Goal: Task Accomplishment & Management: Use online tool/utility

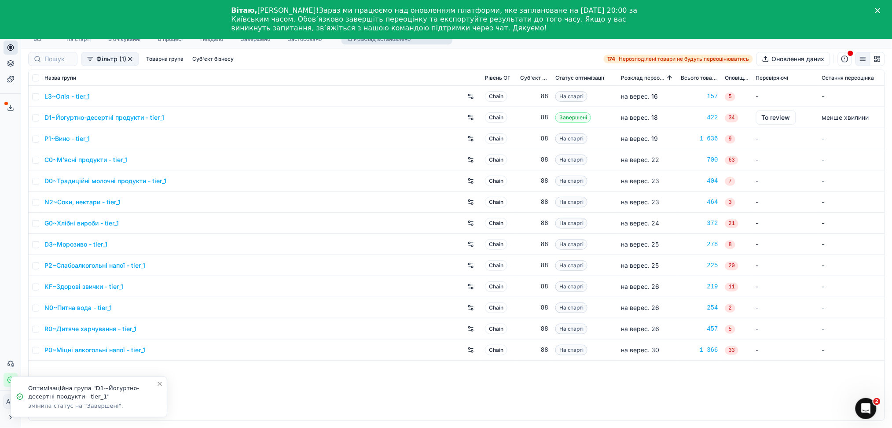
click at [881, 11] on icon "Закрити" at bounding box center [877, 10] width 5 height 5
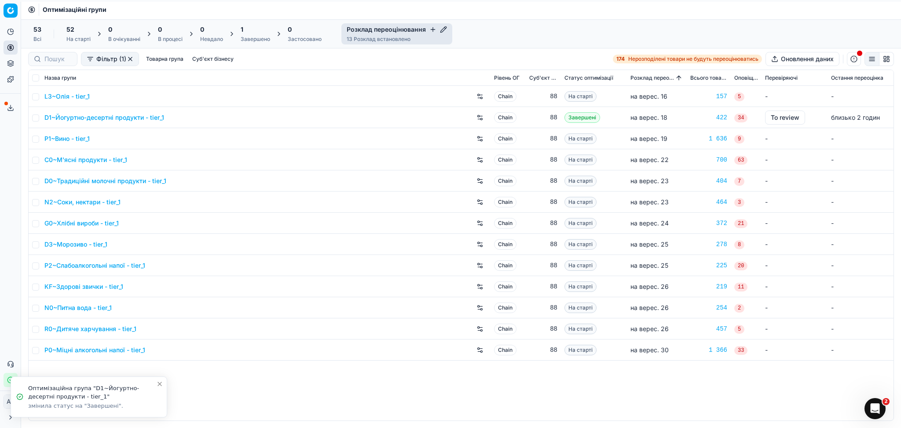
click at [268, 32] on div "1" at bounding box center [255, 29] width 29 height 9
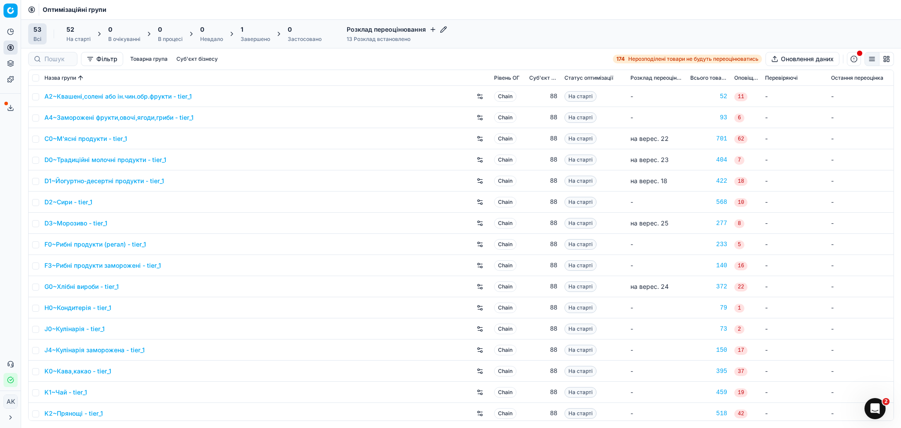
click at [246, 44] on div "1 Завершено" at bounding box center [255, 33] width 40 height 21
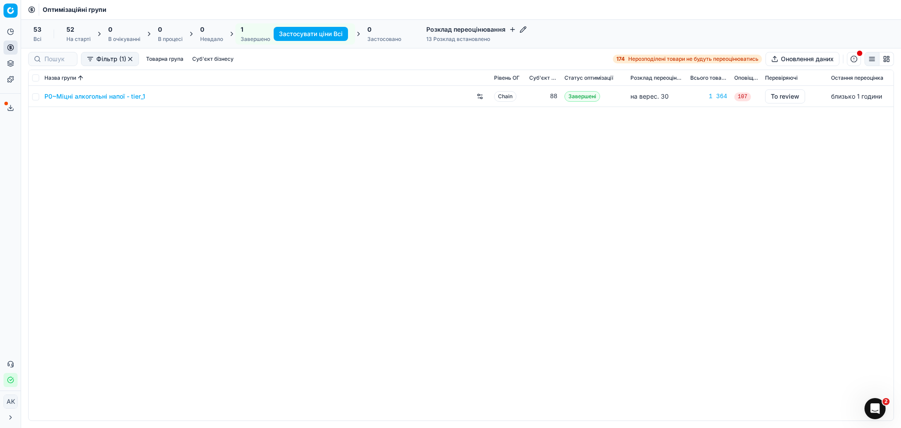
click at [88, 93] on link "P0~Міцні алкогольні напої - tier_1" at bounding box center [94, 96] width 101 height 9
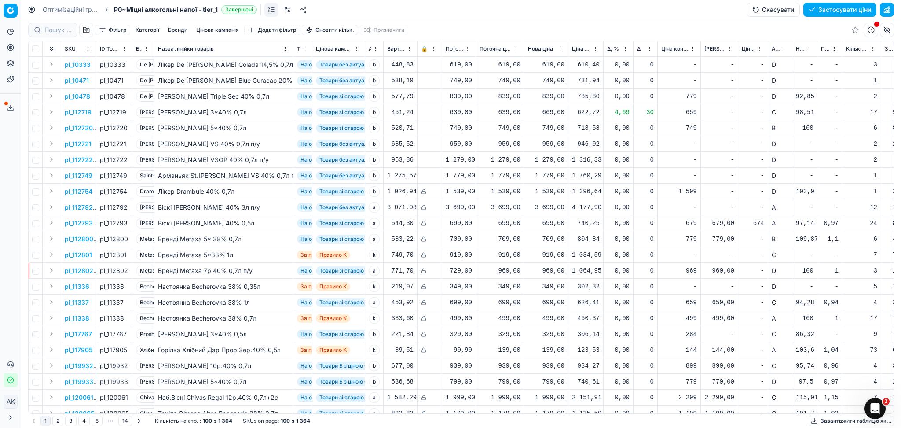
click at [221, 34] on button "Цінова кампанія" at bounding box center [218, 30] width 50 height 11
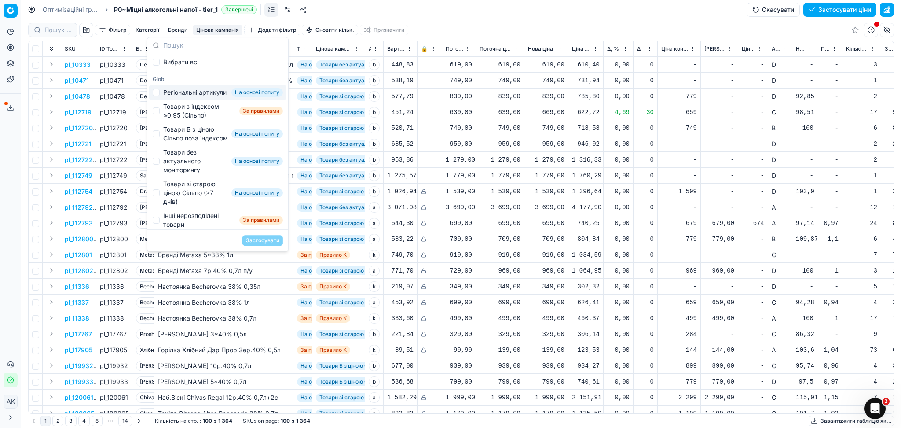
click at [186, 97] on div "Регіональні артикули" at bounding box center [194, 92] width 63 height 9
checkbox input "true"
click at [272, 238] on button "Застосувати" at bounding box center [263, 240] width 40 height 11
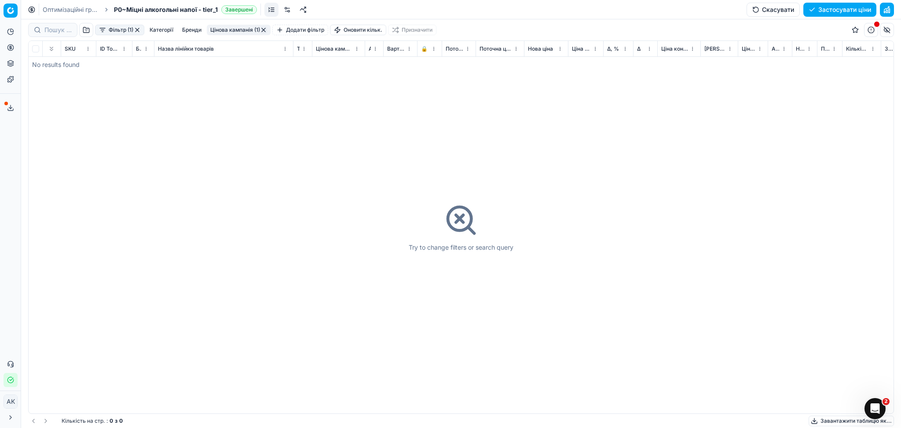
click at [239, 30] on button "Цінова кампанія (1)" at bounding box center [239, 30] width 64 height 11
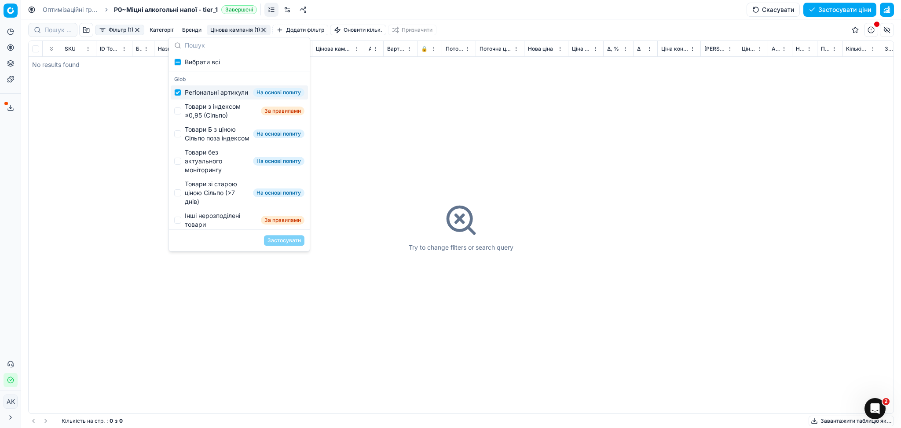
click at [186, 97] on div "Регіональні артикули" at bounding box center [216, 92] width 63 height 9
checkbox input "false"
click at [188, 117] on div "Товари з індексом ≤0,95 (Сільпо)" at bounding box center [221, 111] width 73 height 18
checkbox input "true"
drag, startPoint x: 278, startPoint y: 238, endPoint x: 289, endPoint y: 235, distance: 11.3
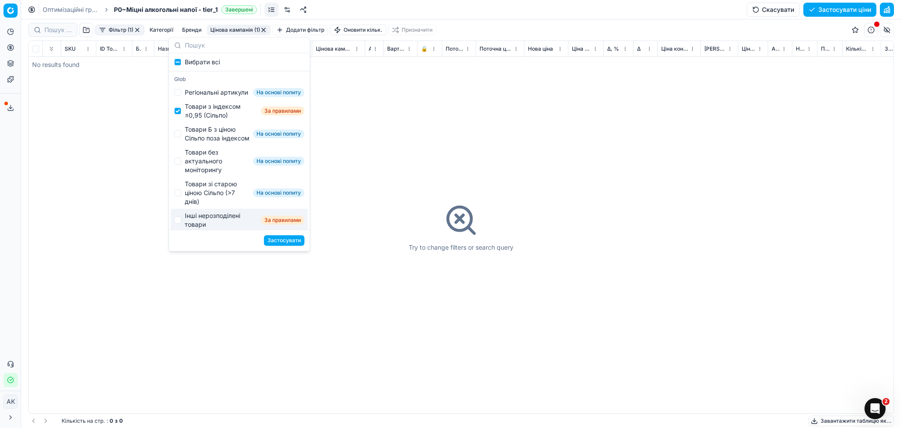
click at [279, 239] on button "Застосувати" at bounding box center [284, 240] width 40 height 11
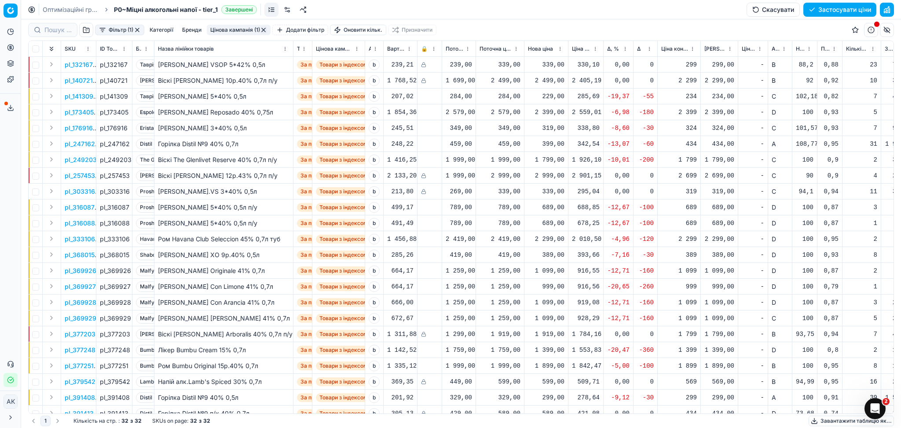
click at [78, 94] on p "pl_141309" at bounding box center [79, 96] width 29 height 9
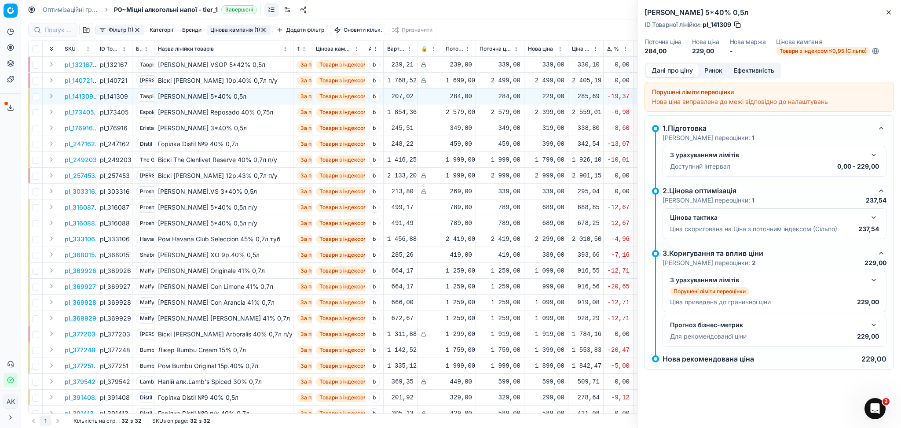
click at [711, 74] on button "Ринок" at bounding box center [713, 70] width 29 height 13
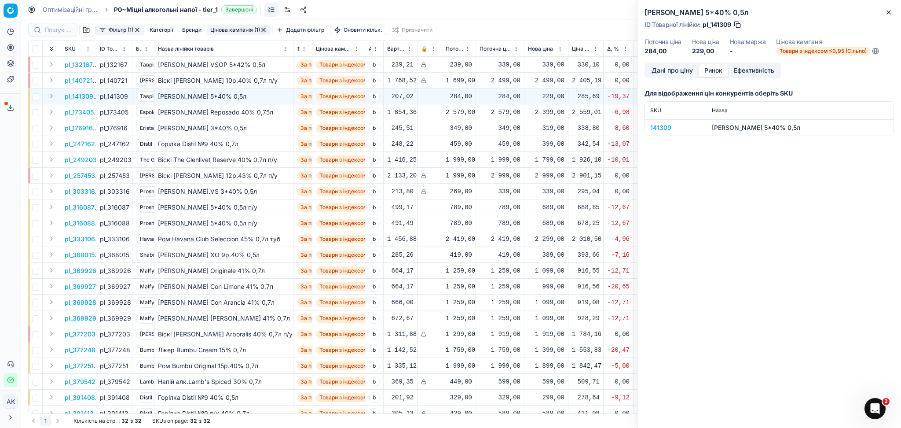
click at [652, 129] on div "141309" at bounding box center [676, 127] width 51 height 9
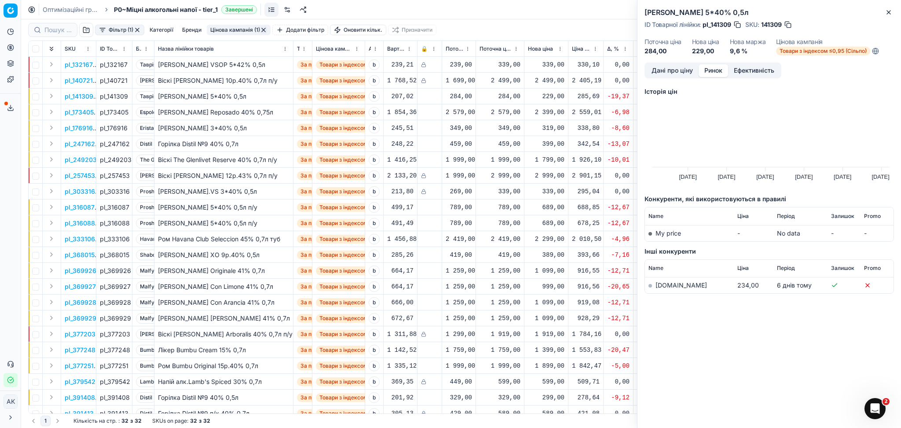
click at [670, 284] on link "silpo.ua" at bounding box center [681, 284] width 51 height 7
click at [890, 8] on button "Close" at bounding box center [889, 12] width 11 height 11
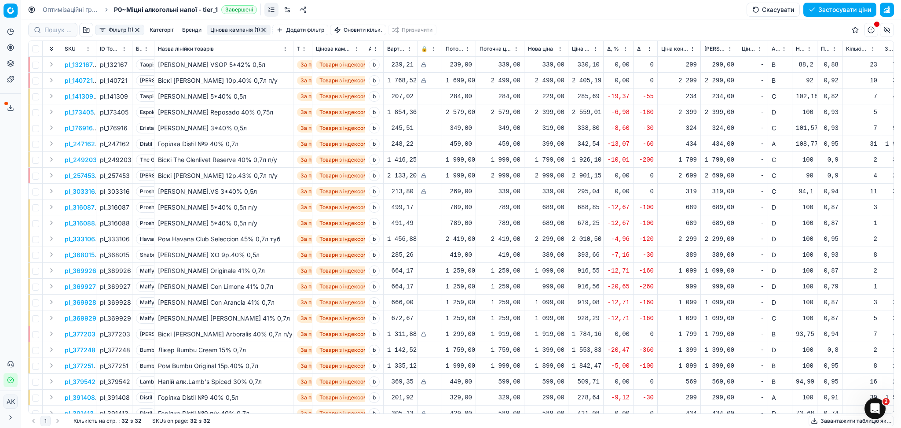
click at [549, 93] on div "229,00" at bounding box center [546, 96] width 37 height 9
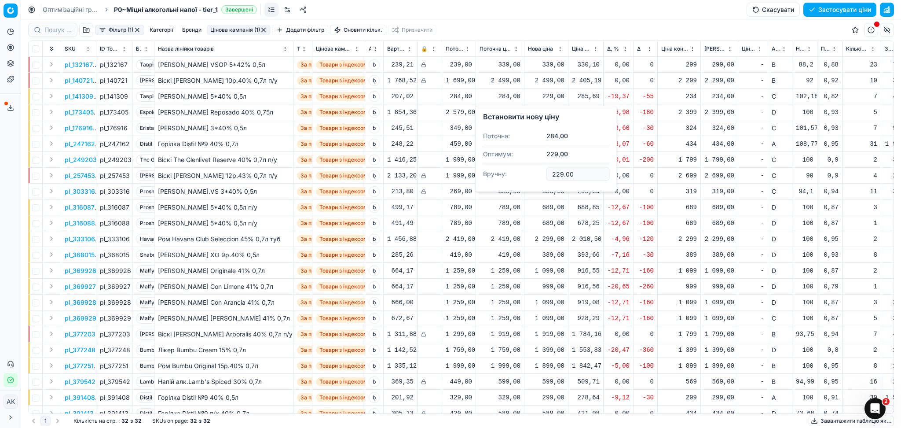
drag, startPoint x: 572, startPoint y: 171, endPoint x: 505, endPoint y: 177, distance: 67.1
click at [505, 176] on dl "Поточна: 284,00 Оптимум: 229,00 Вручну: 229.00" at bounding box center [546, 155] width 127 height 57
type input "274.00"
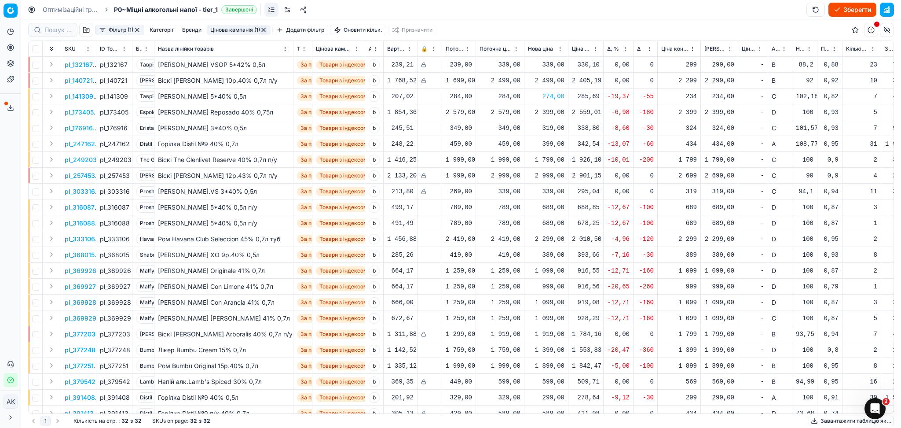
click at [76, 113] on p "pl_173405" at bounding box center [79, 112] width 29 height 9
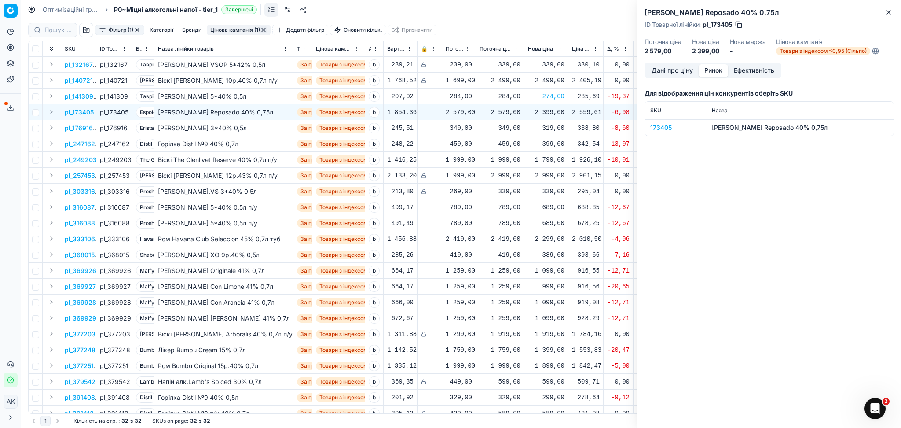
click at [721, 66] on button "Ринок" at bounding box center [713, 70] width 29 height 13
click at [662, 125] on div "173405" at bounding box center [676, 127] width 51 height 9
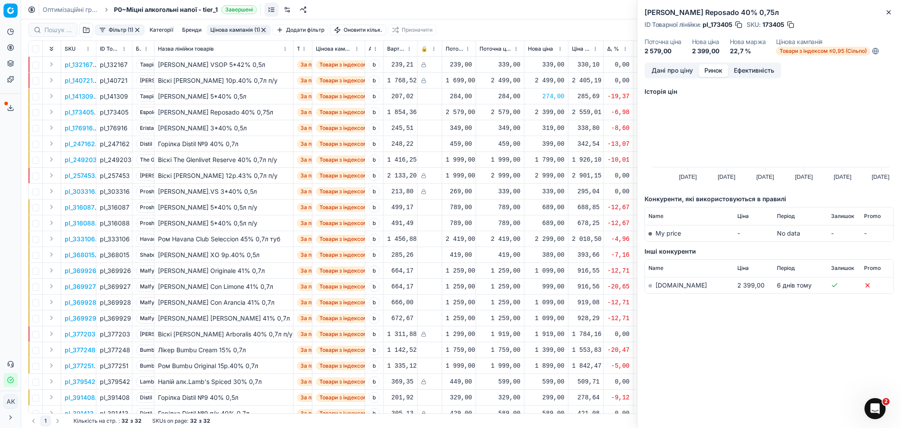
click at [659, 288] on link "silpo.ua" at bounding box center [681, 284] width 51 height 7
click at [890, 16] on button "Close" at bounding box center [889, 12] width 11 height 11
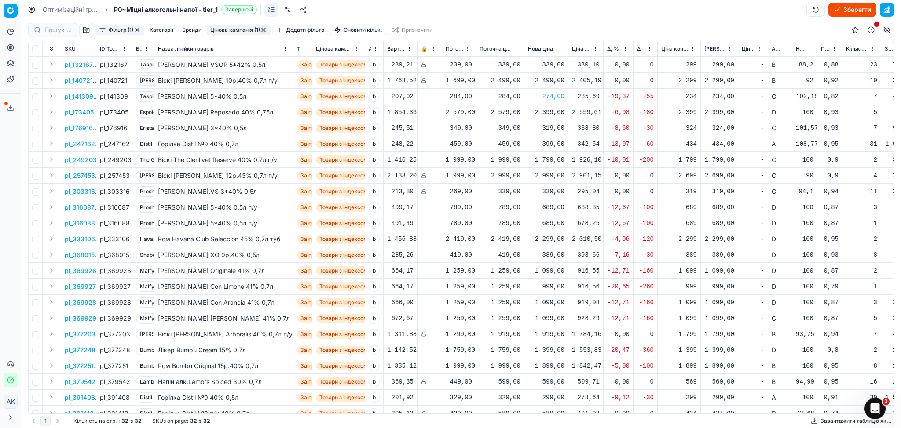
click at [85, 125] on p "pl_176916" at bounding box center [79, 128] width 28 height 9
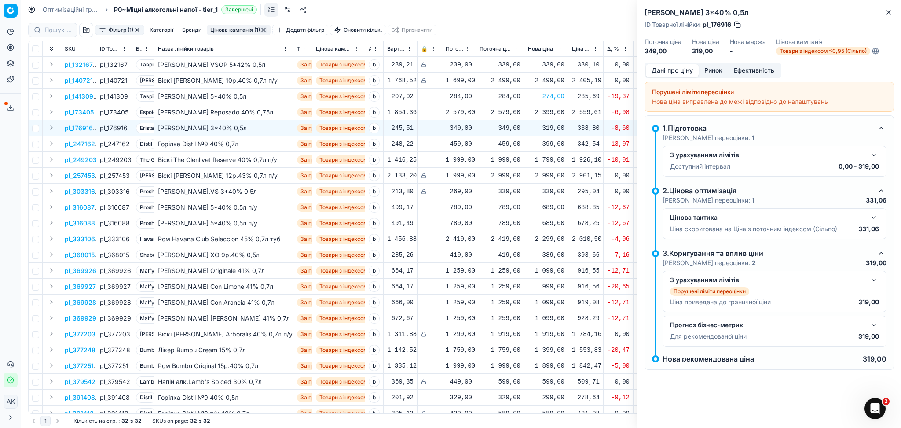
click at [706, 69] on button "Ринок" at bounding box center [713, 70] width 29 height 13
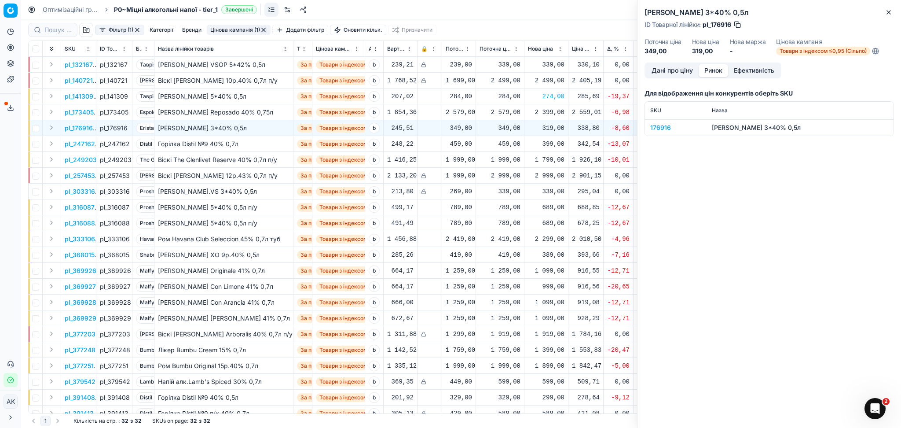
click at [656, 128] on div "176916" at bounding box center [676, 127] width 51 height 9
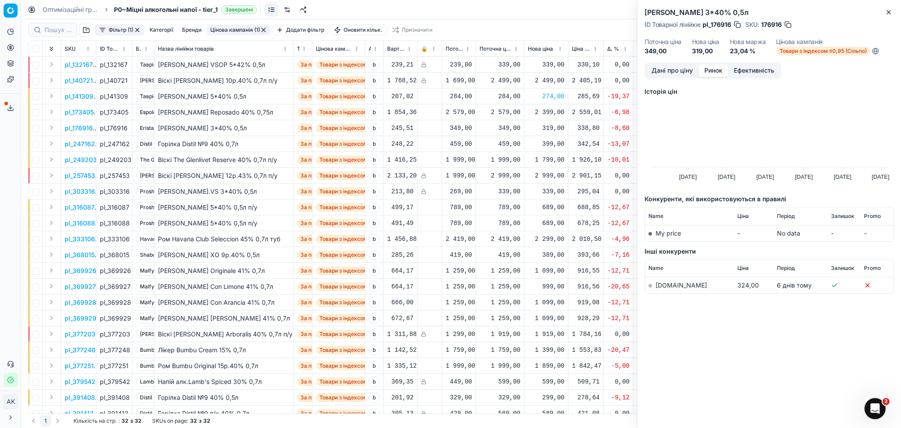
click at [663, 286] on link "silpo.ua" at bounding box center [681, 284] width 51 height 7
click at [892, 14] on icon "button" at bounding box center [889, 12] width 7 height 7
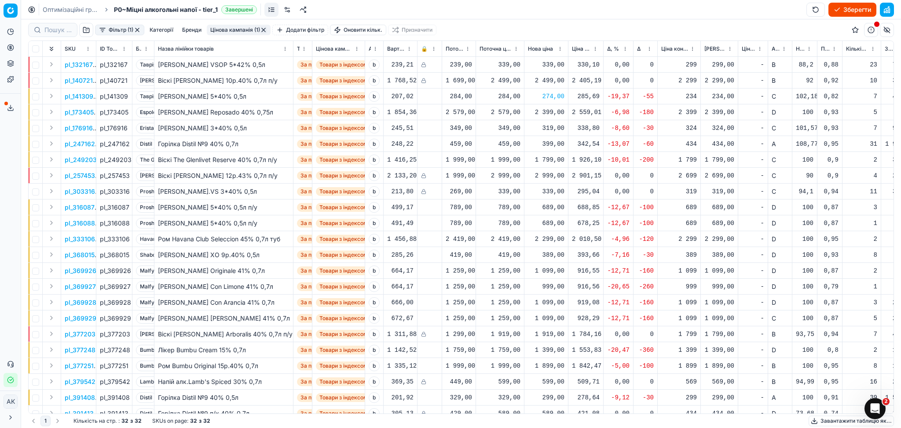
click at [549, 131] on div "319,00" at bounding box center [546, 128] width 37 height 9
click at [493, 211] on dl "Поточна: 349,00 Оптимум: 319,00 Вручну: 319.00" at bounding box center [546, 187] width 127 height 57
type input "324.00"
drag, startPoint x: 70, startPoint y: 145, endPoint x: 96, endPoint y: 144, distance: 25.5
click at [71, 145] on p "pl_247162" at bounding box center [80, 144] width 30 height 9
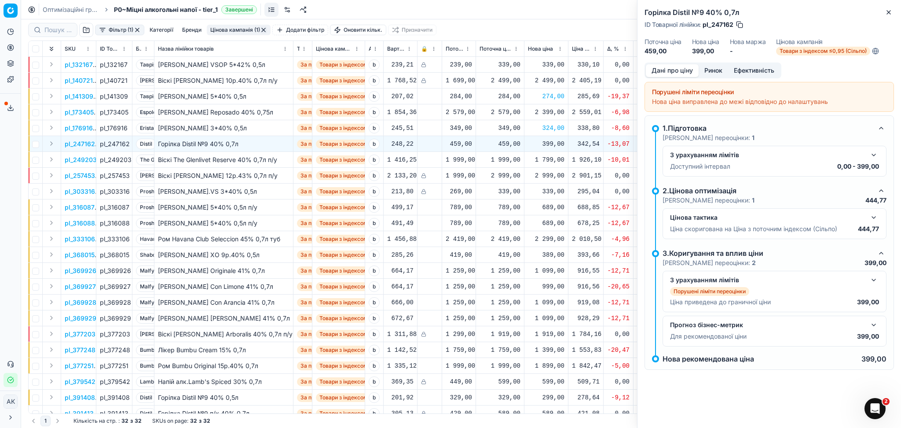
click at [719, 69] on button "Ринок" at bounding box center [713, 70] width 29 height 13
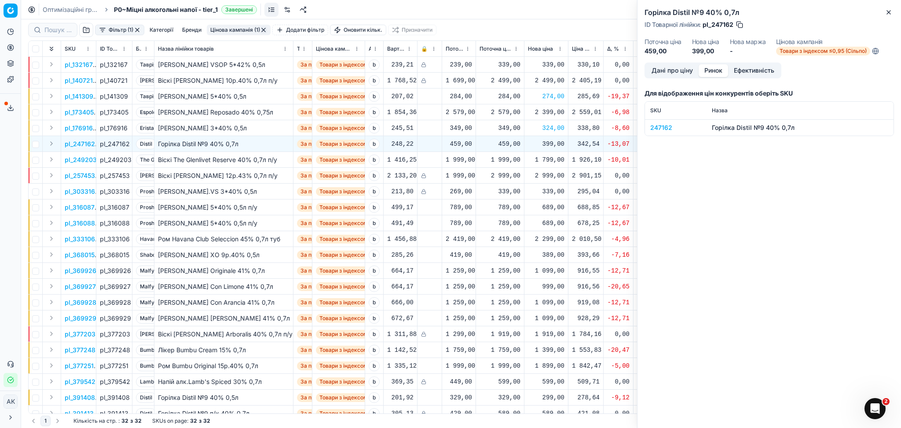
click at [665, 127] on div "247162" at bounding box center [676, 127] width 51 height 9
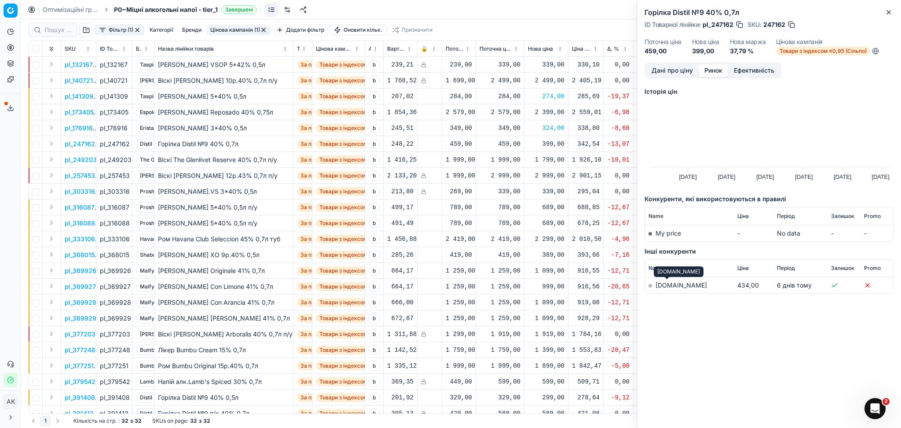
click at [668, 287] on link "silpo.ua" at bounding box center [681, 284] width 51 height 7
click at [893, 15] on button "Close" at bounding box center [889, 12] width 11 height 11
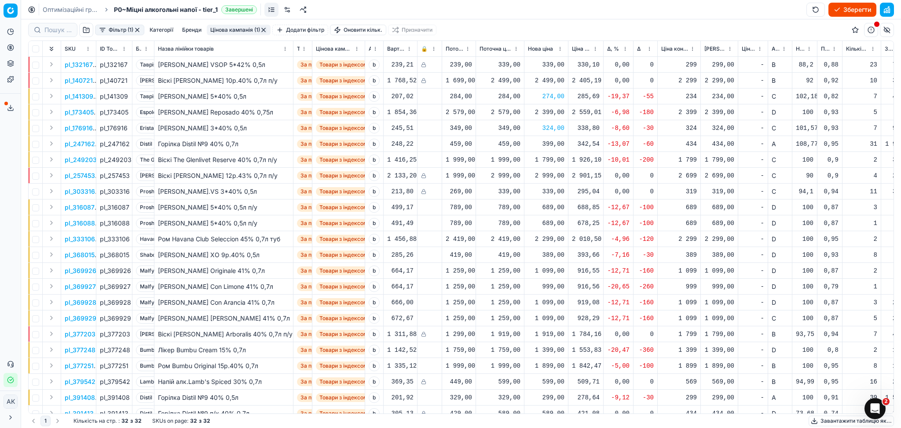
click at [549, 143] on div "399,00" at bounding box center [546, 144] width 37 height 9
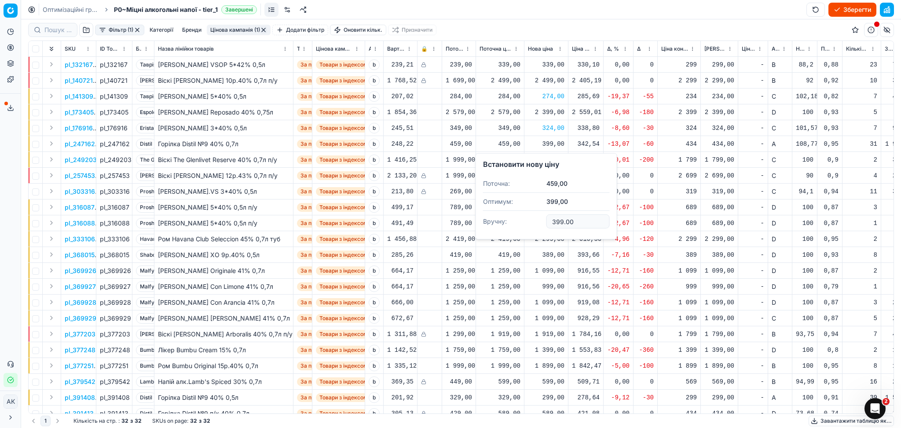
drag, startPoint x: 578, startPoint y: 222, endPoint x: 515, endPoint y: 222, distance: 63.4
click at [515, 222] on dl "Поточна: 459,00 Оптимум: 399,00 Вручну: 399.00" at bounding box center [546, 203] width 127 height 57
type input "434.00"
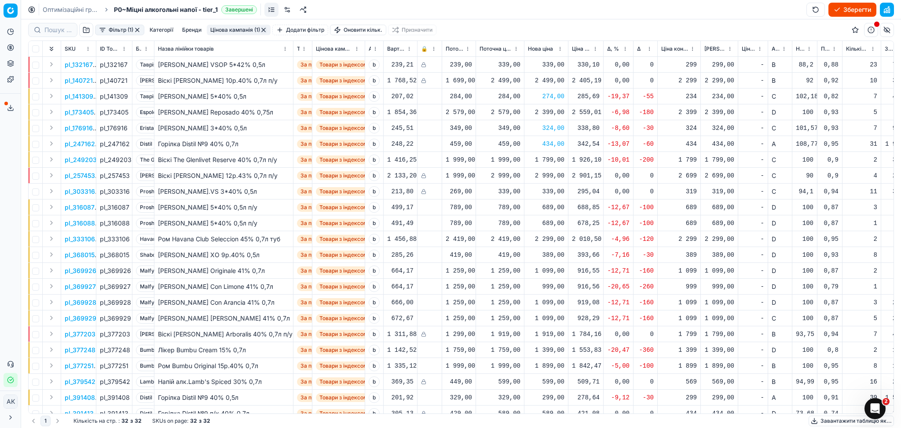
click at [76, 158] on p "pl_249203" at bounding box center [81, 159] width 32 height 9
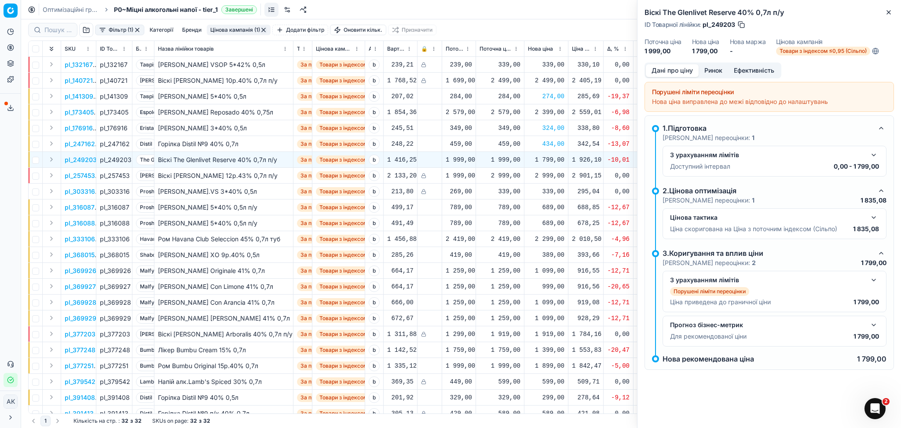
click at [722, 73] on button "Ринок" at bounding box center [713, 70] width 29 height 13
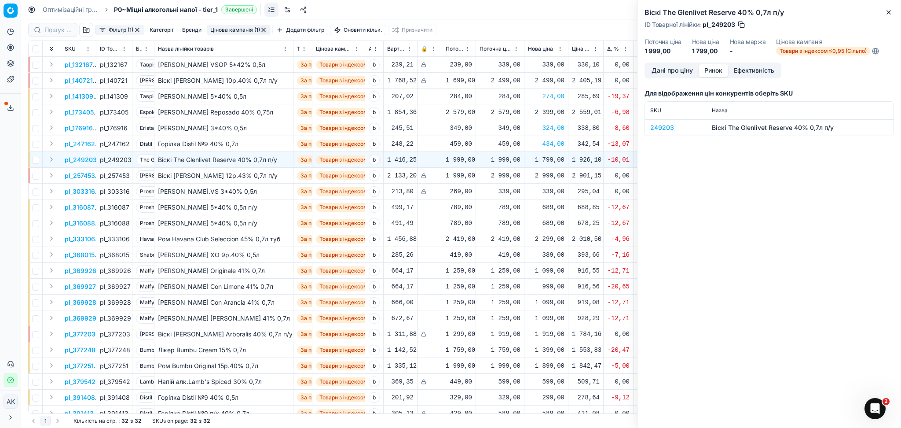
click at [667, 123] on div "249203" at bounding box center [676, 127] width 51 height 9
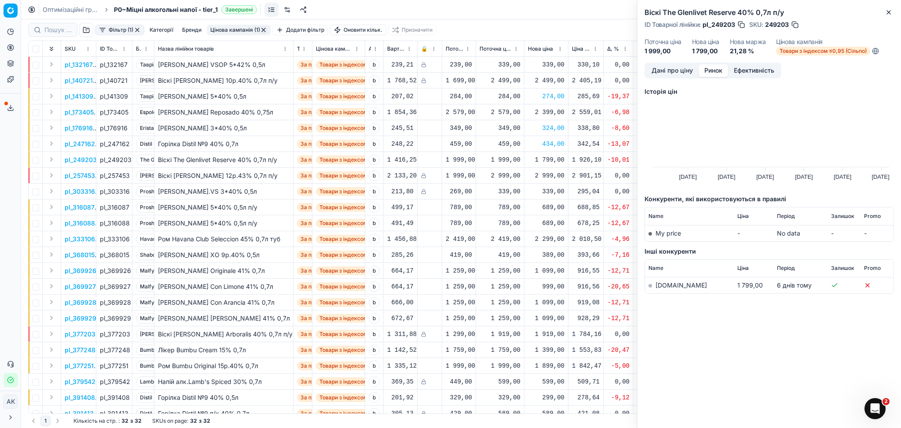
click at [675, 285] on link "silpo.ua" at bounding box center [681, 284] width 51 height 7
click at [886, 11] on icon "button" at bounding box center [889, 12] width 7 height 7
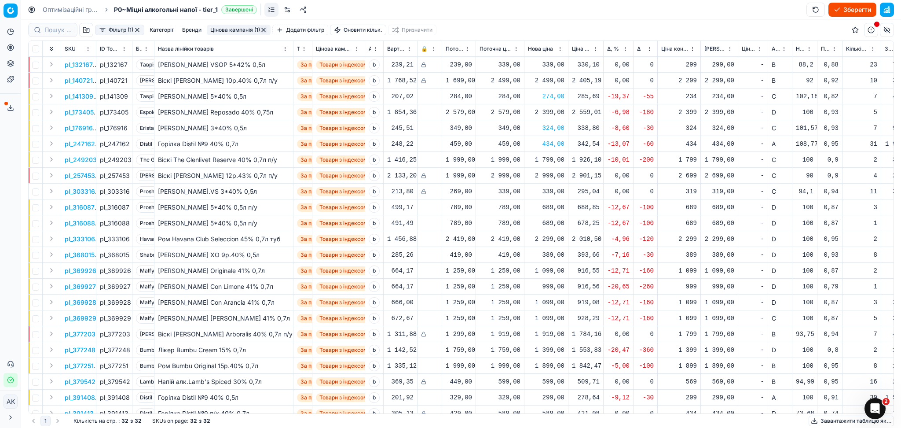
click at [90, 204] on p "pl_316087" at bounding box center [80, 207] width 30 height 9
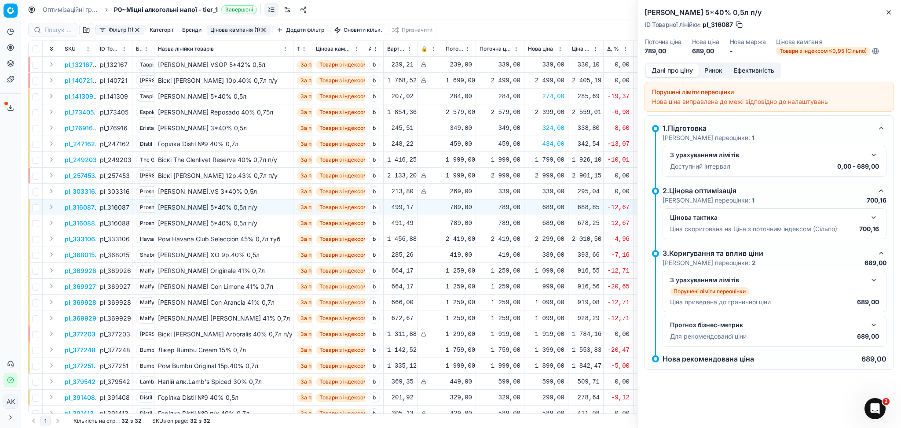
click at [719, 74] on button "Ринок" at bounding box center [713, 70] width 29 height 13
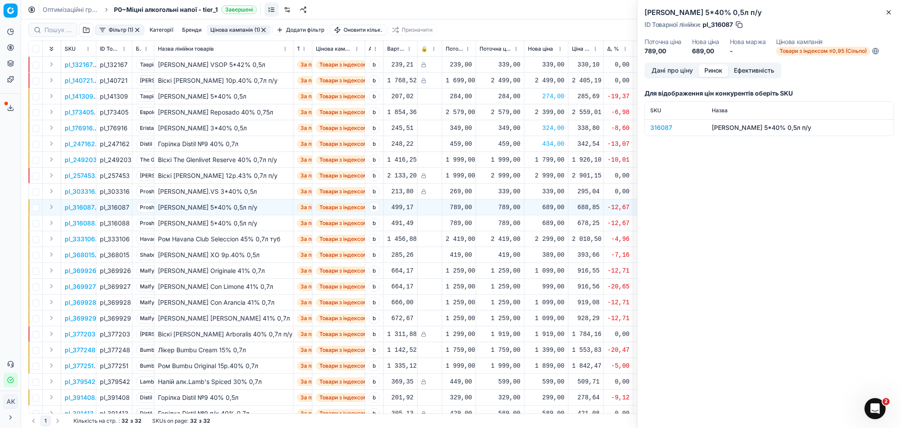
click at [672, 126] on div "316087" at bounding box center [676, 127] width 51 height 9
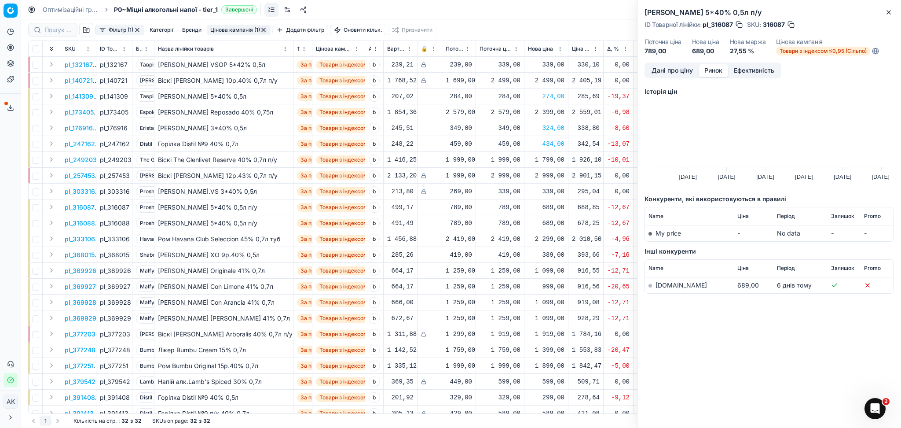
click at [677, 285] on link "silpo.ua" at bounding box center [681, 284] width 51 height 7
click at [886, 15] on icon "button" at bounding box center [889, 12] width 7 height 7
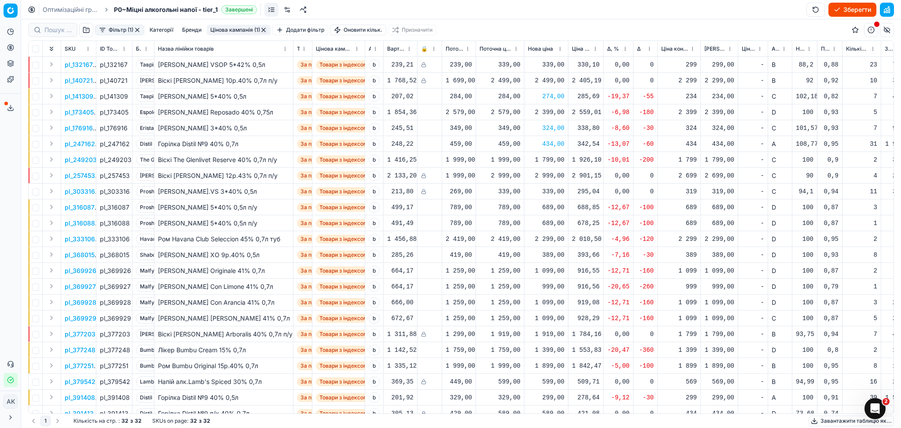
click at [85, 227] on p "pl_316088" at bounding box center [80, 223] width 30 height 9
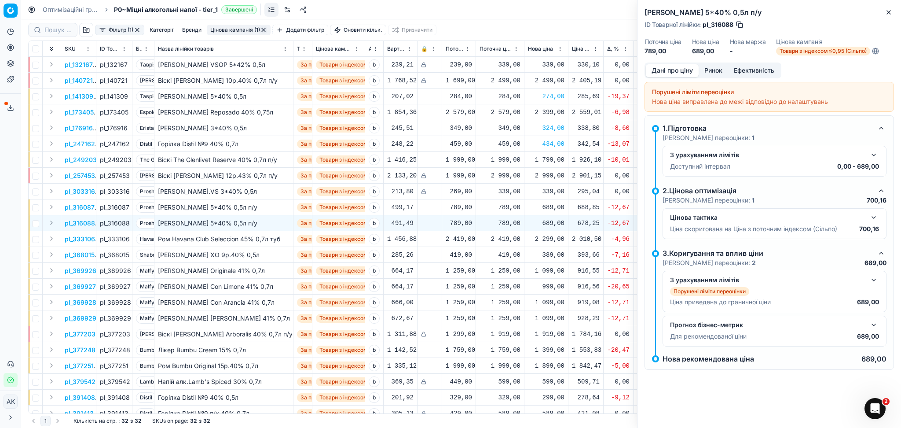
click at [709, 72] on button "Ринок" at bounding box center [713, 70] width 29 height 13
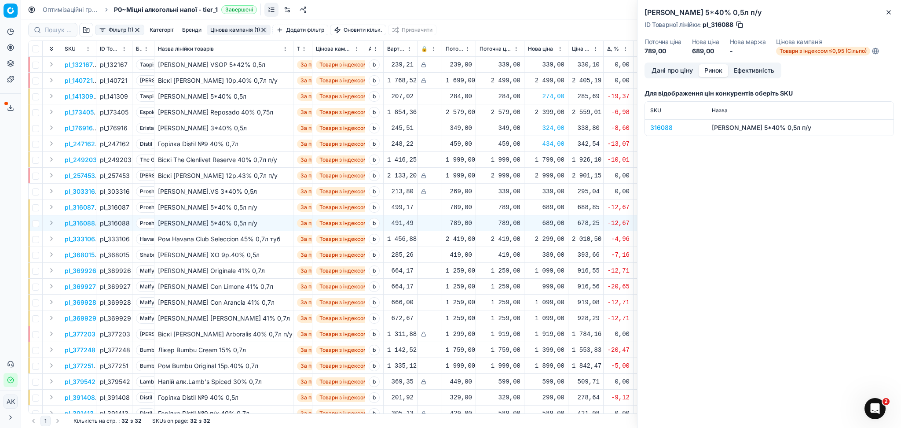
click at [669, 130] on div "316088" at bounding box center [676, 127] width 51 height 9
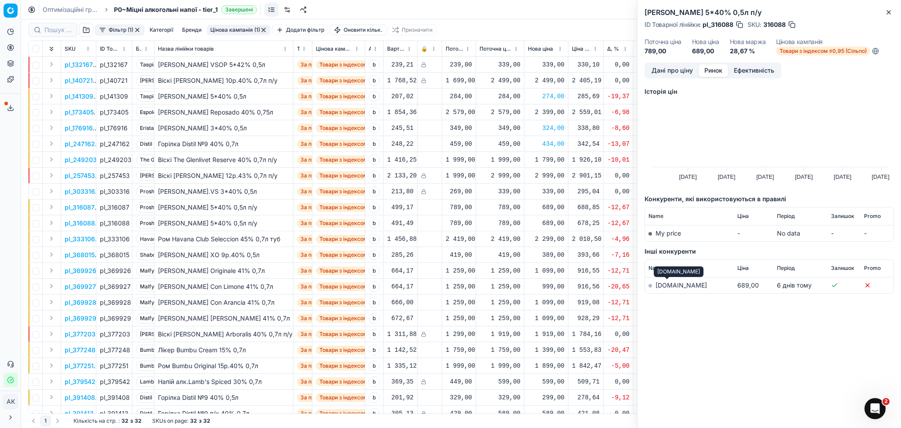
click at [668, 288] on link "silpo.ua" at bounding box center [681, 284] width 51 height 7
click at [889, 9] on icon "button" at bounding box center [889, 12] width 7 height 7
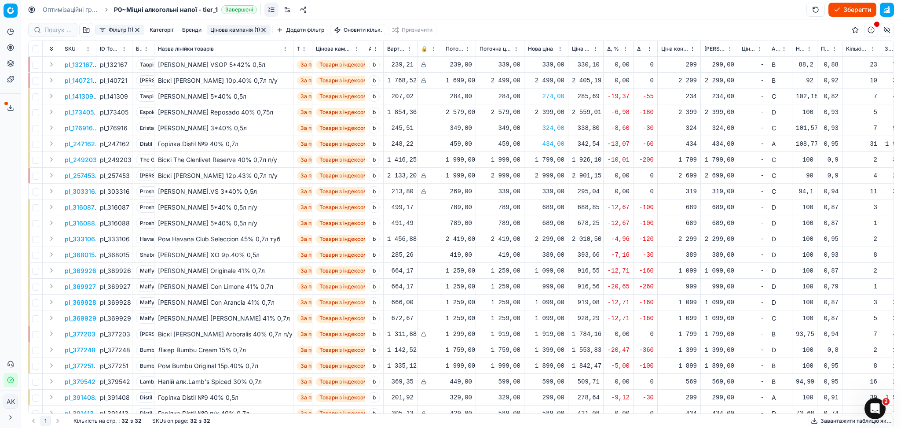
click at [81, 240] on p "pl_333106" at bounding box center [80, 239] width 30 height 9
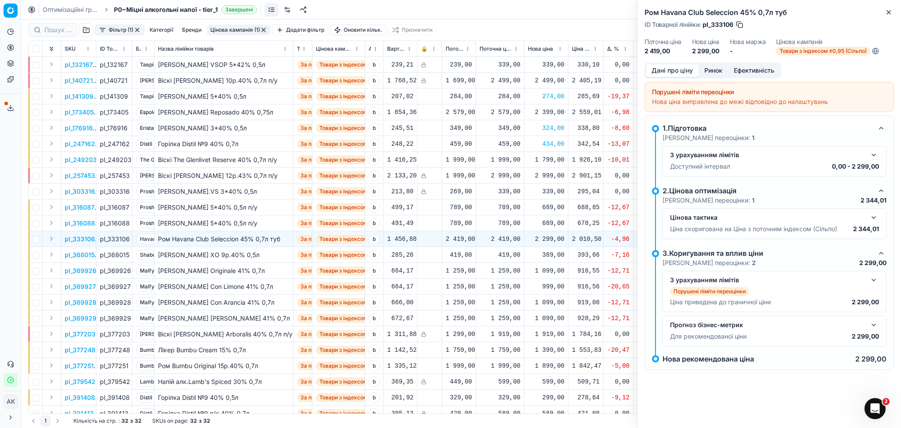
click at [717, 67] on button "Ринок" at bounding box center [713, 70] width 29 height 13
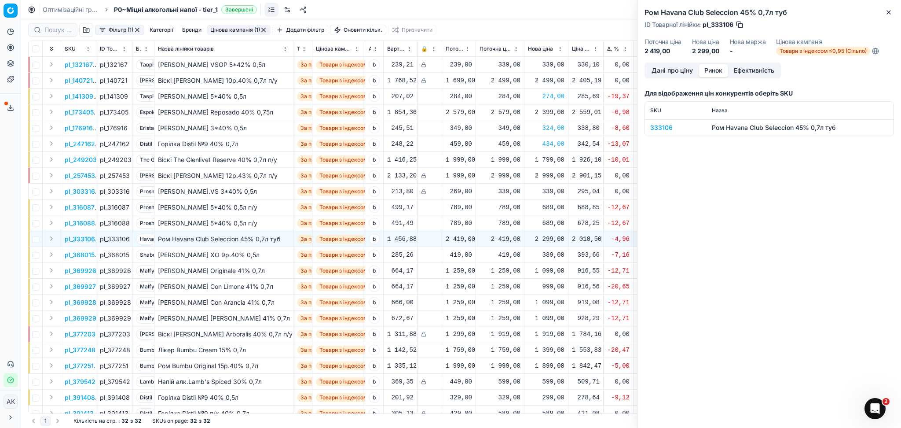
click at [661, 125] on div "333106" at bounding box center [676, 127] width 51 height 9
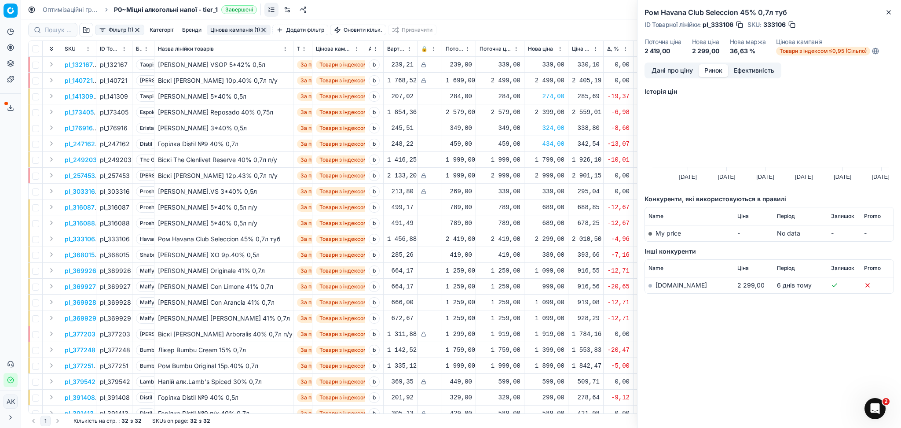
click at [658, 286] on link "silpo.ua" at bounding box center [681, 284] width 51 height 7
click at [884, 14] on button "Close" at bounding box center [889, 12] width 11 height 11
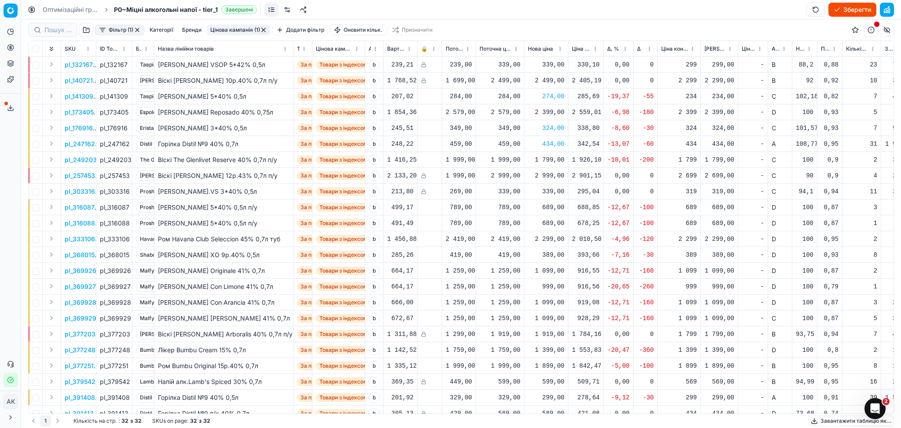
click at [86, 271] on p "pl_369926" at bounding box center [81, 270] width 32 height 9
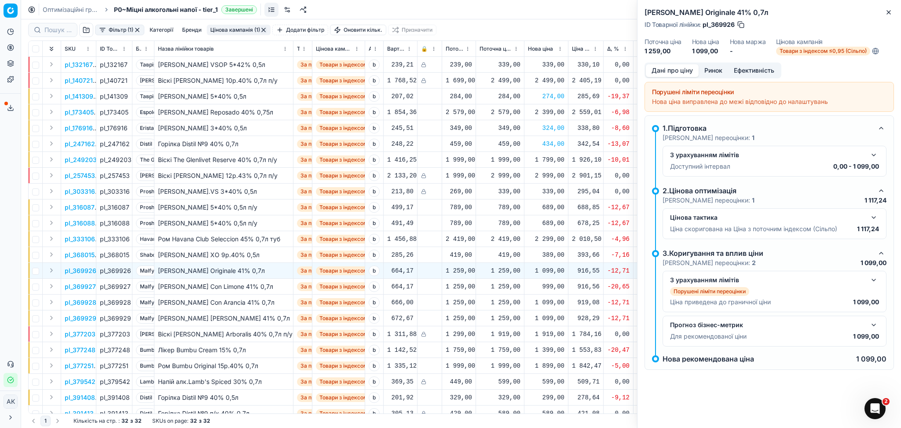
click at [724, 69] on button "Ринок" at bounding box center [713, 70] width 29 height 13
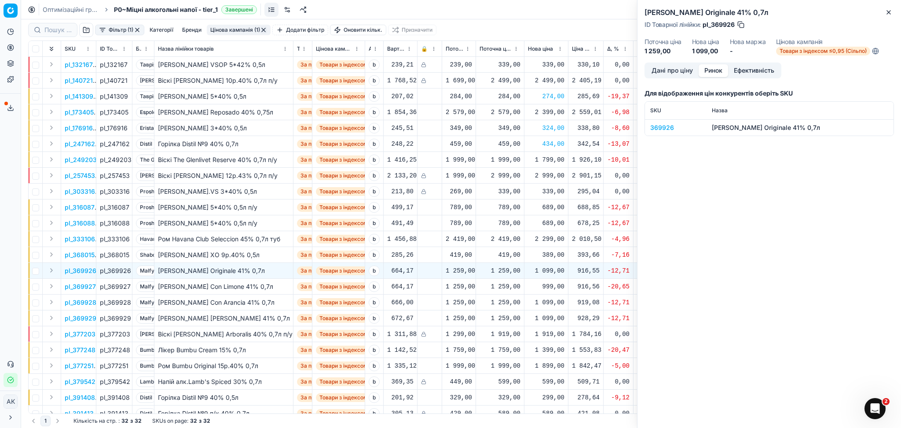
click at [668, 128] on div "369926" at bounding box center [676, 127] width 51 height 9
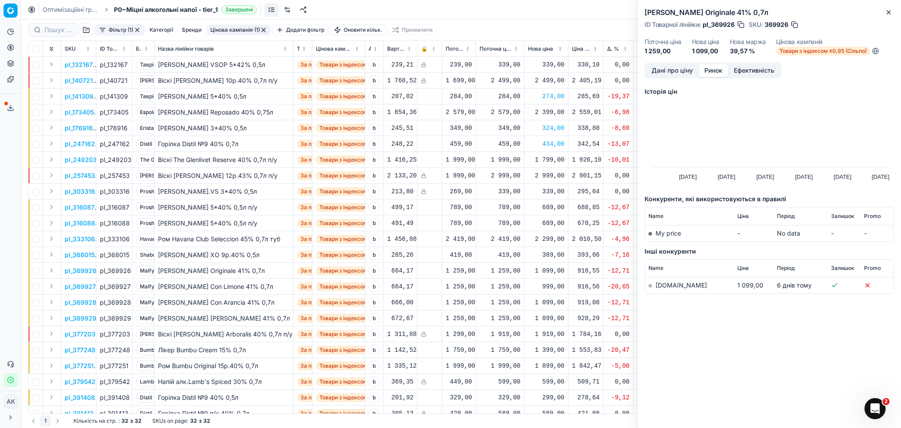
click at [666, 287] on link "silpo.ua" at bounding box center [681, 284] width 51 height 7
click at [886, 8] on button "Close" at bounding box center [889, 12] width 11 height 11
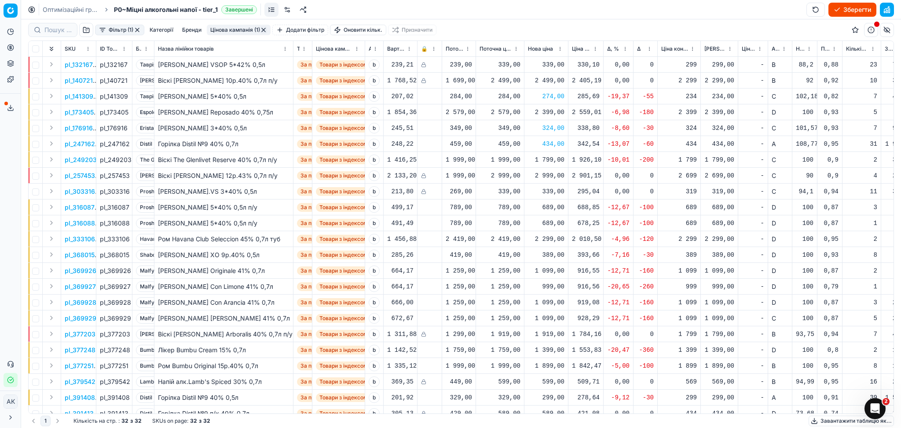
click at [85, 285] on p "pl_369927" at bounding box center [80, 286] width 31 height 9
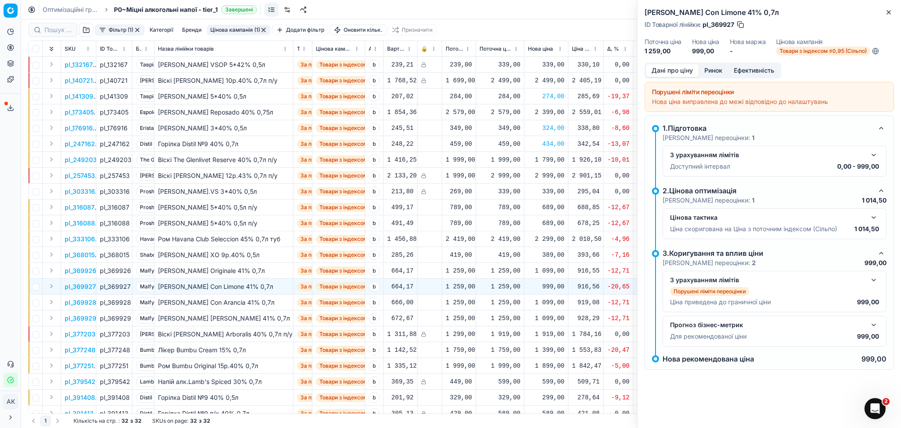
click at [713, 79] on div "Дані про ціну Ринок Ефективність Порушені ліміти переоцінки Нова ціна виправлен…" at bounding box center [770, 227] width 264 height 328
click at [714, 71] on button "Ринок" at bounding box center [713, 70] width 29 height 13
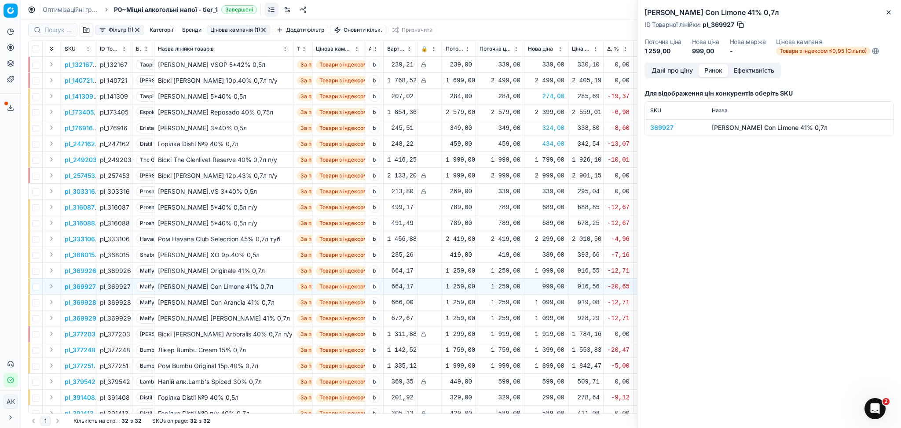
click at [666, 123] on div "369927" at bounding box center [676, 127] width 51 height 9
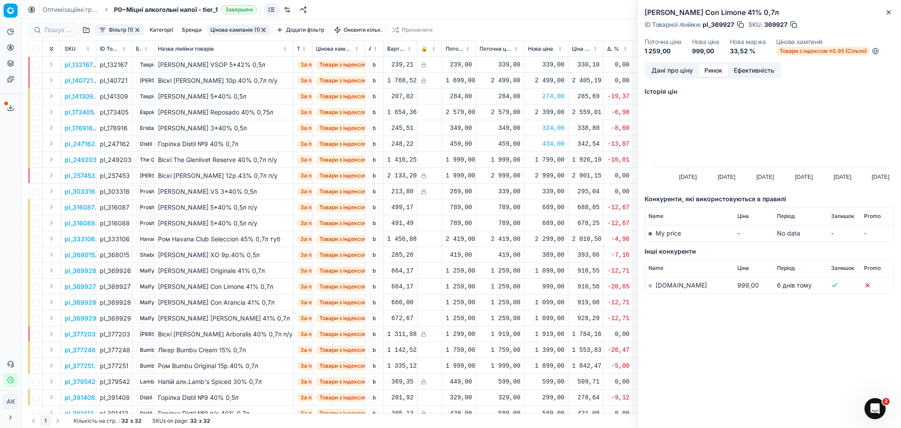
click at [670, 283] on link "silpo.ua" at bounding box center [681, 284] width 51 height 7
click at [886, 11] on icon "button" at bounding box center [889, 12] width 7 height 7
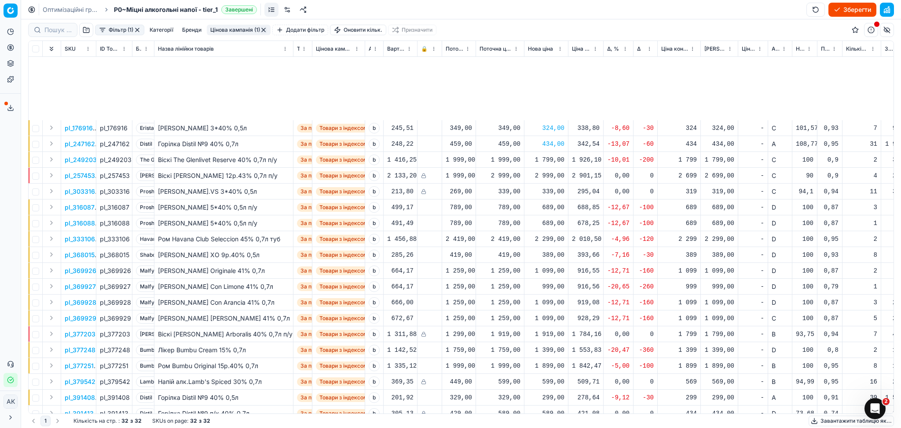
scroll to position [117, 0]
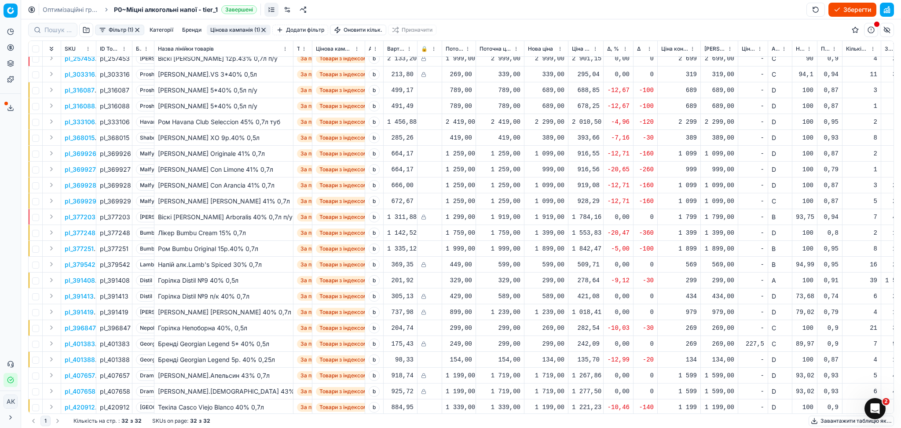
click at [83, 186] on p "pl_369928" at bounding box center [81, 185] width 32 height 9
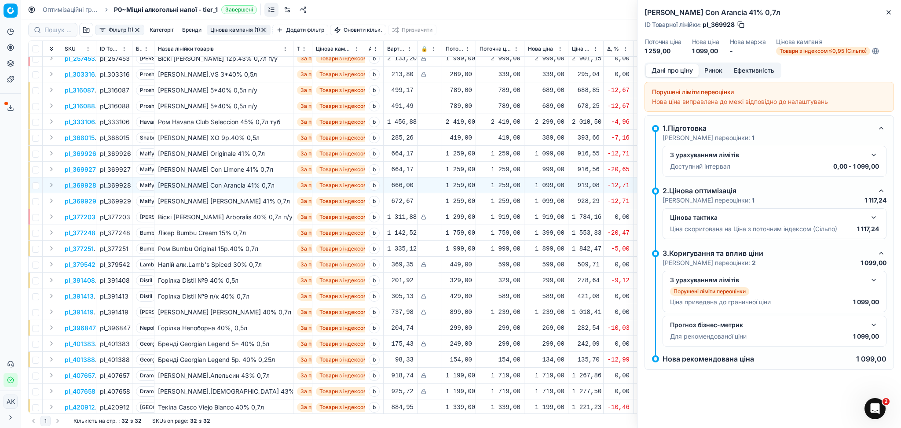
click at [706, 67] on button "Ринок" at bounding box center [713, 70] width 29 height 13
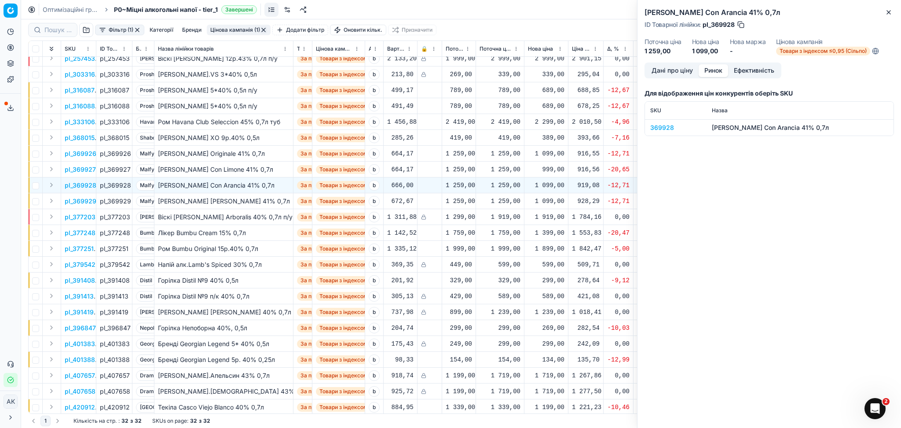
click at [666, 131] on div "369928" at bounding box center [676, 127] width 51 height 9
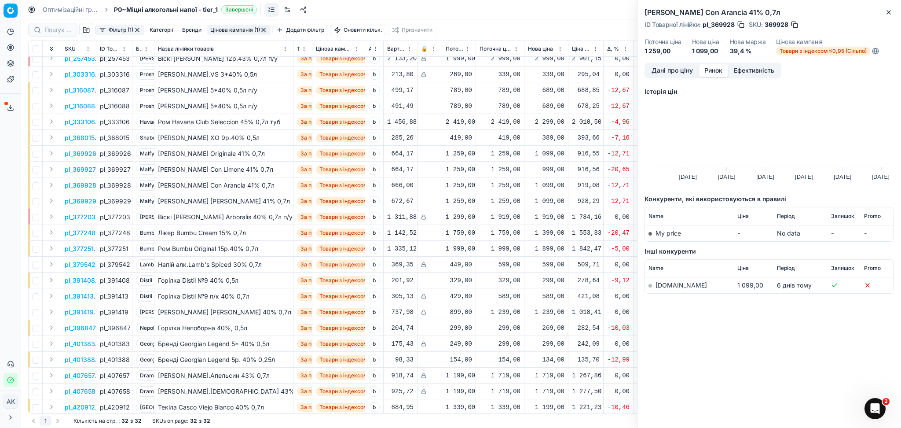
click at [662, 281] on link "silpo.ua" at bounding box center [681, 284] width 51 height 7
click at [891, 17] on button "Close" at bounding box center [889, 12] width 11 height 11
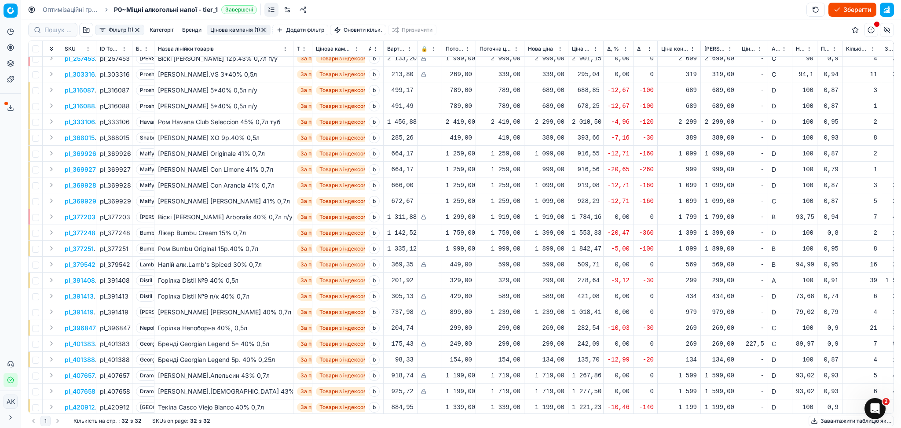
click at [85, 199] on p "pl_369929" at bounding box center [81, 201] width 32 height 9
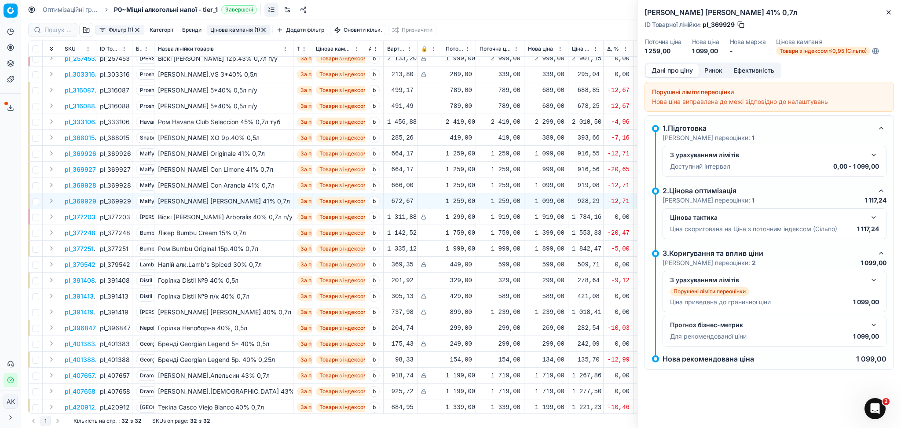
click at [712, 70] on button "Ринок" at bounding box center [713, 70] width 29 height 13
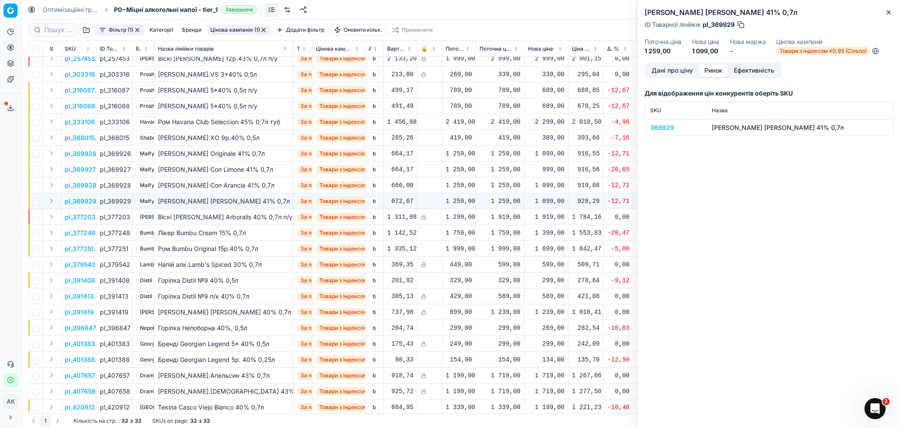
click at [656, 128] on div "369929" at bounding box center [676, 127] width 51 height 9
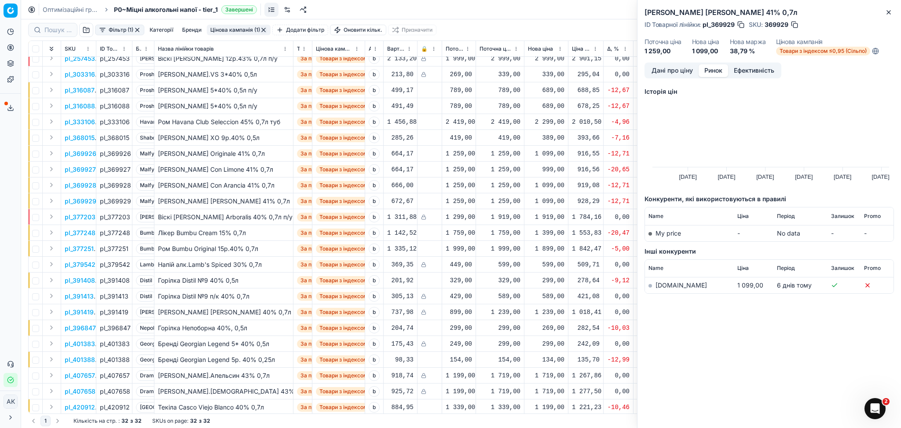
click at [668, 284] on link "silpo.ua" at bounding box center [681, 284] width 51 height 7
click at [886, 16] on button "Close" at bounding box center [889, 12] width 11 height 11
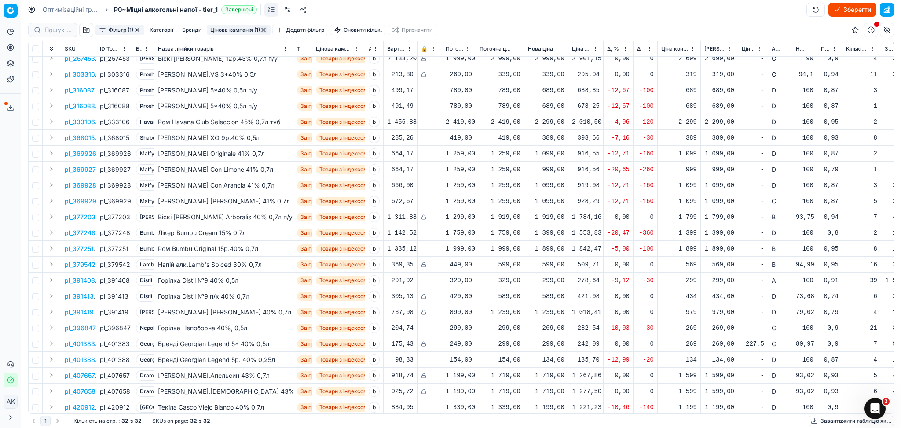
click at [82, 231] on p "pl_377248" at bounding box center [80, 232] width 31 height 9
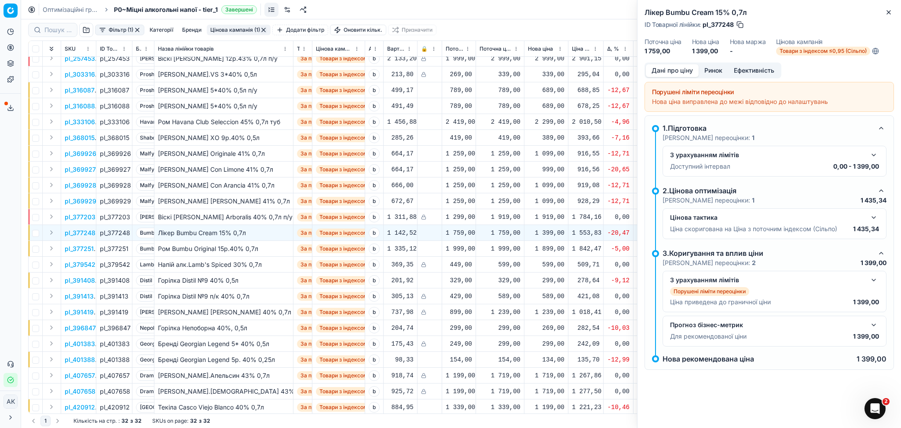
click at [718, 72] on button "Ринок" at bounding box center [713, 70] width 29 height 13
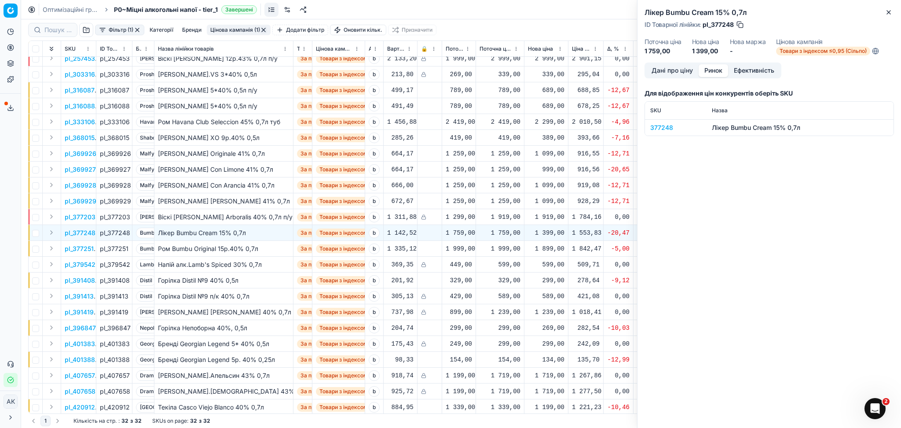
click at [657, 125] on div "377248" at bounding box center [676, 127] width 51 height 9
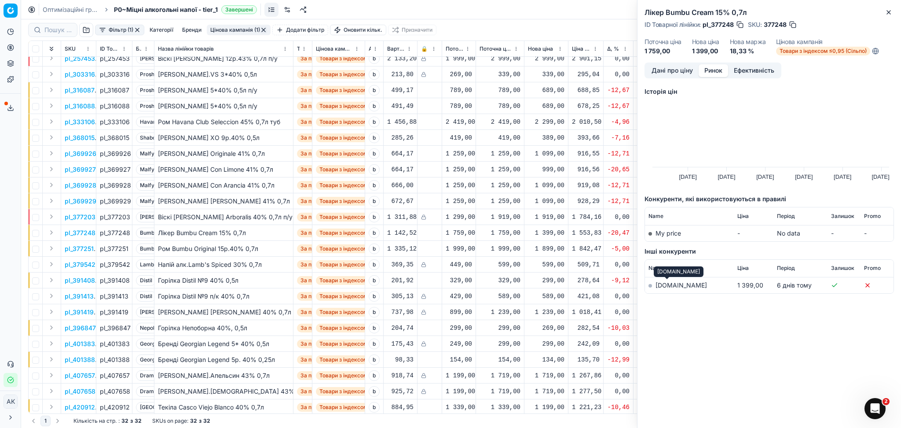
click at [657, 283] on link "silpo.ua" at bounding box center [681, 284] width 51 height 7
click at [890, 11] on icon "button" at bounding box center [889, 12] width 7 height 7
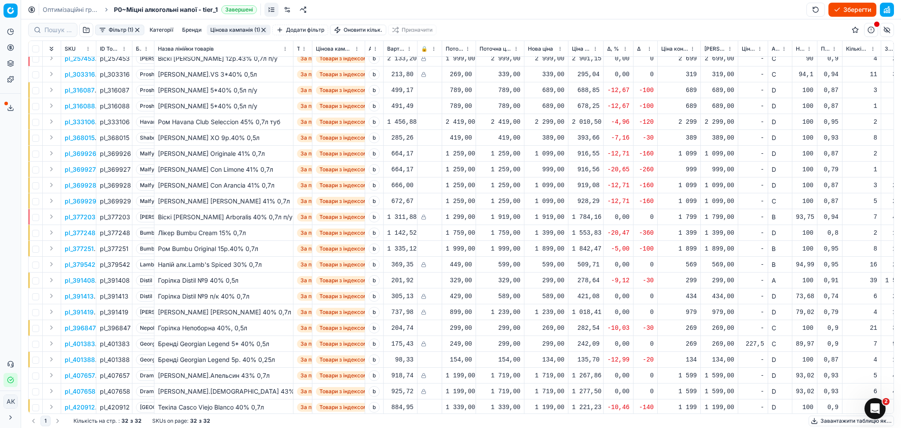
scroll to position [159, 0]
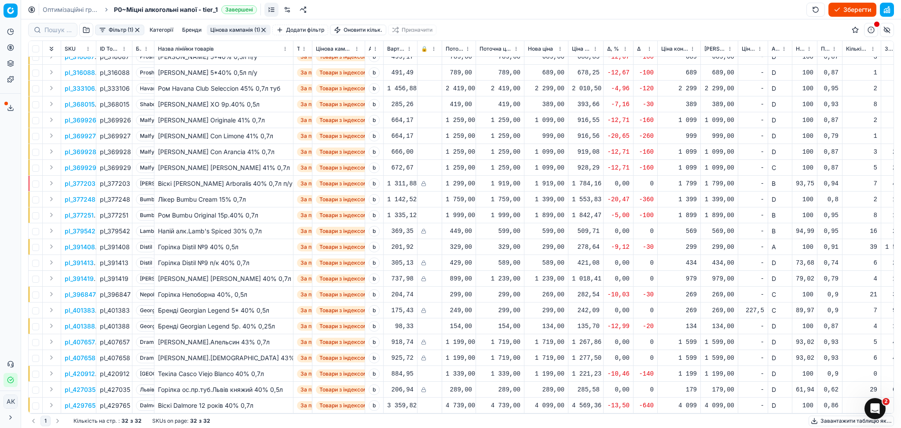
click at [80, 369] on p "pl_420912" at bounding box center [80, 373] width 30 height 9
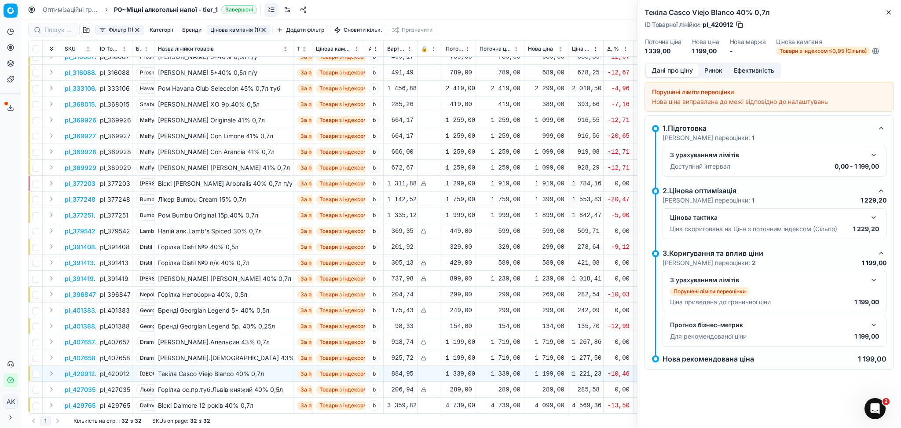
click at [717, 70] on button "Ринок" at bounding box center [713, 70] width 29 height 13
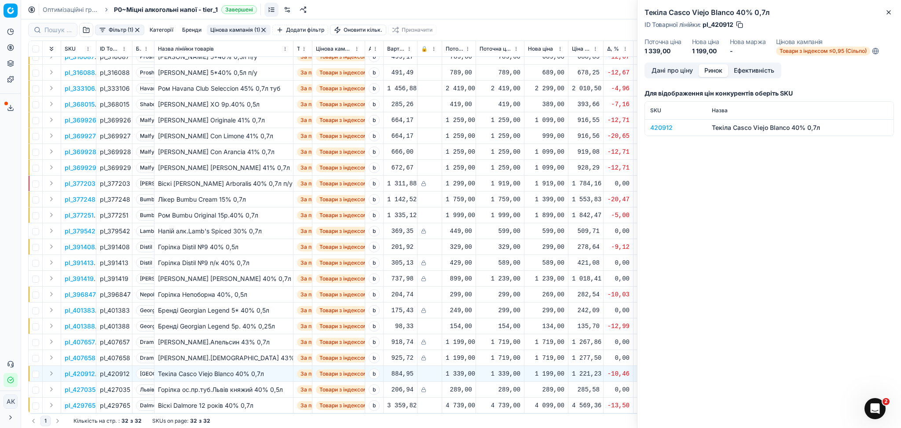
click at [668, 125] on div "420912" at bounding box center [676, 127] width 51 height 9
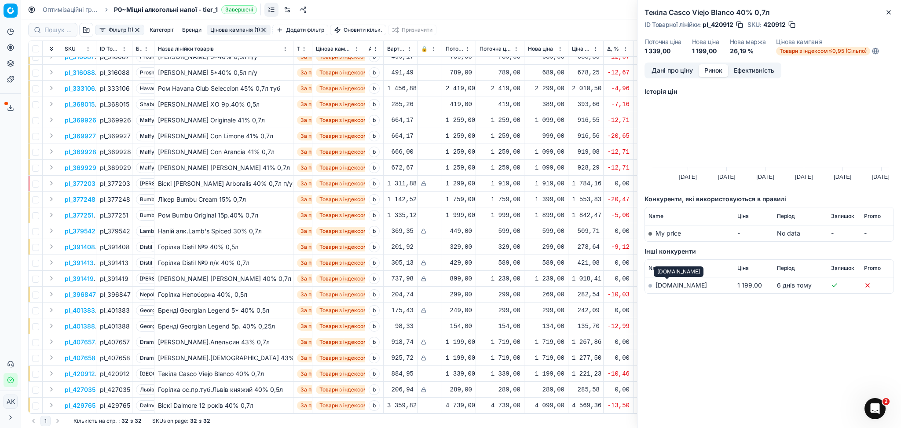
click at [661, 285] on link "silpo.ua" at bounding box center [681, 284] width 51 height 7
click at [886, 11] on icon "button" at bounding box center [889, 12] width 7 height 7
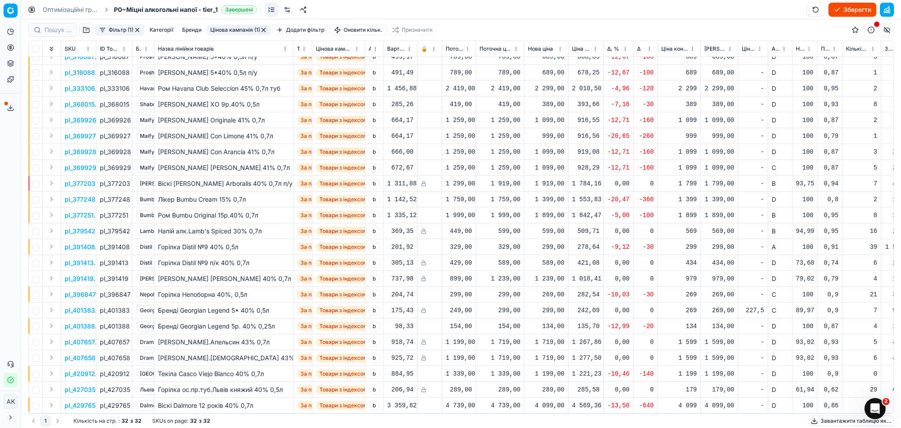
click at [80, 401] on p "pl_429765" at bounding box center [80, 405] width 31 height 9
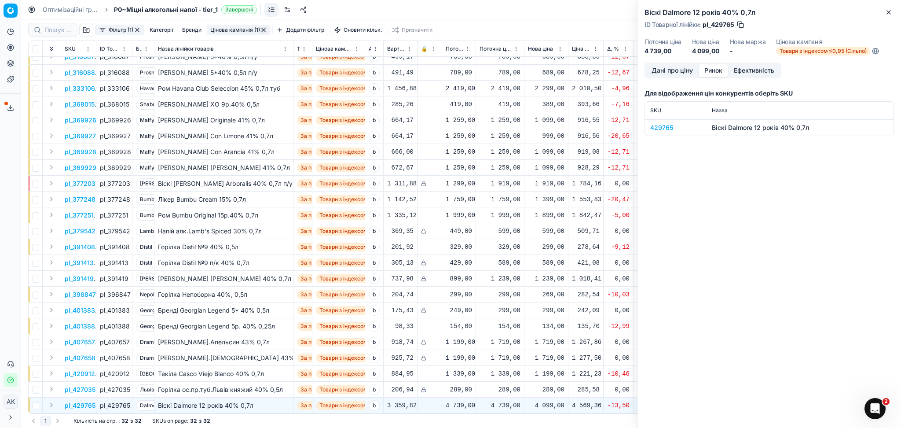
click at [710, 67] on button "Ринок" at bounding box center [713, 70] width 29 height 13
click at [661, 125] on div "429765" at bounding box center [676, 127] width 51 height 9
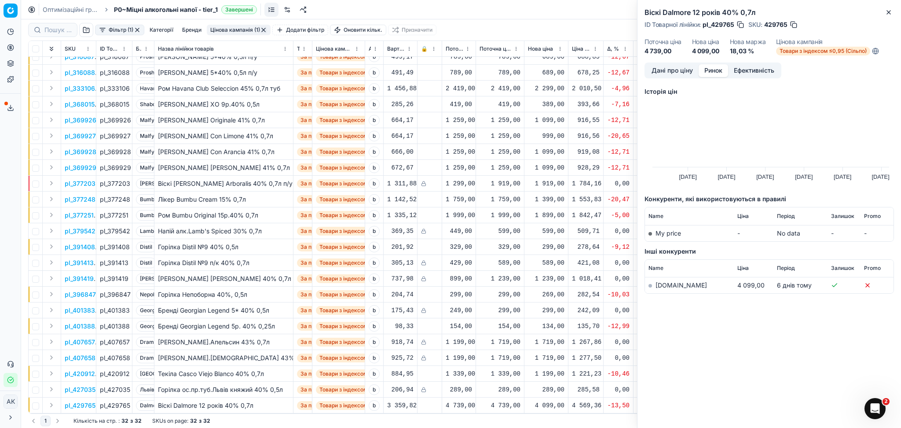
click at [669, 284] on link "silpo.ua" at bounding box center [681, 284] width 51 height 7
click at [886, 17] on button "Close" at bounding box center [889, 12] width 11 height 11
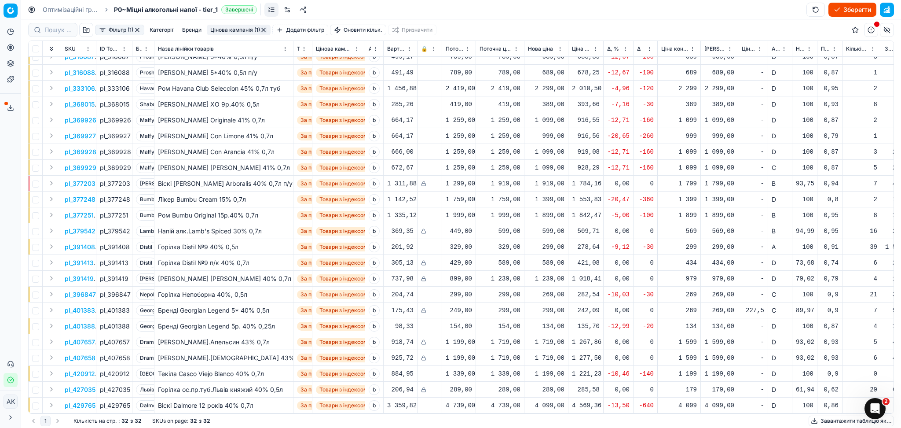
click at [546, 401] on div "4 099,00" at bounding box center [546, 405] width 37 height 9
drag, startPoint x: 586, startPoint y: 368, endPoint x: 471, endPoint y: 374, distance: 115.5
click at [471, 374] on body "Pricing platform Аналітика Цінова оптимізація Асортимент продукції Шаблони Серв…" at bounding box center [450, 214] width 901 height 428
drag, startPoint x: 555, startPoint y: 368, endPoint x: 514, endPoint y: 368, distance: 41.4
click at [514, 368] on dl "Поточна: 4 739,00 Оптимум: 4 099,00 Вручну: 4099.00" at bounding box center [546, 350] width 127 height 57
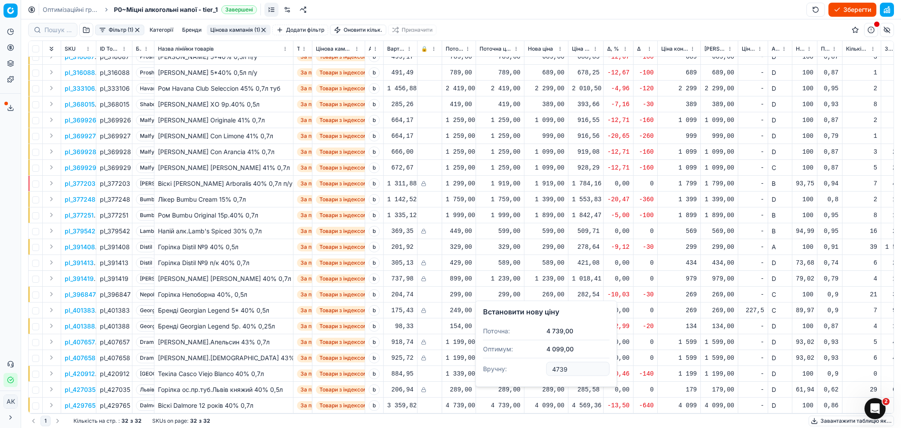
drag, startPoint x: 578, startPoint y: 369, endPoint x: 531, endPoint y: 370, distance: 47.5
click at [531, 370] on dl "Поточна: 4 739,00 Оптимум: 4 099,00 Вручну: 4739" at bounding box center [546, 350] width 127 height 57
type input "4599.00"
click at [250, 29] on button "Цінова кампанія (1)" at bounding box center [239, 30] width 64 height 11
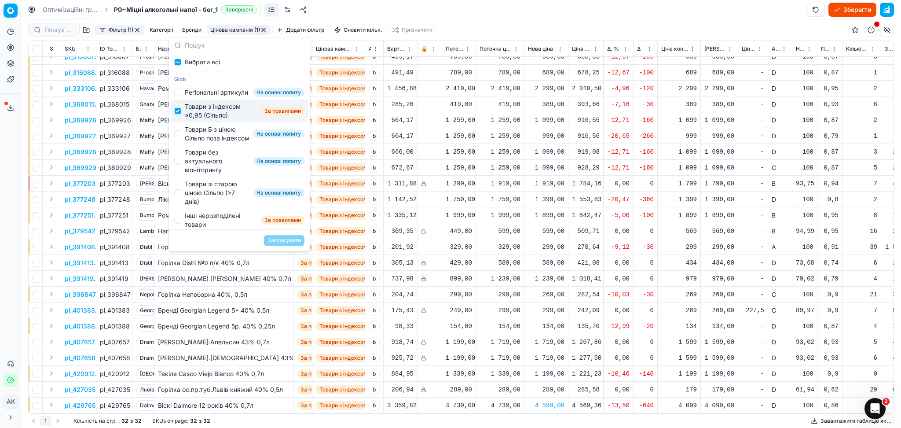
click at [202, 120] on div "Товари з індексом ≤0,95 (Сільпо)" at bounding box center [221, 111] width 73 height 18
checkbox input "false"
click at [193, 142] on div "Товари Б з ціною Сільпо поза індексом" at bounding box center [217, 134] width 65 height 18
checkbox input "true"
click at [279, 241] on button "Застосувати" at bounding box center [284, 240] width 40 height 11
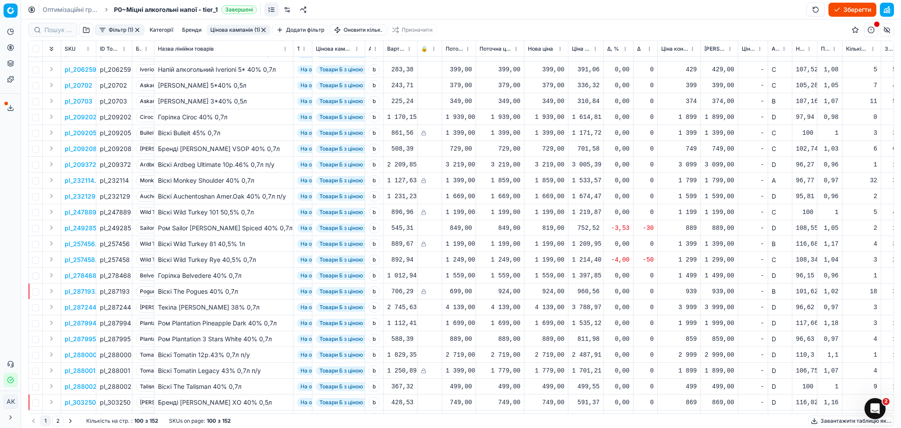
scroll to position [469, 0]
click at [90, 226] on p "pl_249285" at bounding box center [81, 229] width 32 height 9
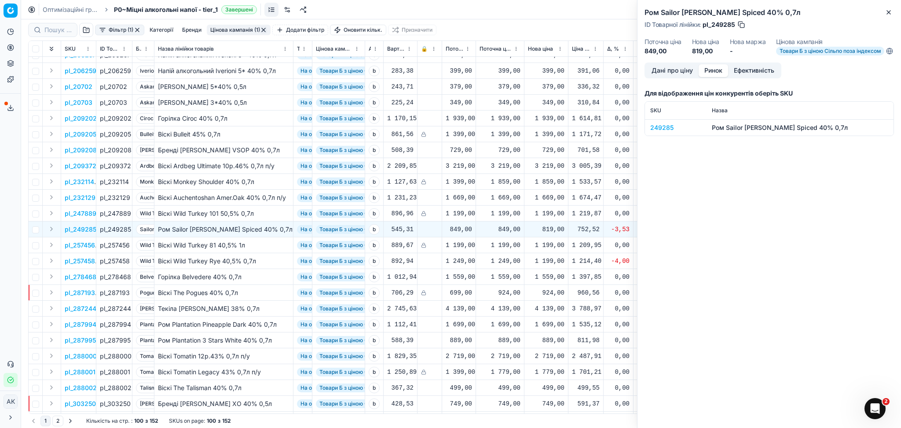
click at [708, 77] on button "Ринок" at bounding box center [713, 70] width 29 height 13
click at [655, 132] on div "249285" at bounding box center [676, 127] width 51 height 9
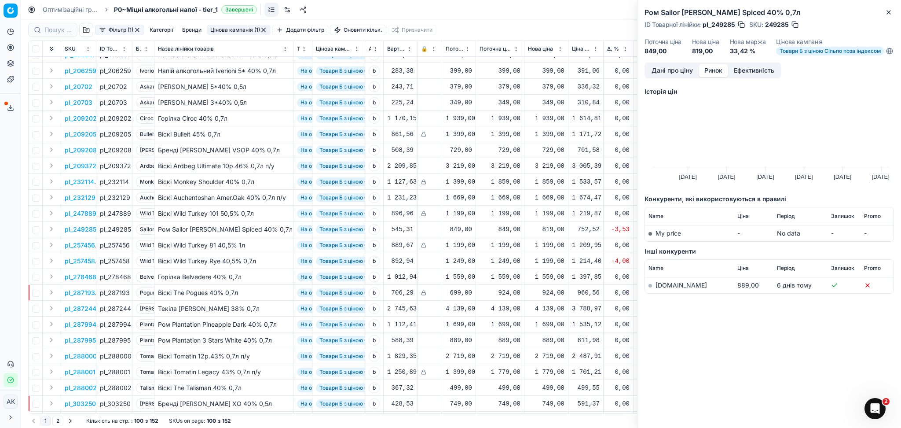
click at [667, 289] on link "silpo.ua" at bounding box center [681, 284] width 51 height 7
click at [890, 14] on icon "button" at bounding box center [889, 12] width 7 height 7
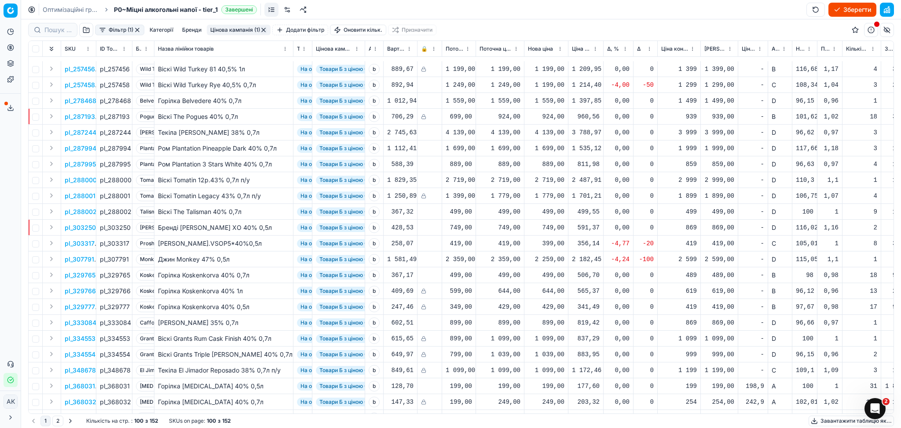
scroll to position [704, 0]
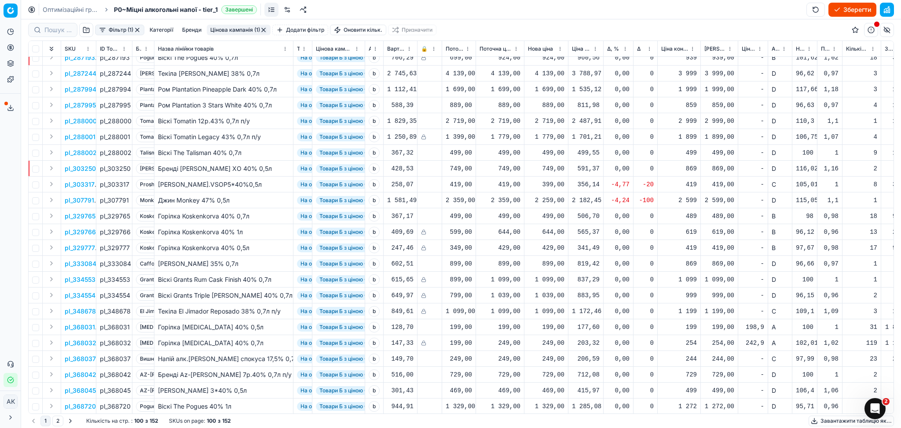
click at [555, 203] on div "2 259,00" at bounding box center [546, 200] width 37 height 9
drag, startPoint x: 565, startPoint y: 277, endPoint x: 517, endPoint y: 285, distance: 49.1
click at [519, 285] on dl "Поточна: 2 359,00 Оптимум: 2 259,00 Вручну: 2259.00" at bounding box center [546, 259] width 127 height 57
type input "2359.00"
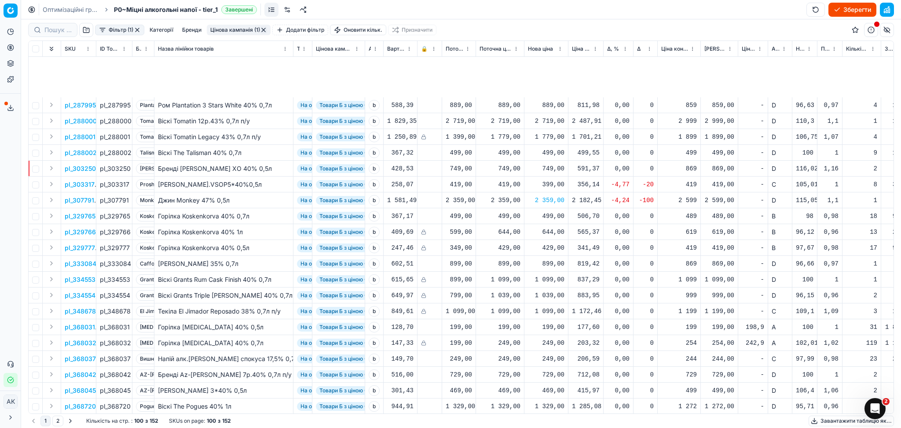
scroll to position [880, 0]
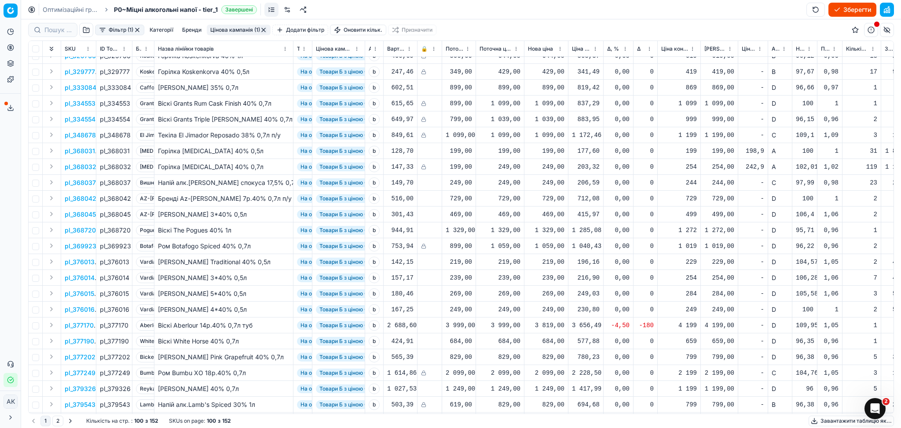
click at [557, 326] on div "3 819,00" at bounding box center [546, 325] width 37 height 9
drag, startPoint x: 579, startPoint y: 397, endPoint x: 486, endPoint y: 402, distance: 93.5
click at [489, 402] on dl "Поточна: 3 999,00 Оптимум: 3 819,00 Вручну: 3819.00" at bounding box center [546, 385] width 127 height 57
type input "3999.00"
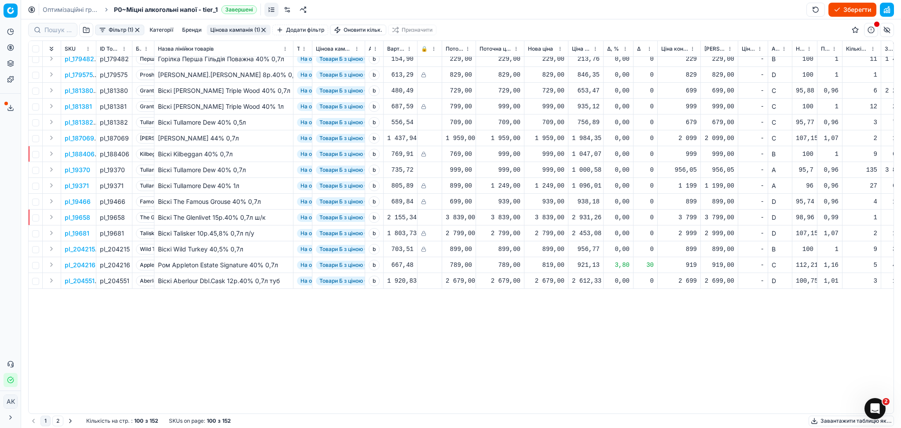
scroll to position [0, 0]
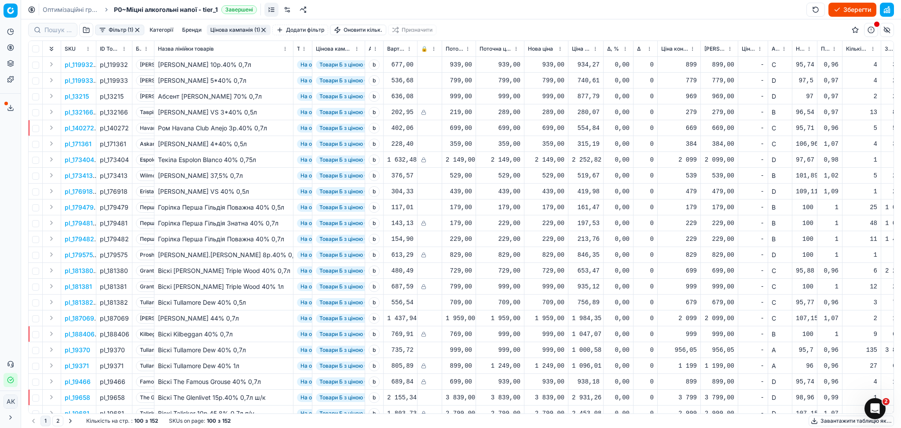
click at [255, 30] on button "Цінова кампанія (1)" at bounding box center [239, 30] width 64 height 11
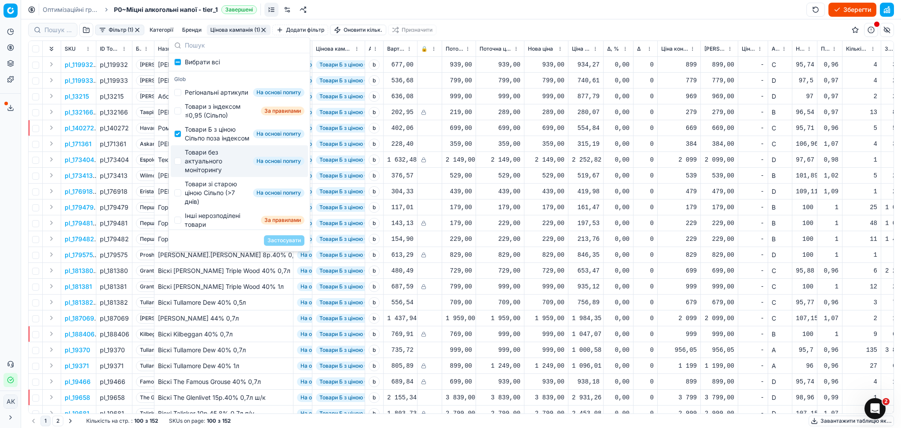
click at [196, 142] on div "Товари Б з ціною Сільпо поза індексом" at bounding box center [217, 134] width 65 height 18
checkbox input "false"
click at [188, 173] on div "Товари без актуального моніторингу" at bounding box center [217, 161] width 65 height 26
checkbox input "true"
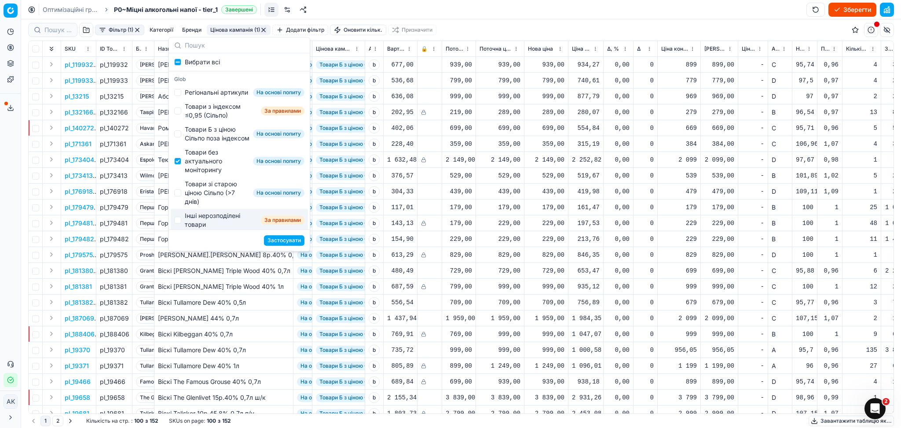
click at [281, 239] on button "Застосувати" at bounding box center [284, 240] width 40 height 11
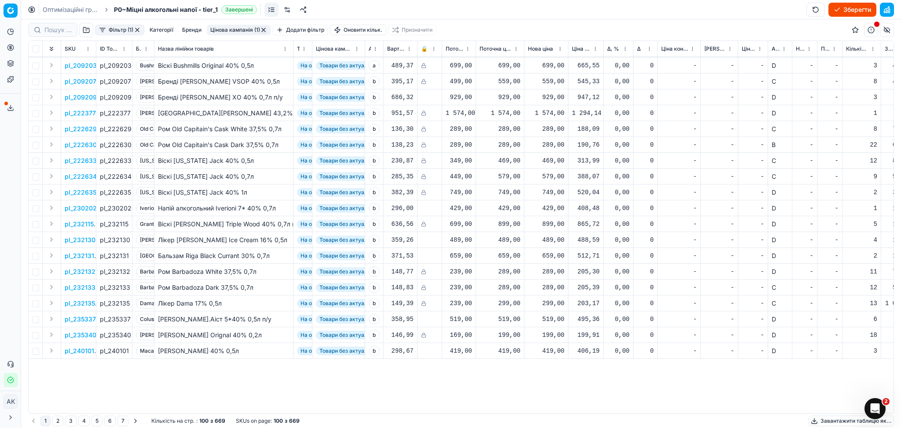
scroll to position [821, 0]
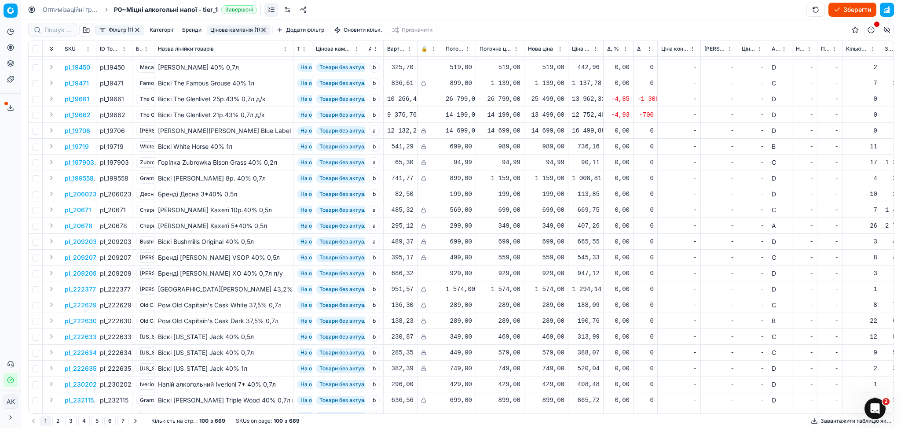
click at [550, 102] on div "25 499,00" at bounding box center [546, 99] width 37 height 9
drag, startPoint x: 536, startPoint y: 184, endPoint x: 525, endPoint y: 186, distance: 11.1
click at [526, 186] on dl "Поточна: 26 799,00 Оптимум: 25 499,00 Вручну: 25499.00" at bounding box center [546, 157] width 127 height 57
type input "26799.00"
click at [539, 112] on div "13 499,00" at bounding box center [546, 114] width 37 height 9
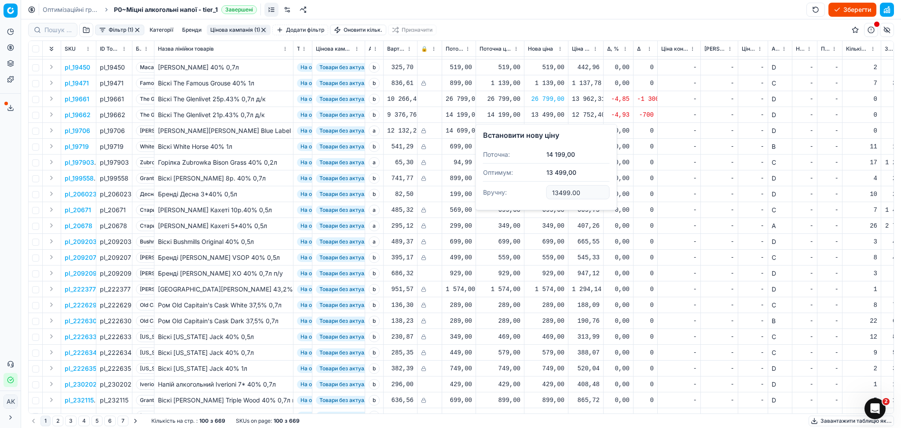
drag, startPoint x: 581, startPoint y: 191, endPoint x: 487, endPoint y: 195, distance: 94.7
click at [518, 195] on dl "Поточна: 14 199,00 Оптимум: 13 499,00 Вручну: 13499.00" at bounding box center [546, 174] width 127 height 57
type input "14199.00"
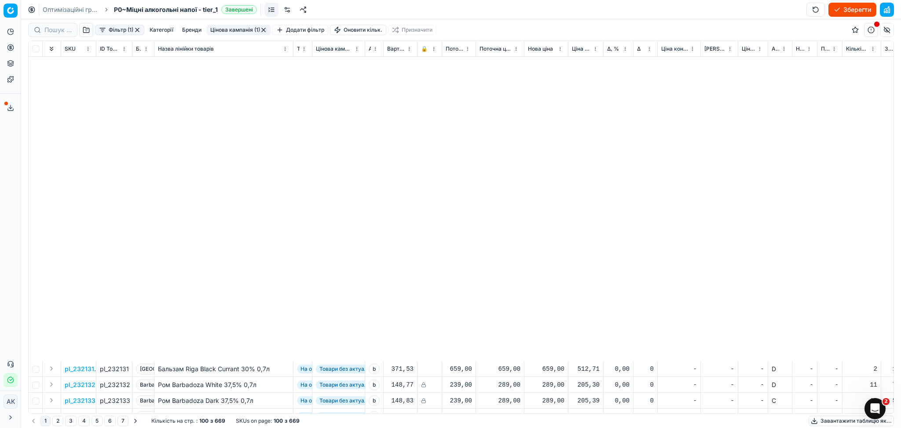
scroll to position [1236, 0]
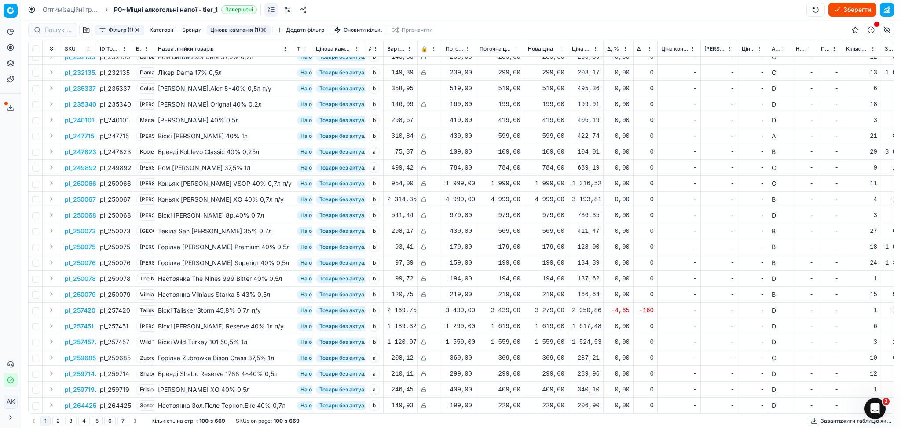
click at [552, 306] on div "3 279,00" at bounding box center [546, 310] width 37 height 9
drag, startPoint x: 587, startPoint y: 377, endPoint x: 503, endPoint y: 391, distance: 85.3
click at [503, 391] on div "Встановити нову ціну Поточна: 3 439,00 Оптимум: 3 279,00 Вручну: 3279.00" at bounding box center [547, 354] width 142 height 86
type input "3439.00"
click at [548, 306] on div "3 439,00" at bounding box center [546, 310] width 37 height 9
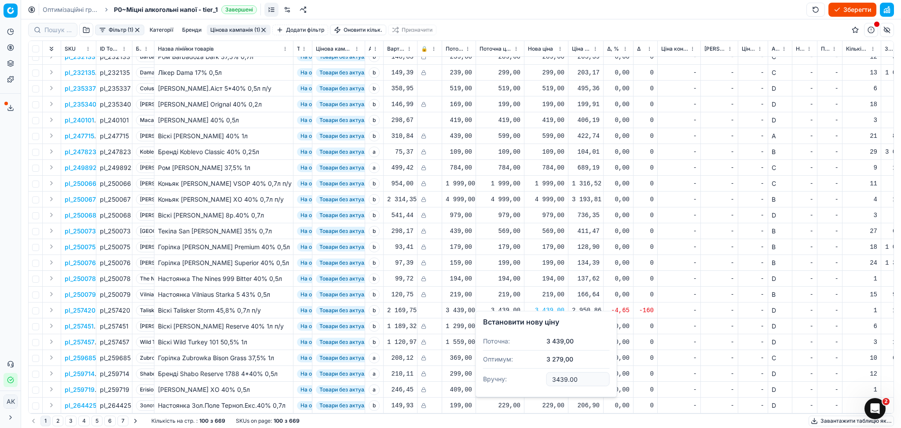
drag, startPoint x: 583, startPoint y: 375, endPoint x: 472, endPoint y: 395, distance: 112.7
click at [473, 395] on body "Pricing platform Аналітика Цінова оптимізація Асортимент продукції Шаблони Серв…" at bounding box center [450, 214] width 901 height 428
type input "3"
type input "3399.00"
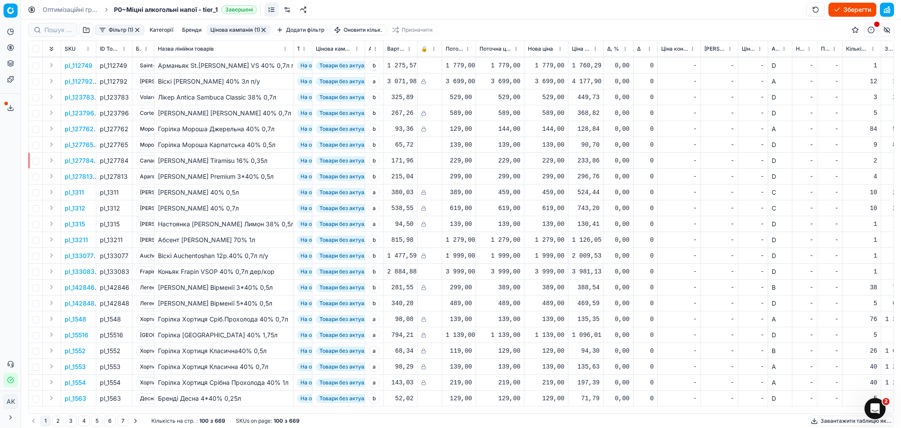
scroll to position [0, 0]
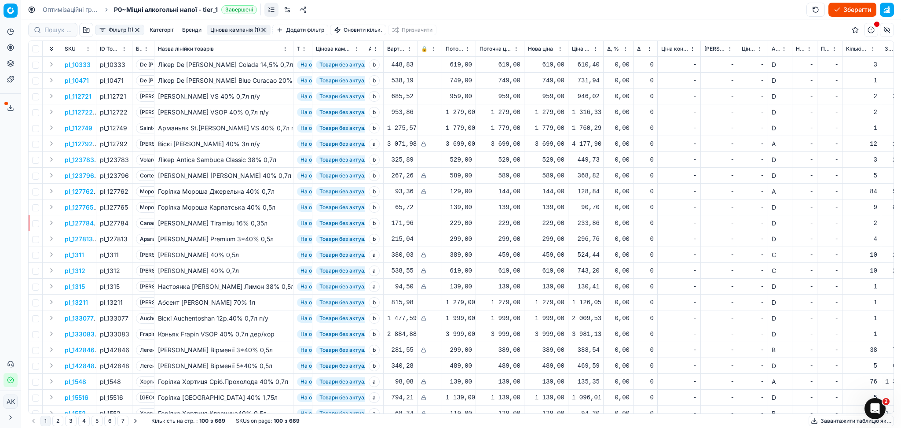
click at [239, 30] on button "Цінова кампанія (1)" at bounding box center [239, 30] width 64 height 11
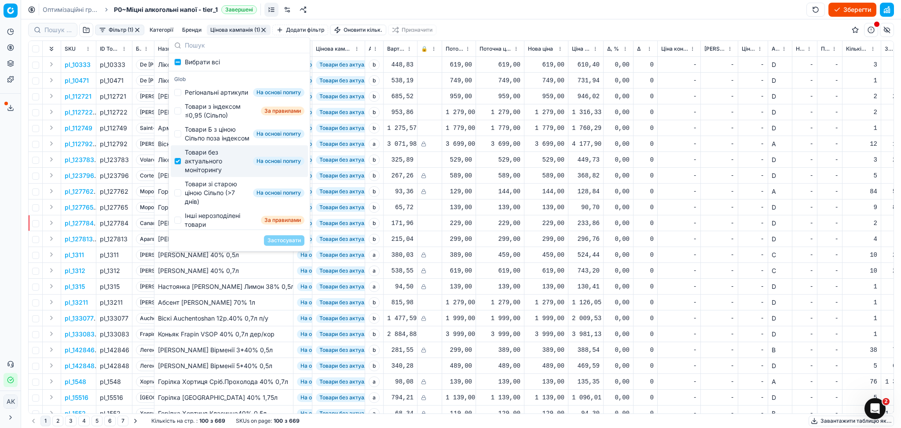
click at [201, 174] on div "Товари без актуального моніторингу" at bounding box center [217, 161] width 65 height 26
checkbox input "false"
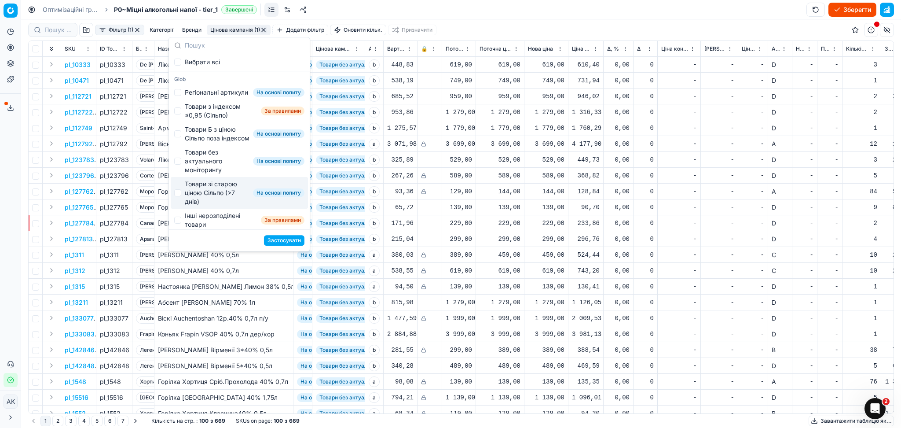
click at [198, 206] on div "Товари зі старою ціною Сільпо (>7 днів)" at bounding box center [217, 193] width 65 height 26
checkbox input "true"
click at [280, 242] on button "Застосувати" at bounding box center [284, 240] width 40 height 11
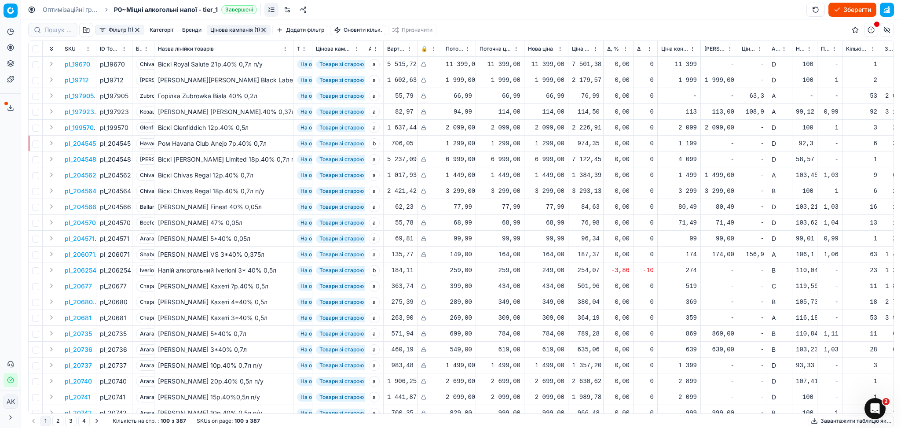
scroll to position [1236, 0]
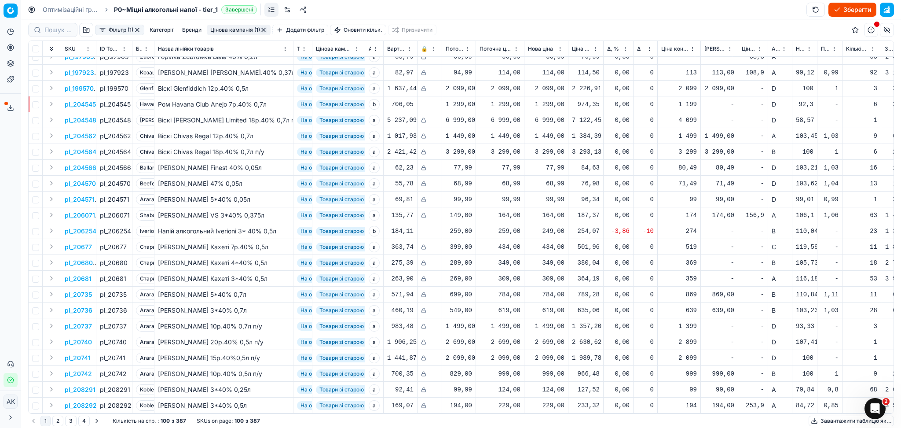
click at [230, 26] on button "Цінова кампанія (1)" at bounding box center [239, 30] width 64 height 11
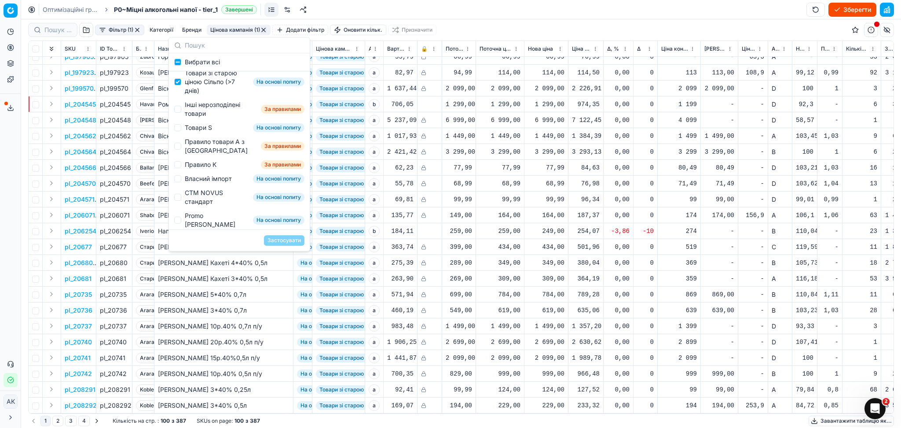
scroll to position [117, 0]
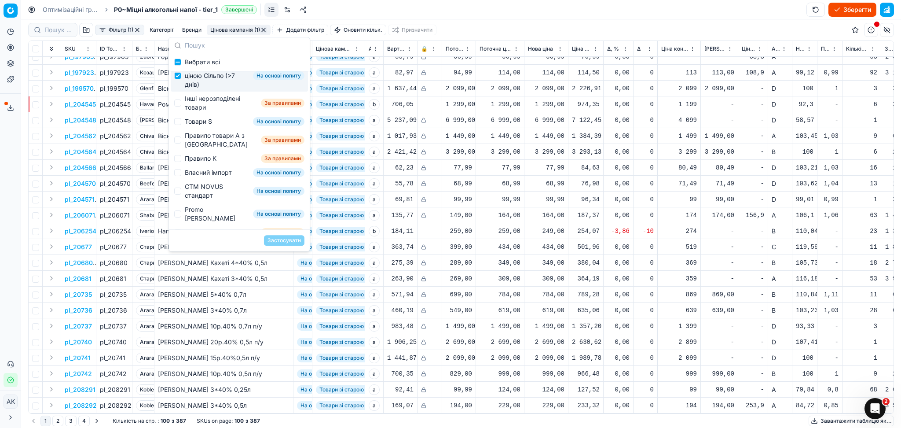
click at [210, 89] on div "Товари зі старою ціною Сільпо (>7 днів)" at bounding box center [217, 76] width 65 height 26
checkbox input "false"
click at [209, 111] on div "Інші нерозподілені товари За правилами" at bounding box center [239, 103] width 137 height 23
checkbox input "true"
click at [293, 241] on button "Застосувати" at bounding box center [284, 240] width 40 height 11
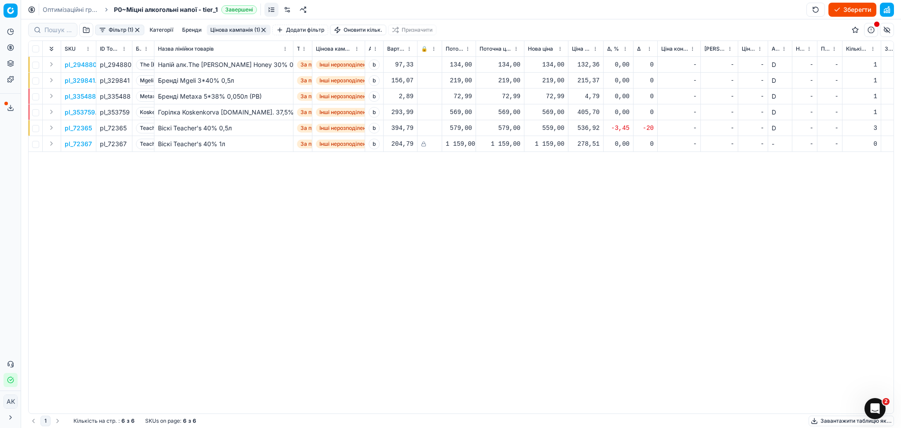
click at [260, 29] on button "Цінова кампанія (1)" at bounding box center [239, 30] width 64 height 11
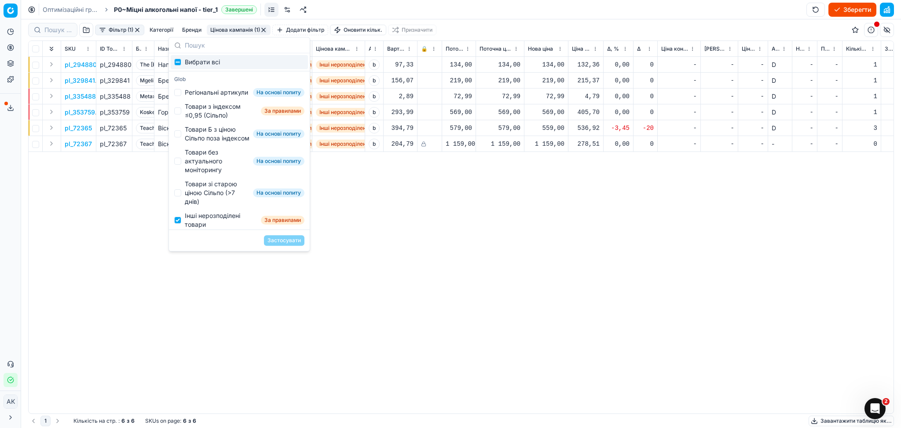
click at [263, 31] on button "button" at bounding box center [263, 29] width 7 height 7
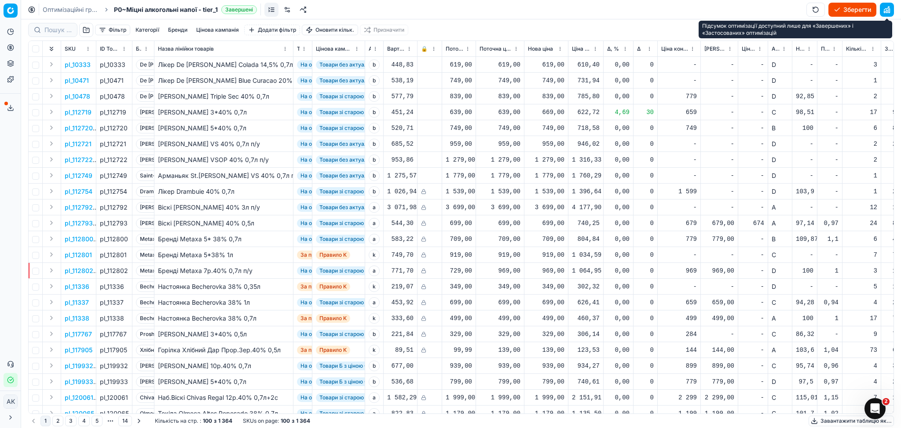
click at [891, 8] on button "button" at bounding box center [887, 10] width 14 height 14
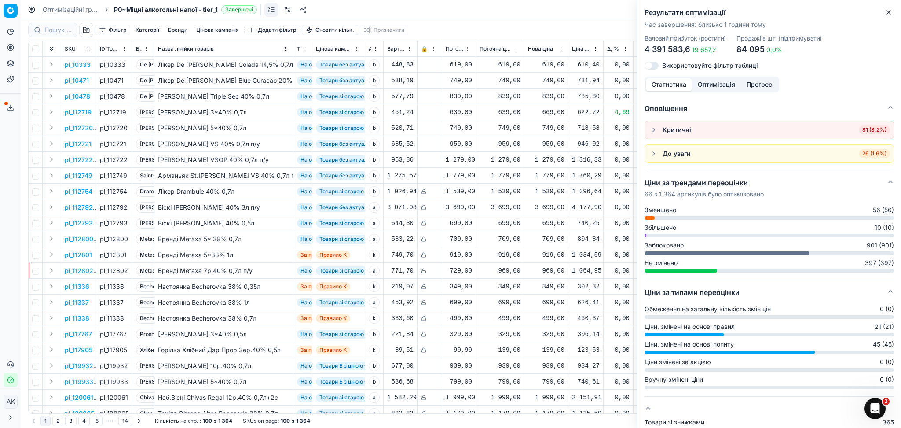
click at [861, 129] on span "81 (8,2%)" at bounding box center [874, 129] width 31 height 9
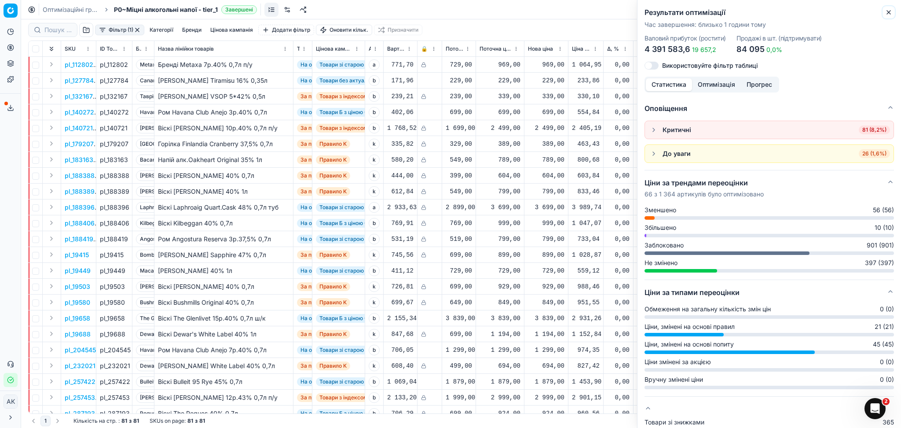
click at [884, 13] on button "Close" at bounding box center [889, 12] width 11 height 11
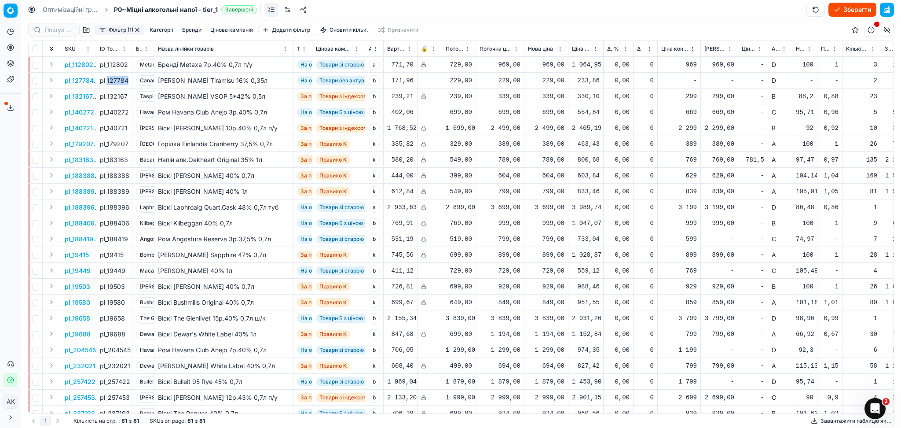
drag, startPoint x: 107, startPoint y: 78, endPoint x: 128, endPoint y: 77, distance: 20.7
click at [128, 77] on div "pl_127784" at bounding box center [114, 80] width 29 height 9
copy div "127784"
click at [548, 80] on div "229,00" at bounding box center [546, 80] width 37 height 9
drag, startPoint x: 561, startPoint y: 159, endPoint x: 519, endPoint y: 166, distance: 42.8
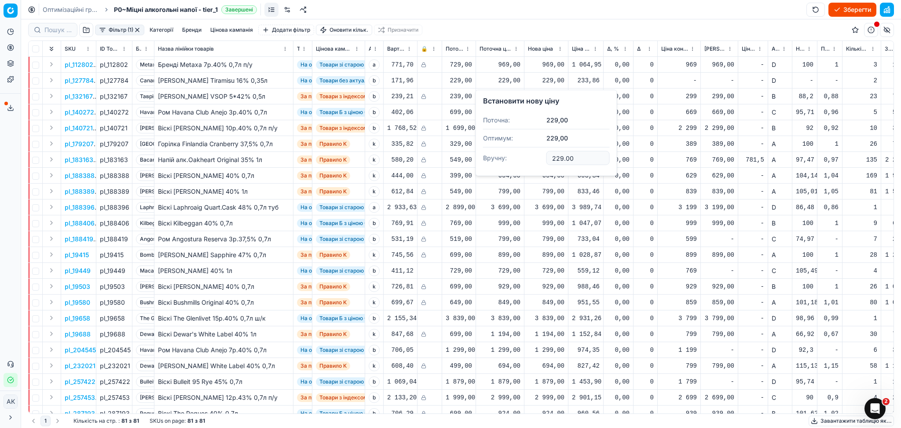
click at [519, 166] on dl "Поточна: 229,00 Оптимум: 229,00 Вручну: 229.00" at bounding box center [546, 139] width 127 height 57
type input "234.00"
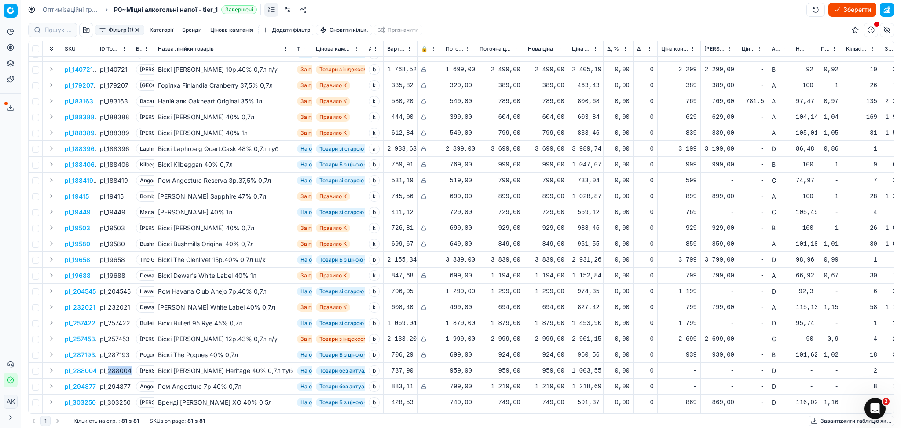
drag, startPoint x: 107, startPoint y: 370, endPoint x: 129, endPoint y: 370, distance: 22.4
click at [129, 370] on div "pl_288004" at bounding box center [114, 370] width 29 height 9
copy div "288004"
click at [534, 368] on div "959,00" at bounding box center [546, 370] width 37 height 9
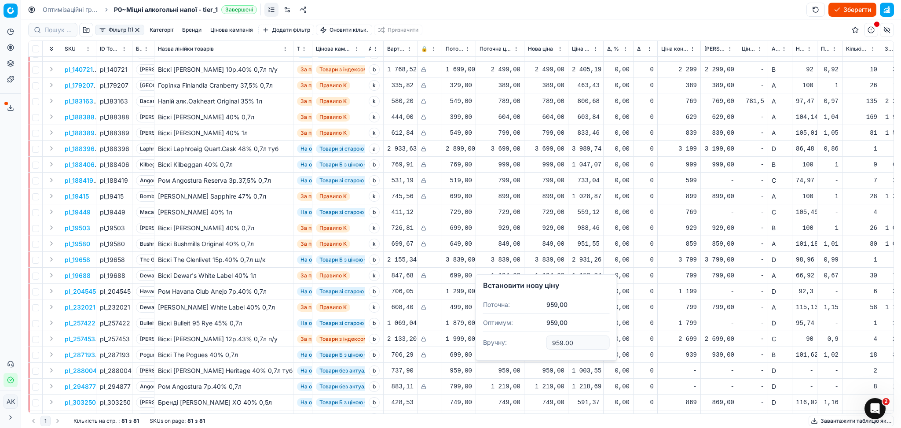
drag, startPoint x: 570, startPoint y: 341, endPoint x: 526, endPoint y: 349, distance: 43.9
click at [553, 346] on input "959.00" at bounding box center [578, 342] width 63 height 14
type input "999.00"
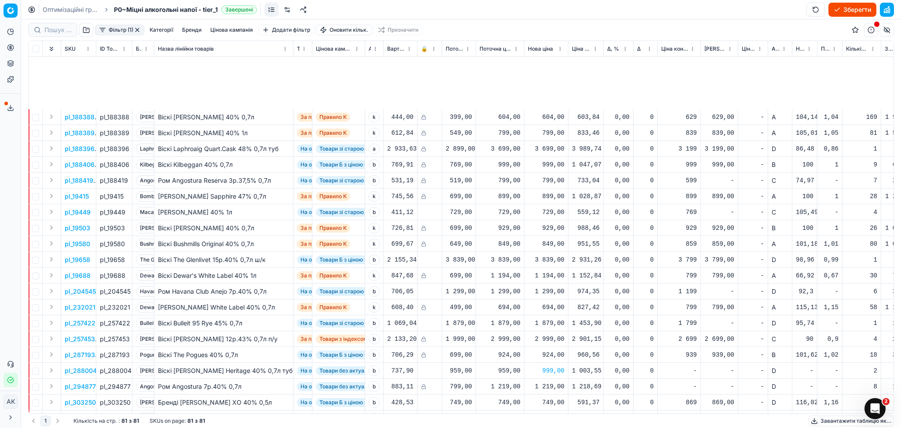
scroll to position [293, 0]
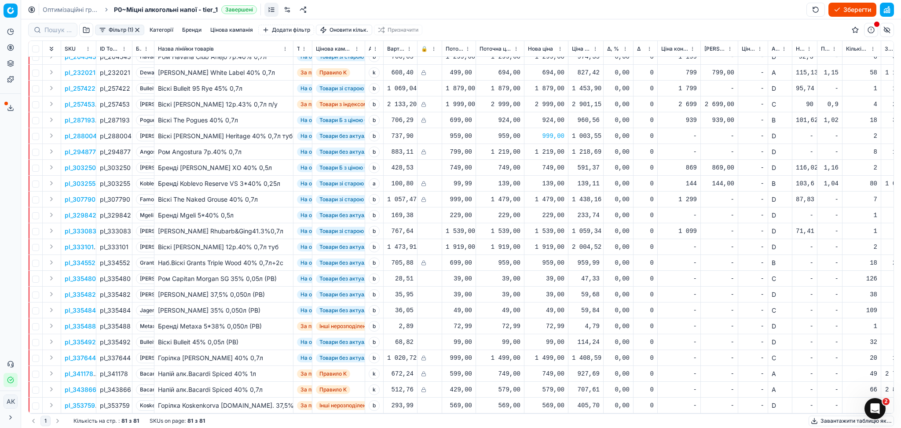
click at [550, 214] on div "229,00" at bounding box center [546, 215] width 37 height 9
click at [505, 297] on dl "Поточна: 229,00 Оптимум: 229,00 Вручну: 229.00" at bounding box center [546, 274] width 127 height 57
type input "234.00"
click at [553, 248] on div "1 919,00" at bounding box center [546, 247] width 37 height 9
drag, startPoint x: 575, startPoint y: 324, endPoint x: 513, endPoint y: 335, distance: 63.0
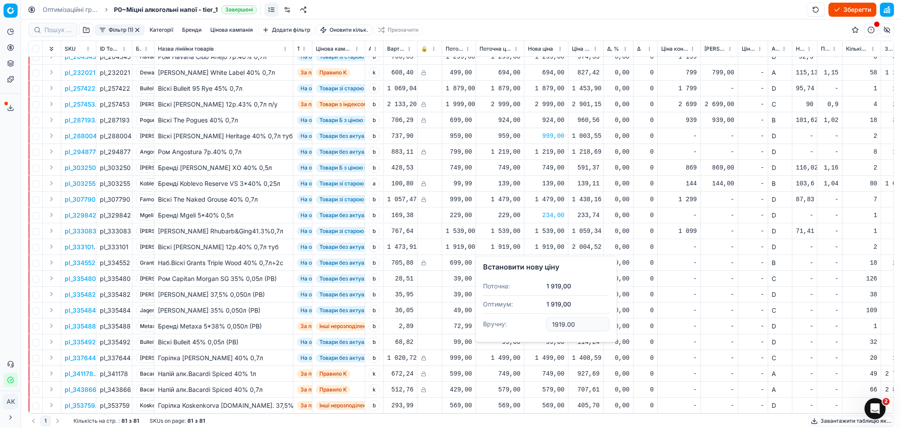
click at [515, 334] on dl "Поточна: 1 919,00 Оптимум: 1 919,00 Вручну: 1919.00" at bounding box center [546, 305] width 127 height 57
type input "1999.00"
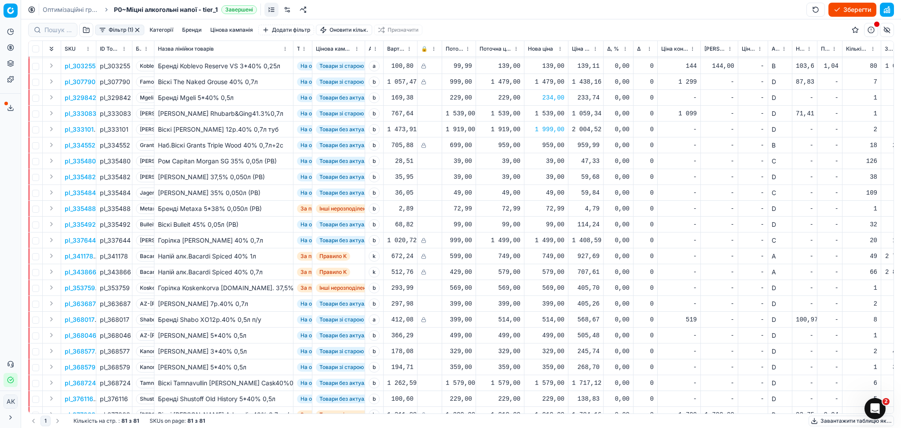
scroll to position [469, 0]
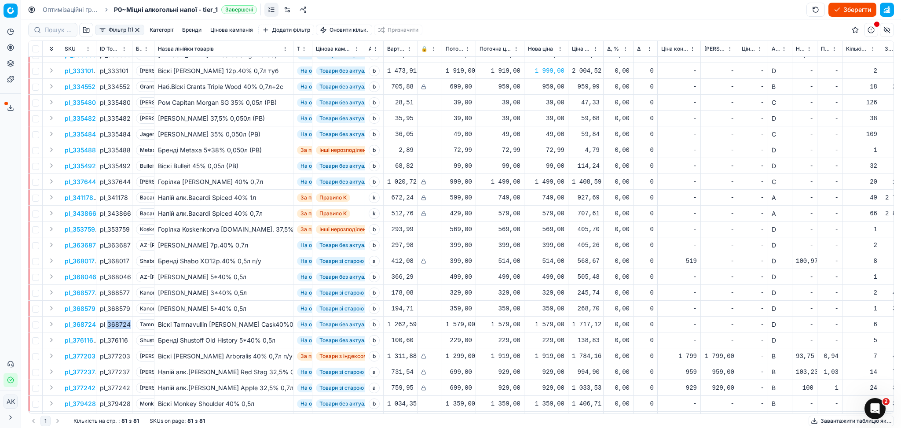
drag, startPoint x: 117, startPoint y: 326, endPoint x: 131, endPoint y: 326, distance: 14.5
click at [131, 326] on td "pl_368724" at bounding box center [114, 324] width 36 height 16
copy div "368724"
click at [548, 320] on div "1 579,00" at bounding box center [546, 324] width 37 height 9
drag, startPoint x: 580, startPoint y: 400, endPoint x: 486, endPoint y: 408, distance: 94.5
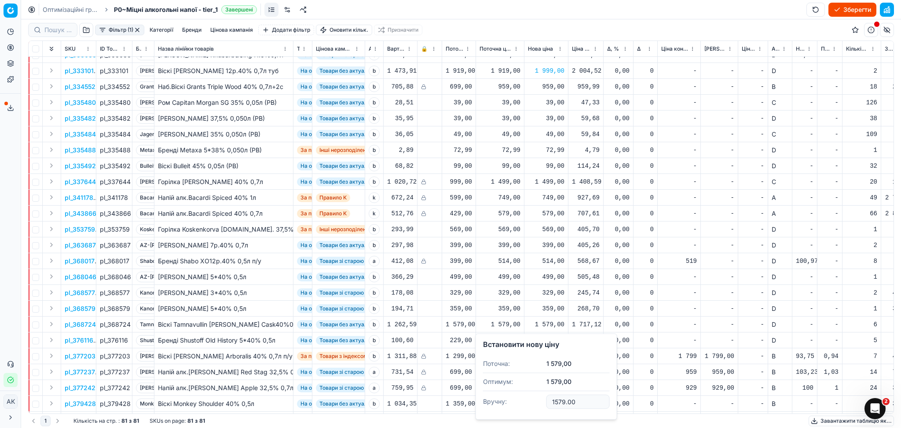
click at [489, 408] on dl "Поточна: 1 579,00 Оптимум: 1 579,00 Вручну: 1579.00" at bounding box center [546, 383] width 127 height 57
type input "1649.00"
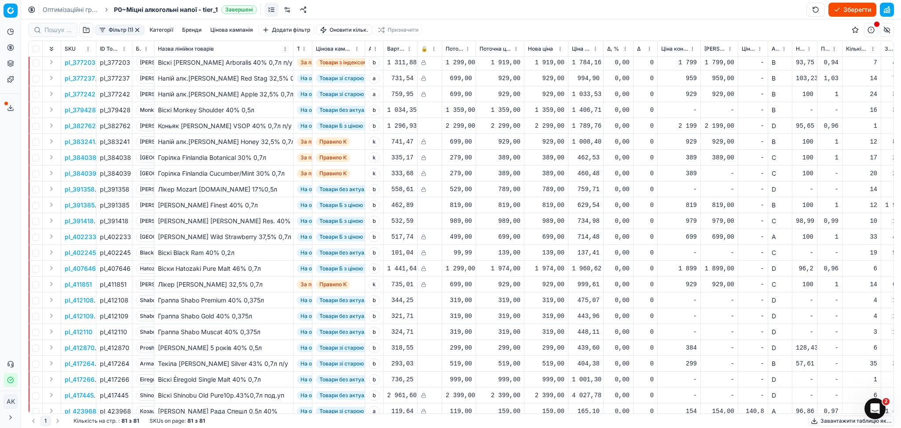
scroll to position [645, 0]
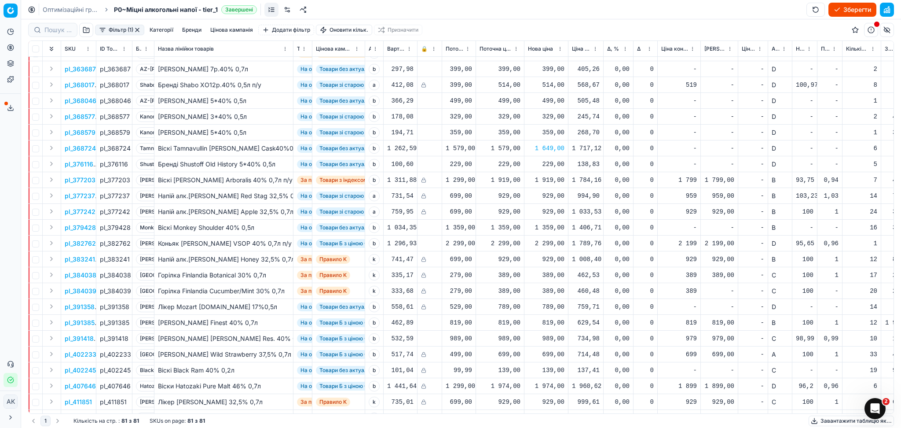
click at [553, 227] on div "1 359,00" at bounding box center [546, 227] width 37 height 9
drag, startPoint x: 572, startPoint y: 306, endPoint x: 511, endPoint y: 307, distance: 60.7
click at [517, 306] on dl "Поточна: 1 359,00 Оптимум: 1 359,00 Вручну: 1359.00" at bounding box center [546, 286] width 127 height 57
type input "1399.00"
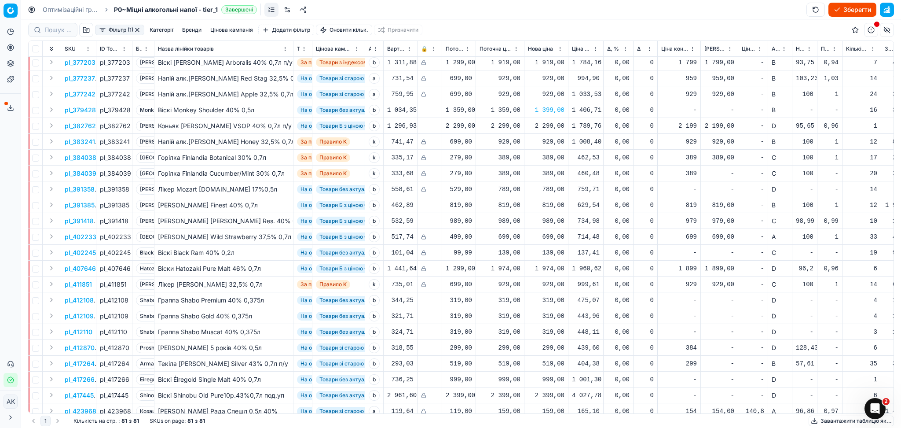
scroll to position [880, 0]
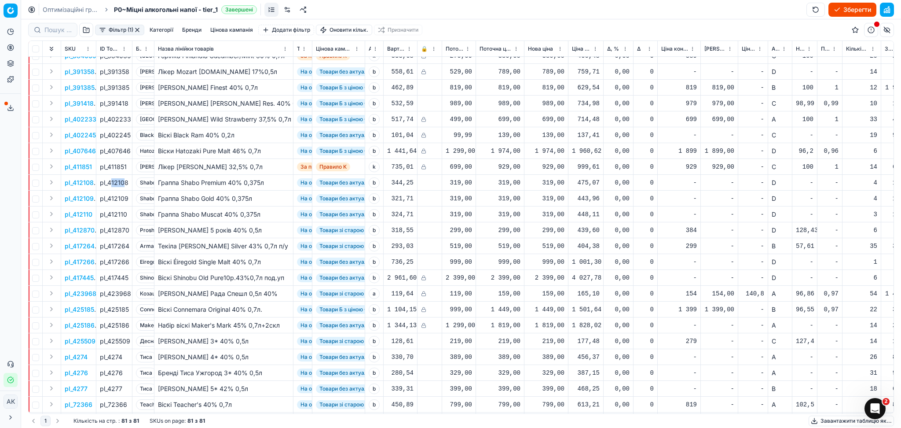
drag, startPoint x: 110, startPoint y: 182, endPoint x: 123, endPoint y: 182, distance: 13.2
click at [123, 182] on div "pl_412108" at bounding box center [114, 182] width 29 height 9
drag, startPoint x: 108, startPoint y: 180, endPoint x: 127, endPoint y: 180, distance: 18.5
click at [127, 180] on div "pl_412108" at bounding box center [114, 182] width 29 height 9
copy div "412108"
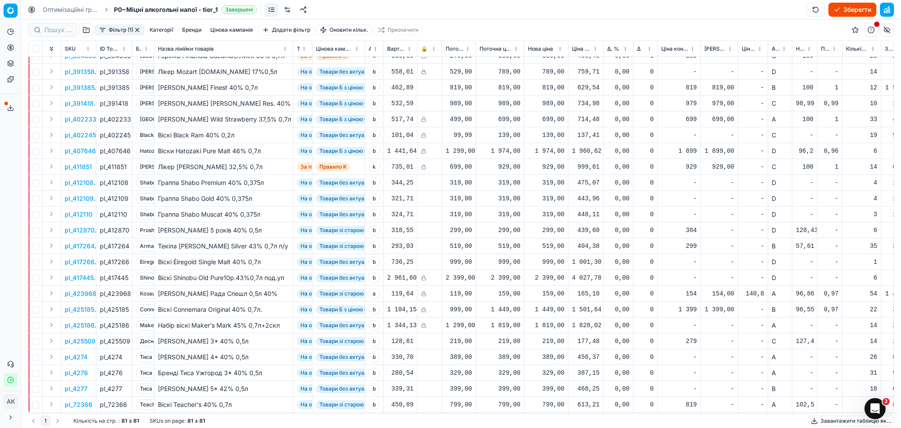
click at [555, 180] on div "319,00" at bounding box center [546, 182] width 37 height 9
drag, startPoint x: 583, startPoint y: 255, endPoint x: 502, endPoint y: 264, distance: 82.0
click at [502, 264] on dl "Поточна: 319,00 Оптимум: 319,00 Вручну: 319.00" at bounding box center [546, 241] width 127 height 57
type input "399.00"
click at [554, 201] on div "319,00" at bounding box center [546, 198] width 37 height 9
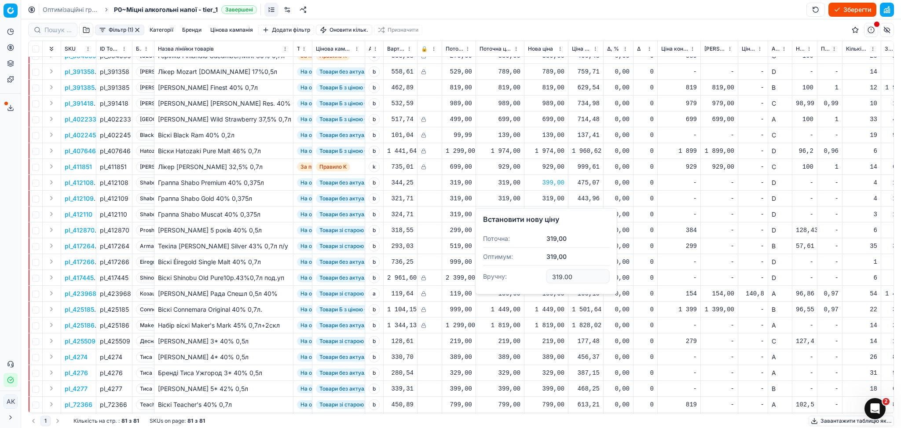
drag, startPoint x: 581, startPoint y: 276, endPoint x: 504, endPoint y: 282, distance: 76.8
click at [508, 280] on dl "Поточна: 319,00 Оптимум: 319,00 Вручну: 319.00" at bounding box center [546, 258] width 127 height 57
type input "399.00"
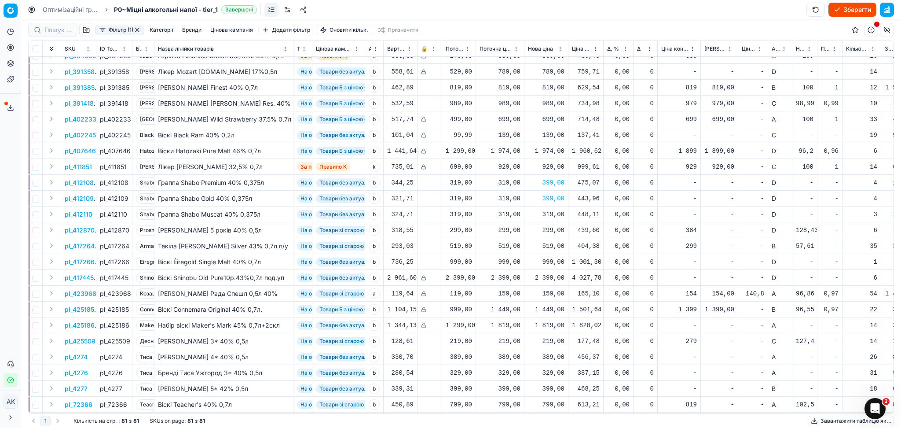
click at [560, 210] on div "319,00" at bounding box center [546, 214] width 37 height 9
click at [508, 296] on dl "Поточна: 319,00 Оптимум: 319,00 Вручну: 319.00" at bounding box center [546, 273] width 127 height 57
type input "399.00"
drag, startPoint x: 108, startPoint y: 229, endPoint x: 129, endPoint y: 232, distance: 21.7
click at [129, 232] on td "pl_412870" at bounding box center [114, 230] width 36 height 16
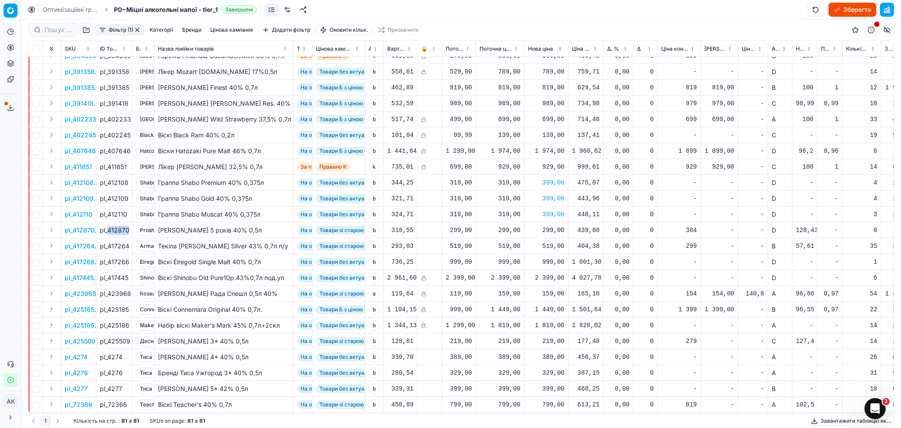
copy div "412870"
click at [547, 229] on div "299,00" at bounding box center [546, 230] width 37 height 9
drag, startPoint x: 571, startPoint y: 312, endPoint x: 503, endPoint y: 312, distance: 67.8
click at [504, 312] on dl "Поточна: 299,00 Оптимум: 299,00 Вручну: 299.00" at bounding box center [546, 289] width 127 height 57
type input "349.00"
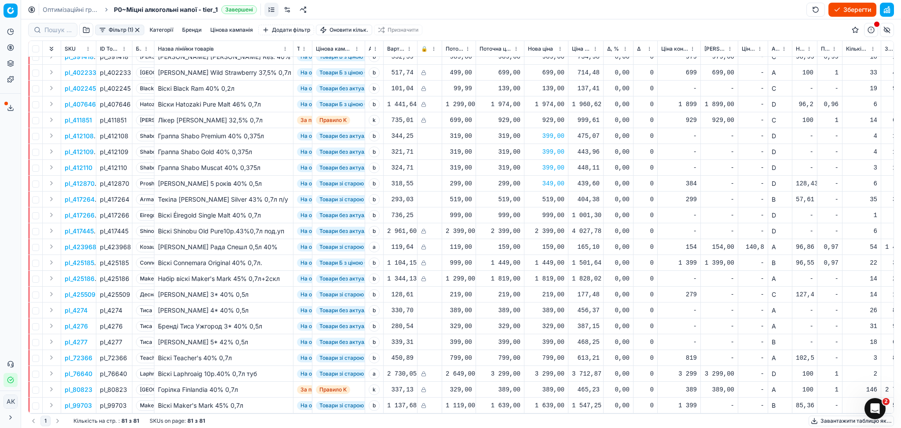
scroll to position [935, 0]
click at [552, 306] on div "389,00" at bounding box center [546, 309] width 37 height 15
drag, startPoint x: 575, startPoint y: 380, endPoint x: 530, endPoint y: 382, distance: 44.9
click at [536, 381] on dl "Поточна: 389,00 Оптимум: 389,00 Вручну: 389.00" at bounding box center [546, 360] width 127 height 57
type input "399.00"
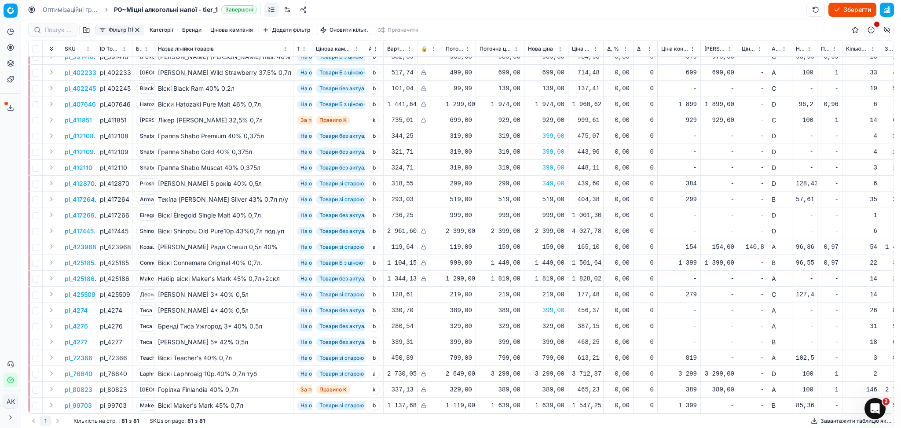
click at [555, 322] on div "329,00" at bounding box center [546, 326] width 37 height 9
drag, startPoint x: 560, startPoint y: 396, endPoint x: 475, endPoint y: 400, distance: 85.0
click at [470, 402] on body "Pricing platform Аналітика Цінова оптимізація Асортимент продукції Шаблони Серв…" at bounding box center [450, 214] width 901 height 428
type input "3"
type input "389.00"
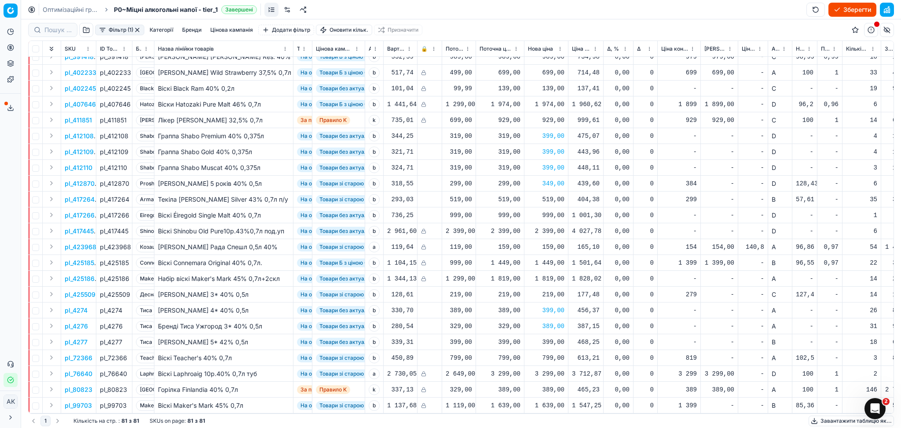
click at [548, 338] on div "399,00" at bounding box center [546, 342] width 37 height 9
drag, startPoint x: 574, startPoint y: 312, endPoint x: 567, endPoint y: 309, distance: 7.5
click at [567, 309] on input "399.00" at bounding box center [578, 305] width 63 height 14
click at [576, 309] on input "399.00" at bounding box center [578, 305] width 63 height 14
drag, startPoint x: 574, startPoint y: 304, endPoint x: 539, endPoint y: 300, distance: 35.1
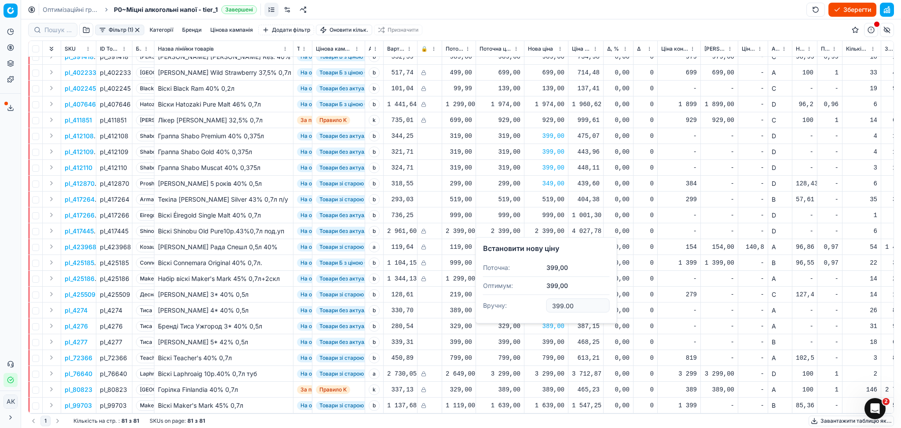
click at [533, 304] on dl "Поточна: 399,00 Оптимум: 399,00 Вручну: 399.00" at bounding box center [546, 287] width 127 height 57
type input "449.00"
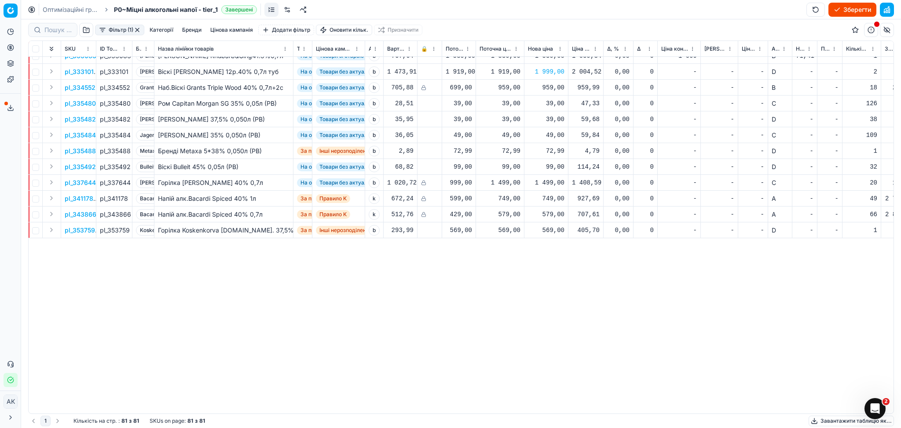
scroll to position [231, 0]
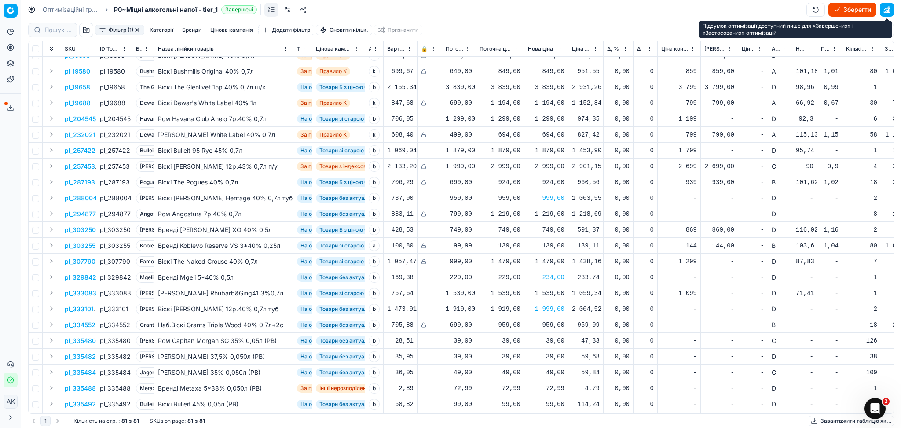
click at [887, 11] on button "button" at bounding box center [887, 10] width 14 height 14
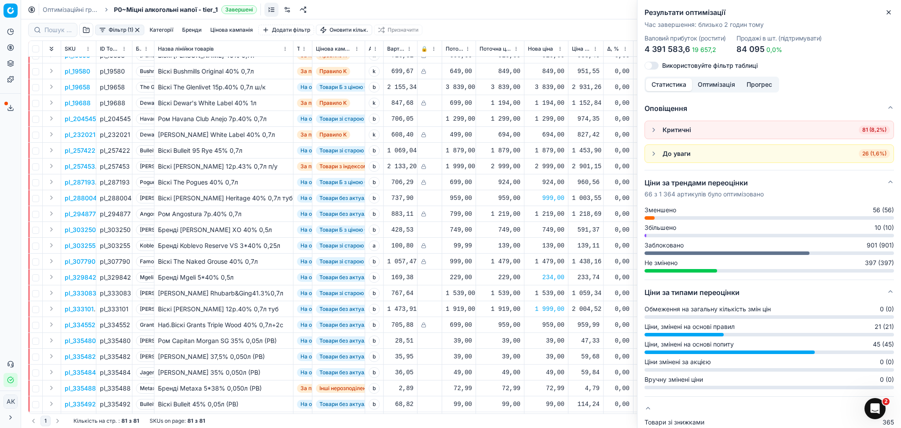
click at [865, 154] on span "26 (1,6%)" at bounding box center [874, 153] width 31 height 9
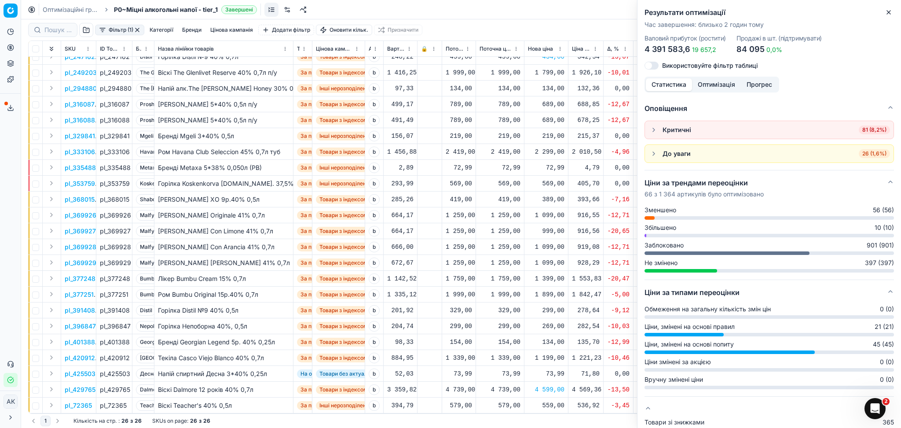
scroll to position [64, 0]
click at [888, 9] on icon "button" at bounding box center [889, 12] width 7 height 7
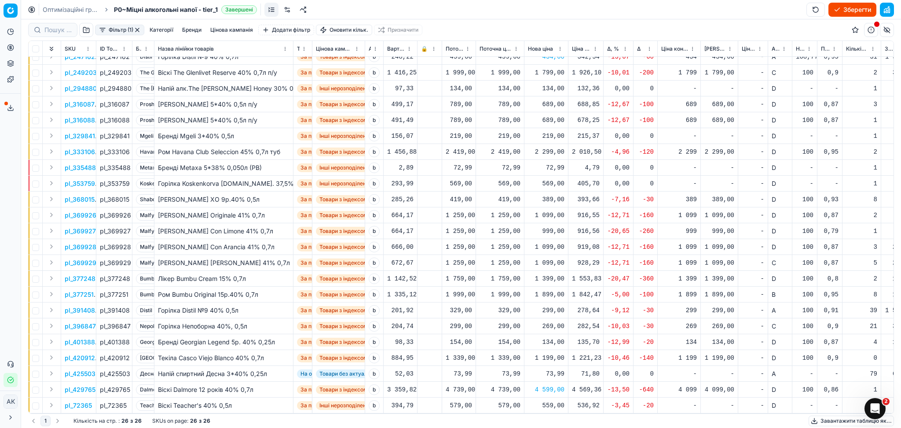
click at [137, 31] on button "button" at bounding box center [137, 29] width 7 height 7
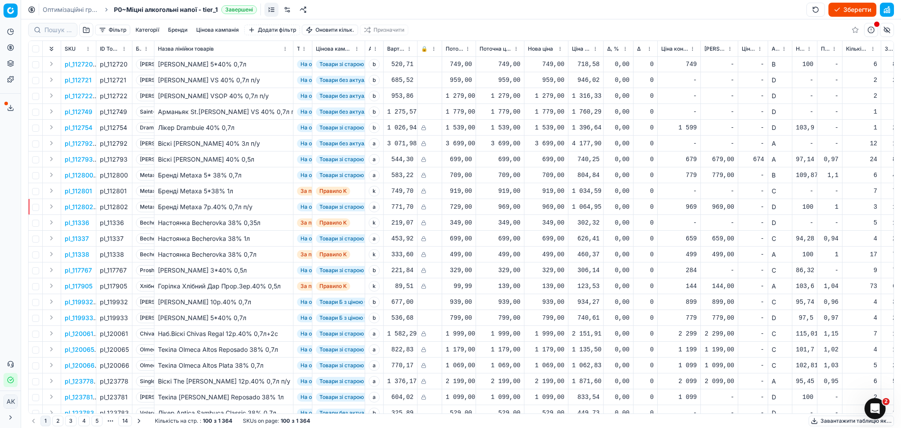
click at [868, 7] on button "Зберегти" at bounding box center [853, 10] width 48 height 14
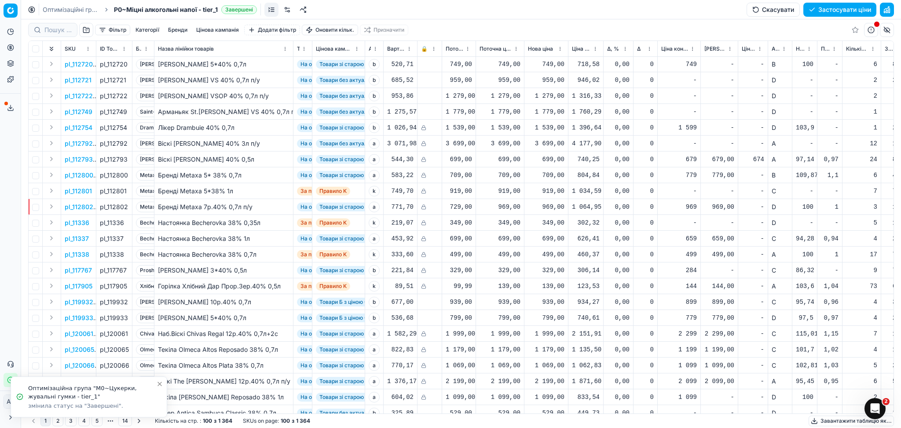
click at [824, 421] on button "Завантажити таблицю як..." at bounding box center [851, 421] width 85 height 11
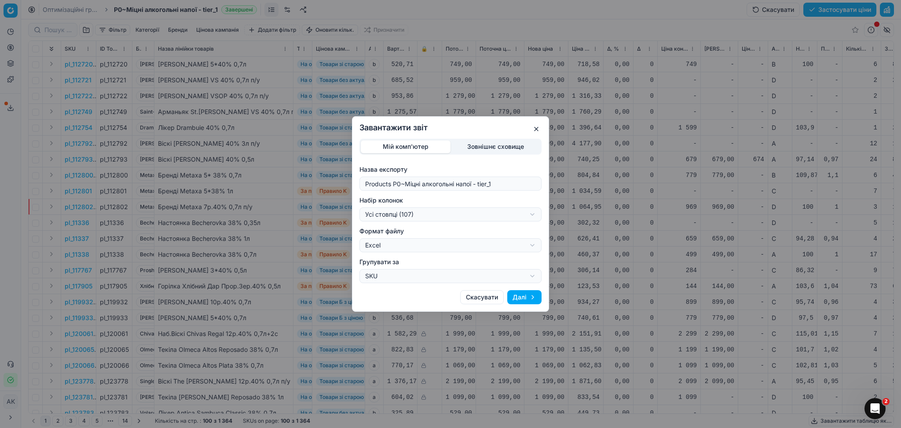
click at [426, 213] on div "Завантажити звіт Мій комп'ютер Зовнішнє сховище Назва експорту Products P0~Міцн…" at bounding box center [450, 214] width 901 height 428
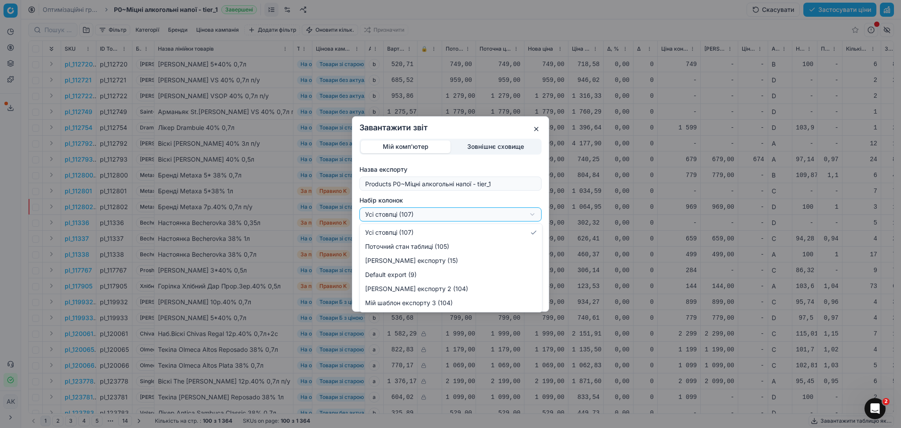
select select "custom"
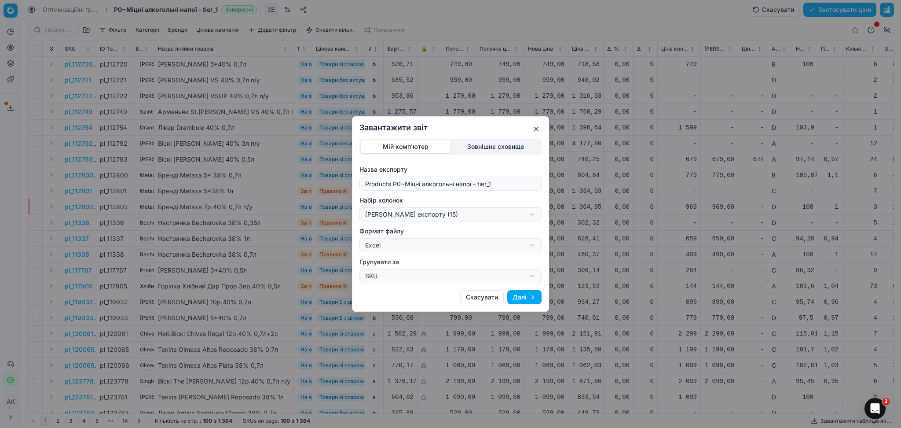
click at [533, 298] on button "Далі" at bounding box center [525, 297] width 34 height 14
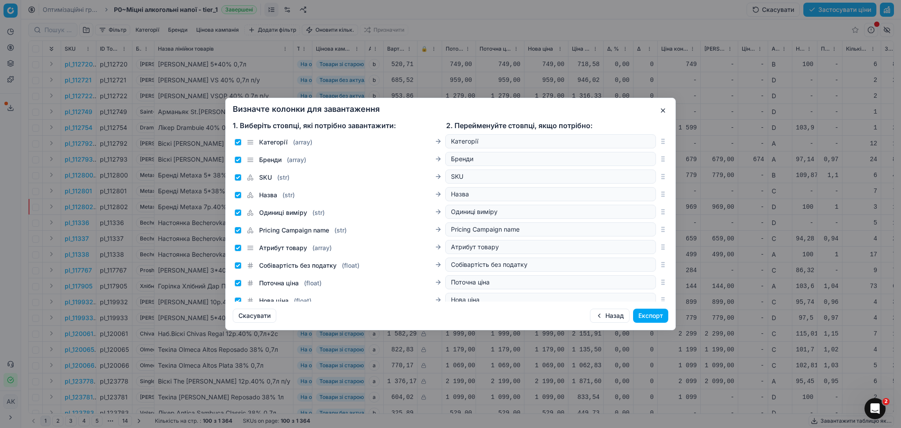
click at [651, 316] on button "Експорт" at bounding box center [650, 316] width 35 height 14
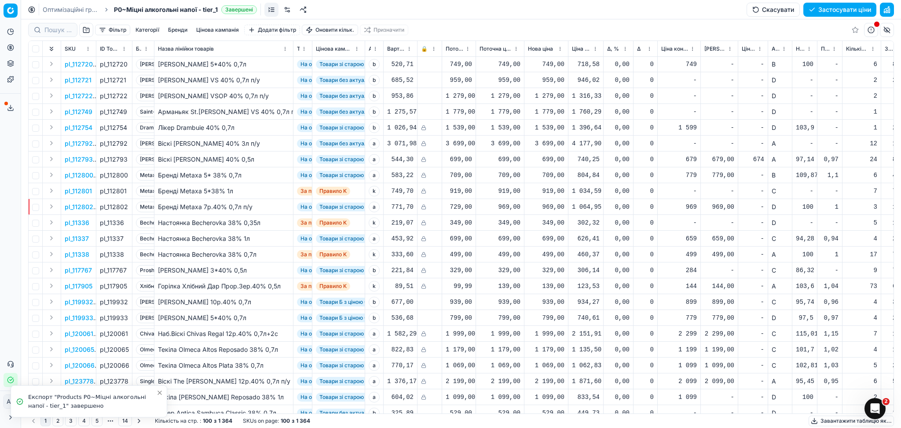
click at [12, 108] on icon at bounding box center [10, 107] width 7 height 7
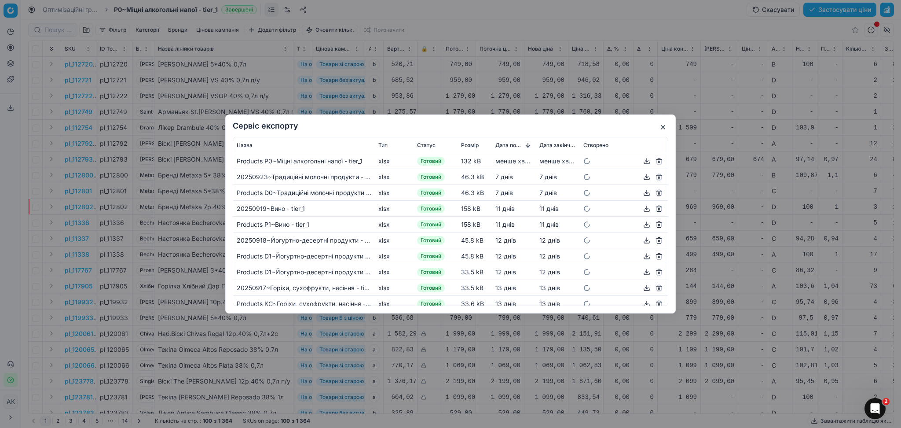
click at [642, 161] on button "button" at bounding box center [647, 161] width 11 height 11
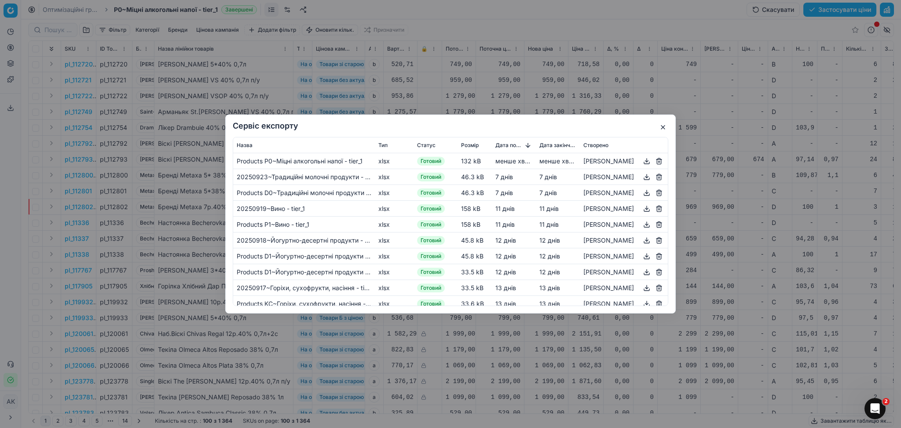
click at [664, 127] on button "button" at bounding box center [663, 127] width 11 height 11
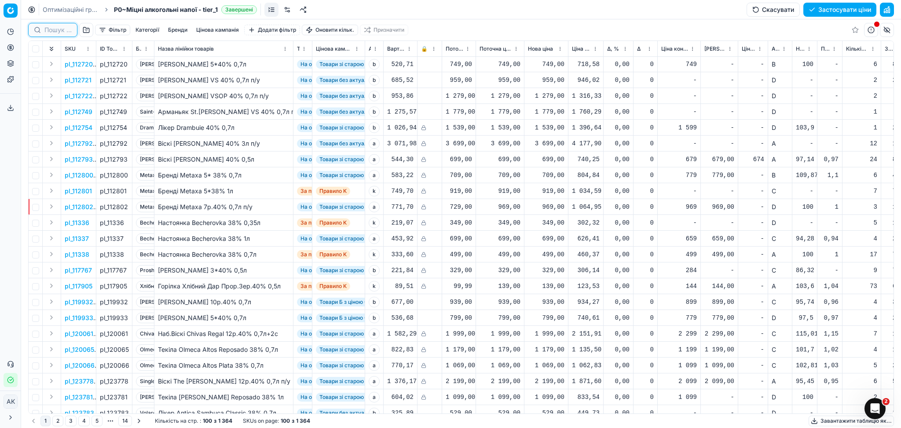
click at [47, 32] on input at bounding box center [57, 30] width 27 height 9
paste input "379907"
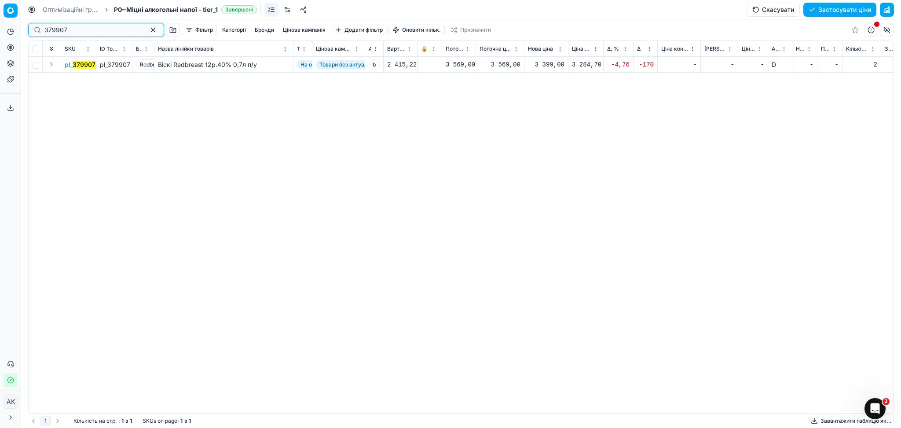
type input "379907"
click at [548, 63] on div "3 399,00" at bounding box center [546, 64] width 37 height 9
drag, startPoint x: 486, startPoint y: 140, endPoint x: 466, endPoint y: 141, distance: 20.3
click at [466, 141] on body "Pricing platform Аналітика Цінова оптимізація Асортимент продукції Шаблони Серв…" at bounding box center [450, 214] width 901 height 428
drag, startPoint x: 554, startPoint y: 141, endPoint x: 525, endPoint y: 141, distance: 29.1
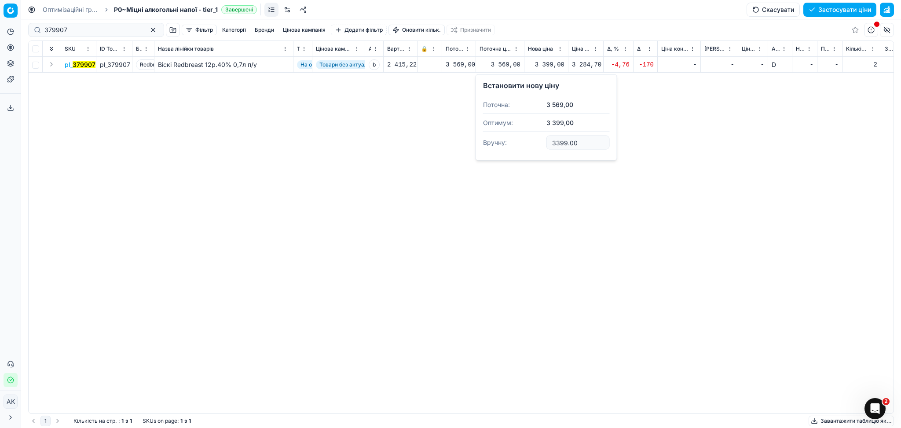
click at [525, 141] on dl "Поточна: 3 569,00 Оптимум: 3 399,00 Вручну: 3399.00" at bounding box center [546, 124] width 127 height 57
type input "3569.00"
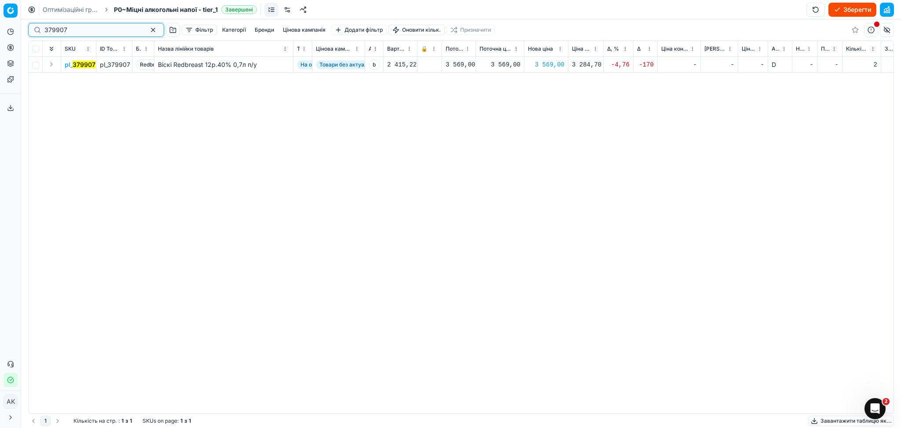
drag, startPoint x: 73, startPoint y: 32, endPoint x: 0, endPoint y: 37, distance: 72.8
click at [0, 37] on div "Pricing platform Аналітика Цінова оптимізація Асортимент продукції Шаблони Серв…" at bounding box center [450, 214] width 901 height 428
paste input "72365"
type input "72365"
click at [549, 62] on div "559,00" at bounding box center [546, 64] width 37 height 9
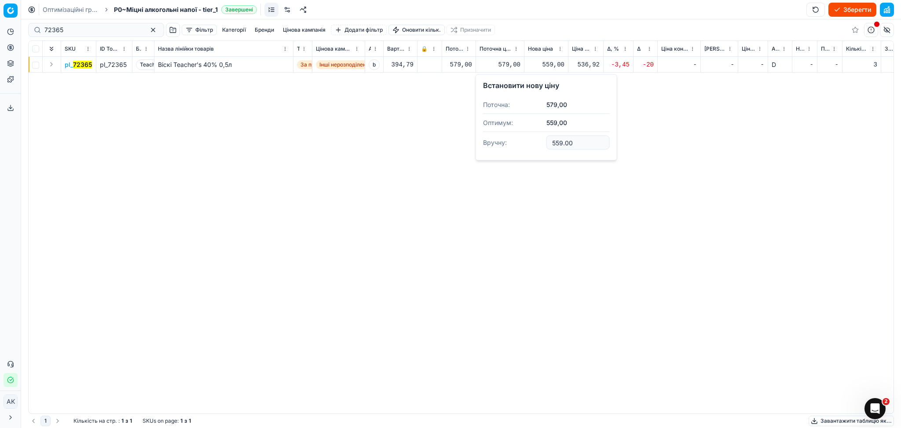
drag, startPoint x: 574, startPoint y: 143, endPoint x: 512, endPoint y: 147, distance: 61.7
click at [512, 146] on dl "Поточна: 579,00 Оптимум: 559,00 Вручну: 559.00" at bounding box center [546, 124] width 127 height 57
type input "579.00"
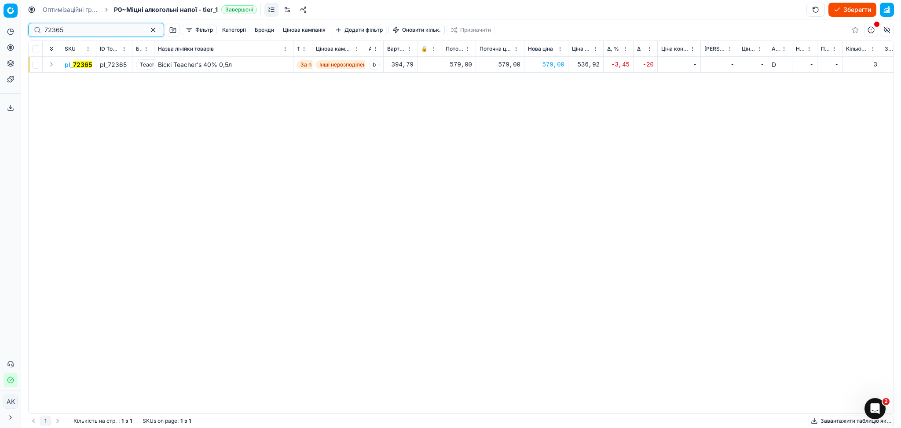
drag, startPoint x: 82, startPoint y: 30, endPoint x: 28, endPoint y: 34, distance: 53.9
click at [0, 30] on div "Pricing platform Аналітика Цінова оптимізація Асортимент продукції Шаблони Серв…" at bounding box center [450, 214] width 901 height 428
paste input "391374"
type input "391374"
click at [550, 64] on div "399,00" at bounding box center [546, 64] width 37 height 9
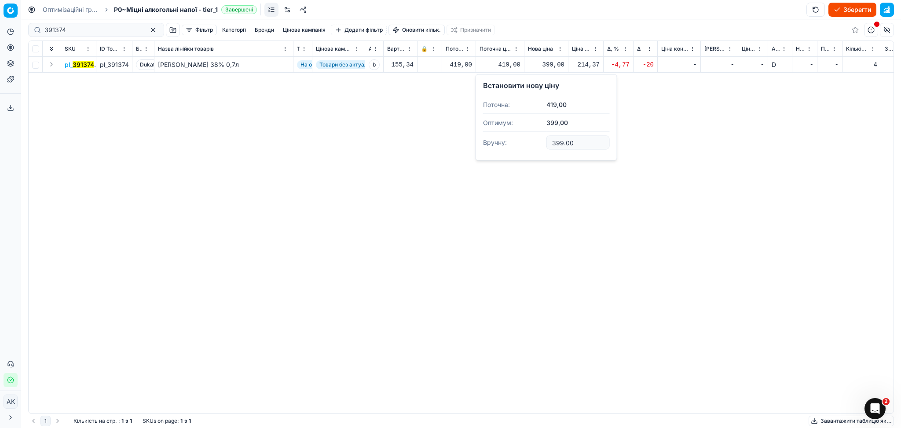
click at [489, 143] on dl "Поточна: 419,00 Оптимум: 399,00 Вручну: 399.00" at bounding box center [546, 124] width 127 height 57
type input "419.00"
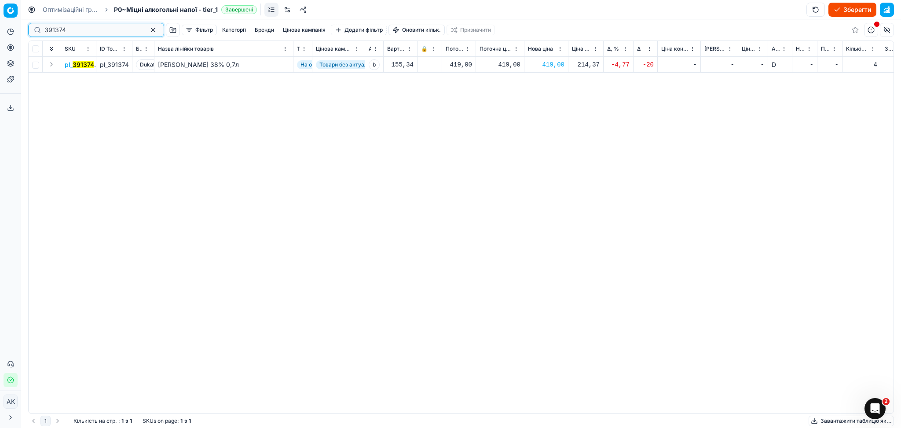
drag, startPoint x: 22, startPoint y: 28, endPoint x: 16, endPoint y: 26, distance: 6.4
click at [13, 28] on div "Pricing platform Аналітика Цінова оптимізація Асортимент продукції Шаблони Серв…" at bounding box center [450, 214] width 901 height 428
paste input "249902"
type input "249902"
click at [553, 66] on div "689,00" at bounding box center [546, 64] width 37 height 9
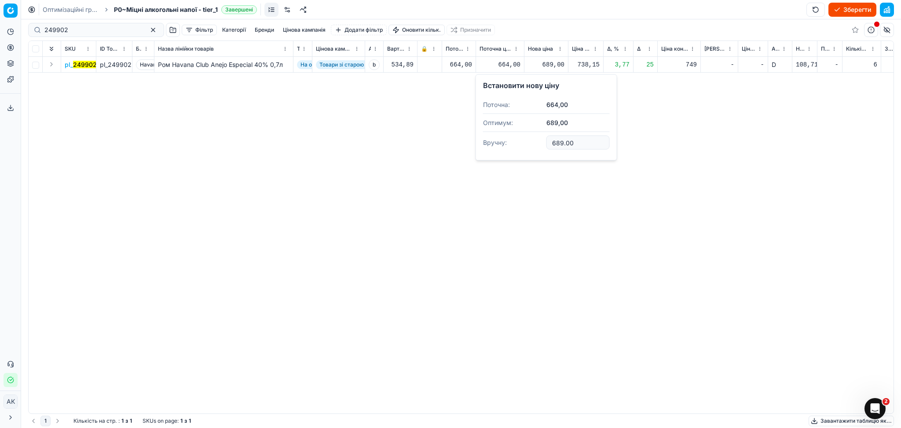
drag, startPoint x: 557, startPoint y: 143, endPoint x: 530, endPoint y: 146, distance: 27.5
click at [519, 144] on dl "Поточна: 664,00 Оптимум: 689,00 Вручну: 689.00" at bounding box center [546, 124] width 127 height 57
type input "664.00"
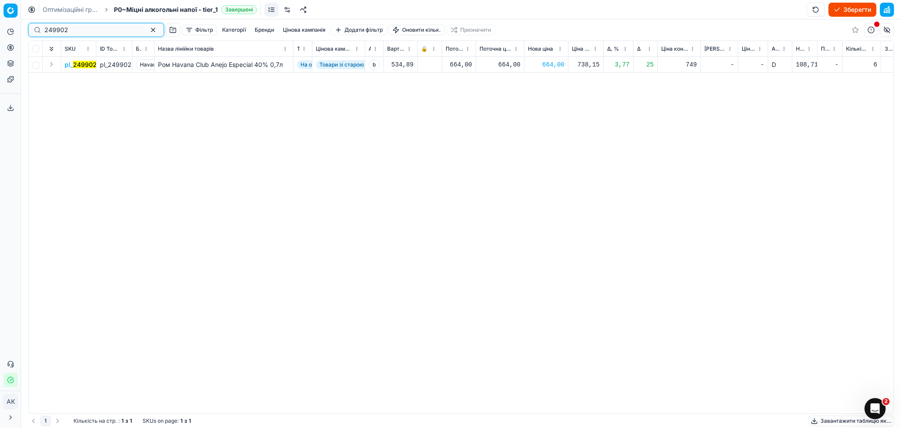
click at [13, 35] on div "Pricing platform Аналітика Цінова оптимізація Асортимент продукції Шаблони Серв…" at bounding box center [450, 214] width 901 height 428
paste input "32984"
type input "329842"
click at [549, 66] on div "234,00" at bounding box center [546, 64] width 37 height 9
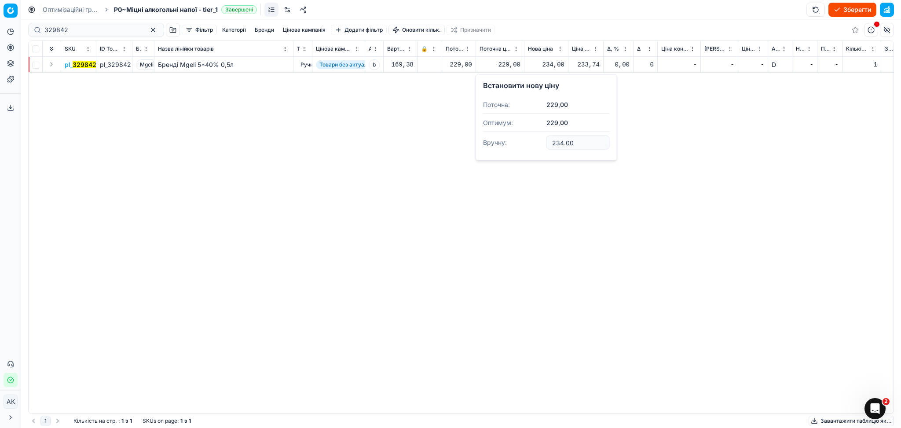
drag, startPoint x: 501, startPoint y: 143, endPoint x: 496, endPoint y: 145, distance: 4.6
click at [496, 145] on dl "Поточна: 229,00 Оптимум: 229,00 Вручну: 234.00" at bounding box center [546, 124] width 127 height 57
type input "1"
type input "229.00"
drag, startPoint x: 72, startPoint y: 31, endPoint x: 0, endPoint y: 33, distance: 71.8
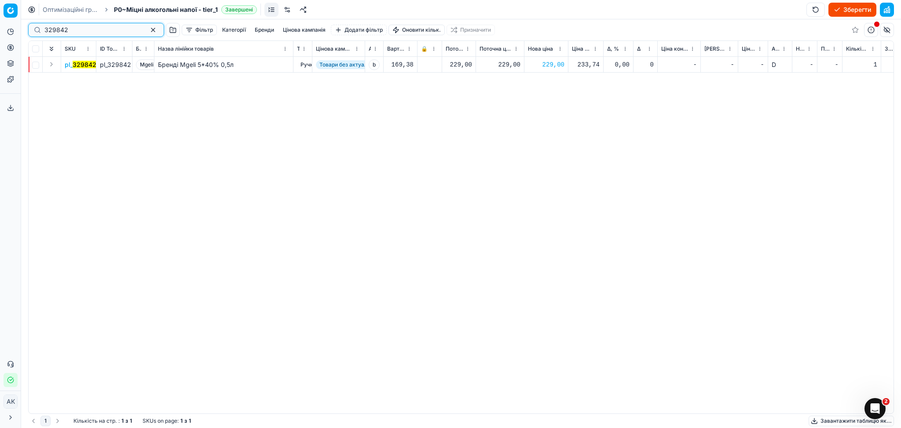
click at [0, 33] on div "Pricing platform Аналітика Цінова оптимізація Асортимент продукції Шаблони Серв…" at bounding box center [450, 214] width 901 height 428
paste input "7725"
type input "377252"
click at [547, 64] on div "2 779,00" at bounding box center [546, 64] width 37 height 9
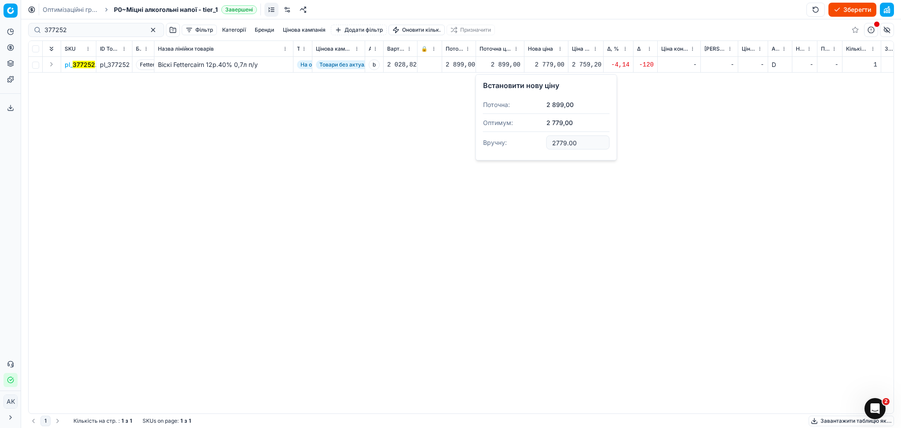
drag, startPoint x: 576, startPoint y: 138, endPoint x: 496, endPoint y: 147, distance: 80.6
click at [496, 147] on dl "Поточна: 2 899,00 Оптимум: 2 779,00 Вручну: 2779.00" at bounding box center [546, 124] width 127 height 57
type input "2899.00"
click at [148, 28] on button "button" at bounding box center [153, 30] width 11 height 11
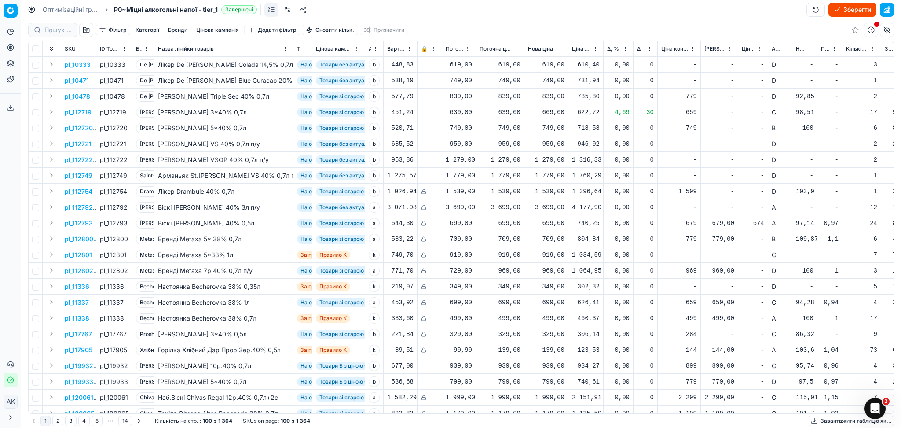
click at [852, 8] on button "Зберегти" at bounding box center [853, 10] width 48 height 14
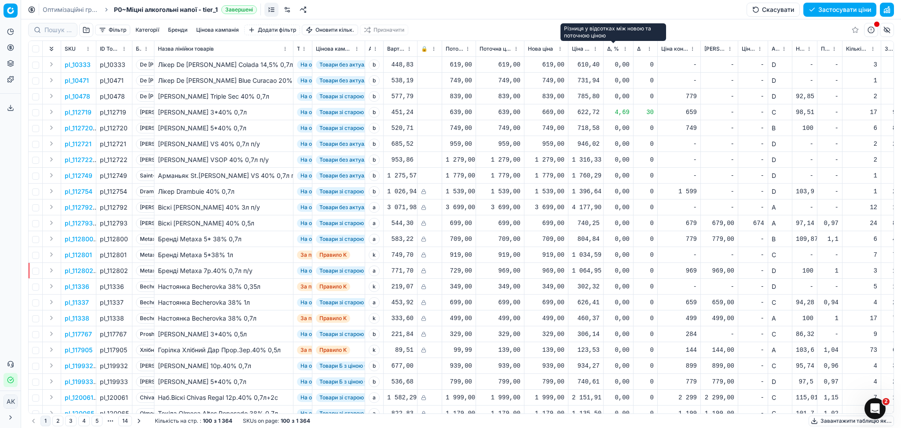
click at [611, 48] on span "Δ, %" at bounding box center [613, 48] width 12 height 7
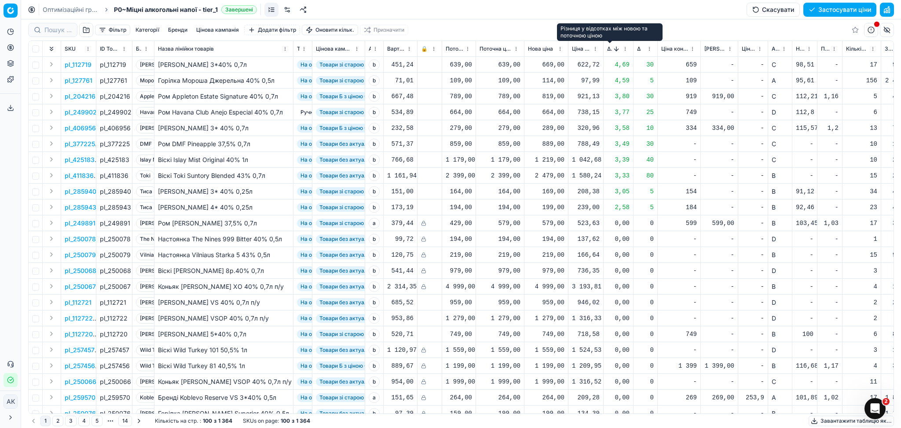
click at [611, 48] on span "Δ, %" at bounding box center [609, 48] width 5 height 7
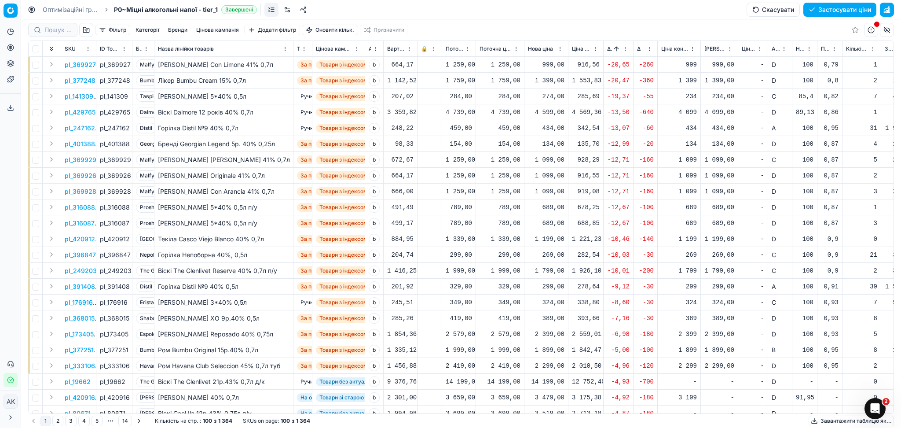
click at [839, 8] on button "Застосувати ціни" at bounding box center [840, 10] width 73 height 14
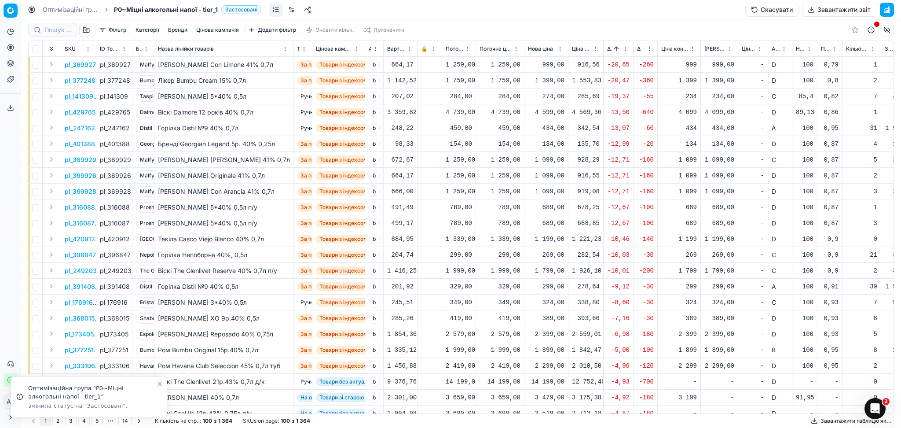
click at [839, 9] on button "Завантажити звіт" at bounding box center [839, 10] width 74 height 14
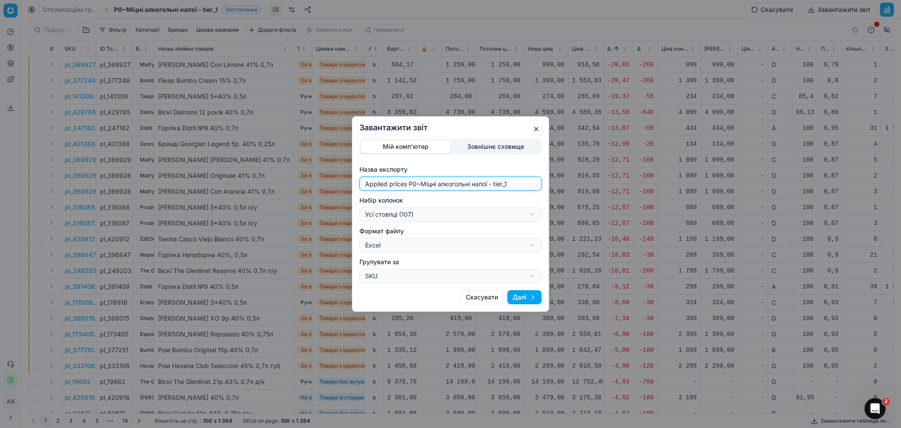
drag, startPoint x: 417, startPoint y: 183, endPoint x: 254, endPoint y: 184, distance: 162.9
click at [254, 184] on div "Завантажити звіт Мій комп'ютер Зовнішнє сховище Назва експорту Applied prices P…" at bounding box center [450, 214] width 901 height 428
type input "20250930~Міцні алкогольні напої - tier_1"
click at [405, 215] on div "Завантажити звіт Мій комп'ютер Зовнішнє сховище Назва експорту 20250930~Міцні а…" at bounding box center [450, 214] width 901 height 428
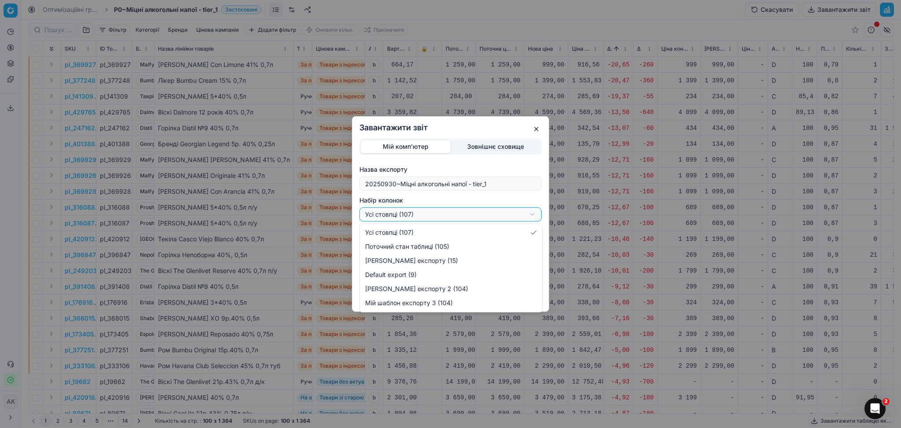
select select "custom"
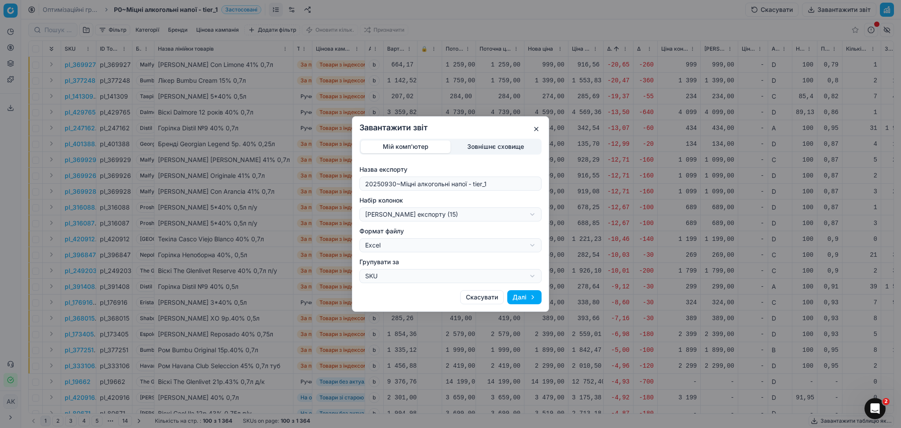
click at [520, 296] on button "Далі" at bounding box center [525, 297] width 34 height 14
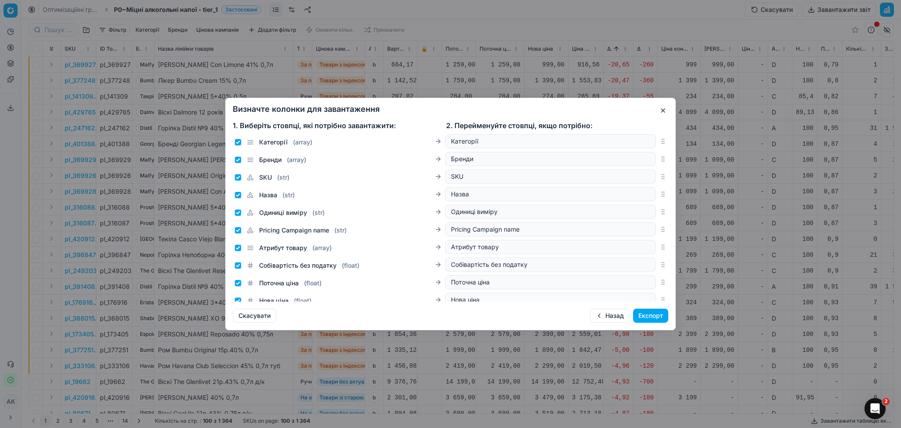
click at [665, 316] on button "Експорт" at bounding box center [650, 316] width 35 height 14
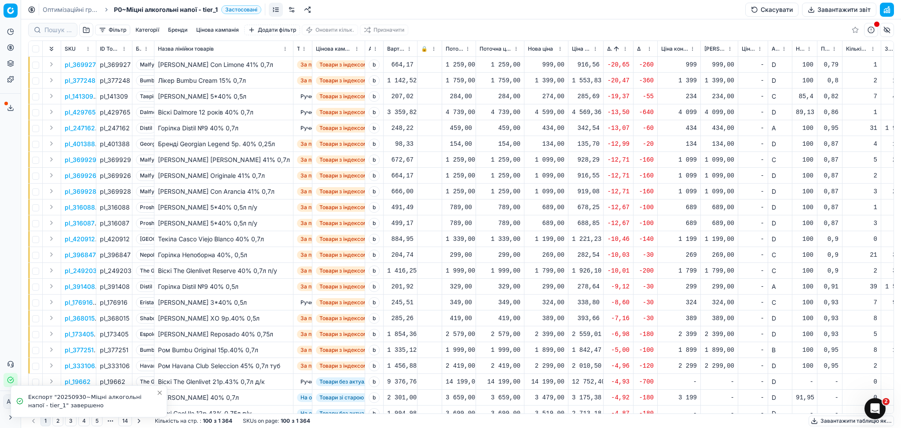
click at [65, 401] on div "Експорт "20250930~Міцні алкогольні напої - tier_1" завершено" at bounding box center [92, 401] width 128 height 17
click at [5, 106] on button "Сервіс експорту" at bounding box center [11, 108] width 14 height 14
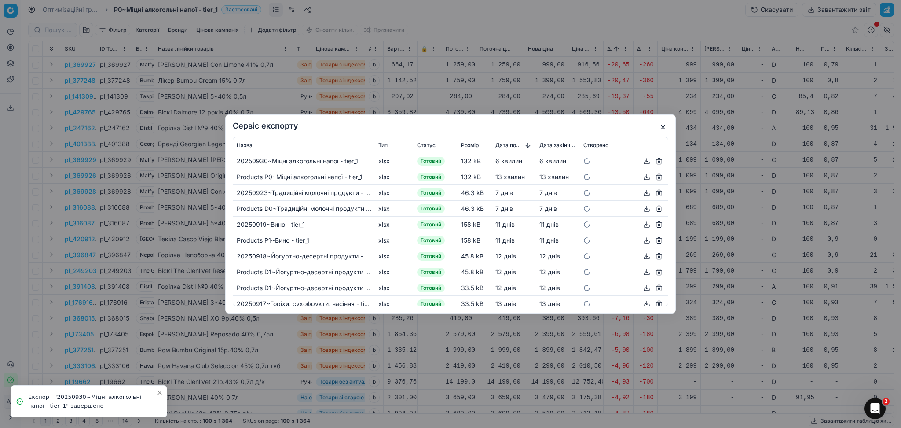
click at [642, 161] on button "button" at bounding box center [647, 161] width 11 height 11
